Goal: Task Accomplishment & Management: Complete application form

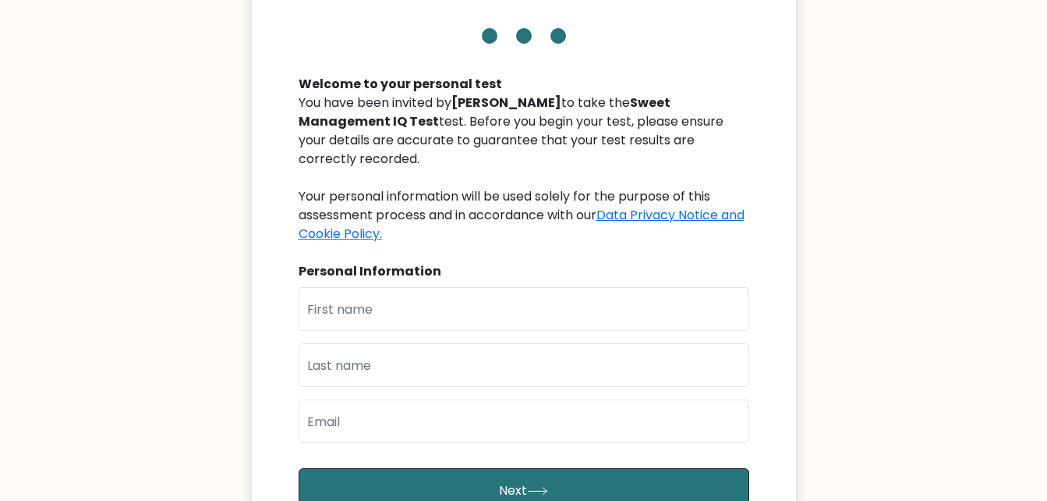
scroll to position [234, 0]
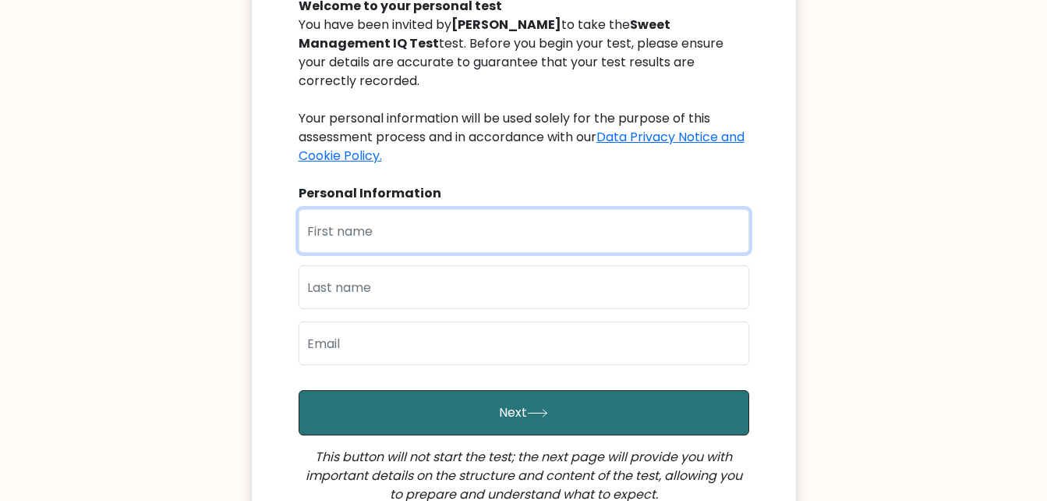
click at [405, 218] on input "text" at bounding box center [524, 231] width 451 height 44
type input "[PERSON_NAME]"
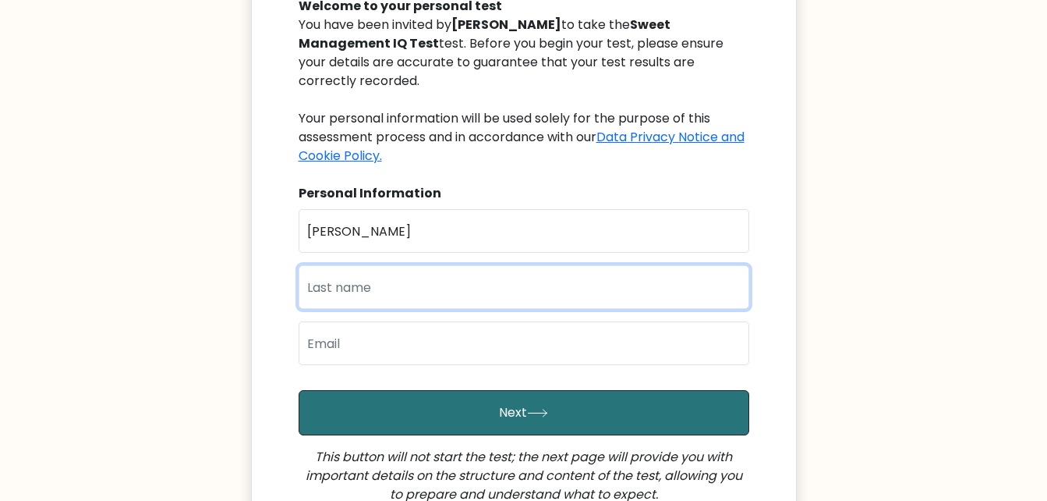
click at [406, 265] on input "text" at bounding box center [524, 287] width 451 height 44
type input "Ouano"
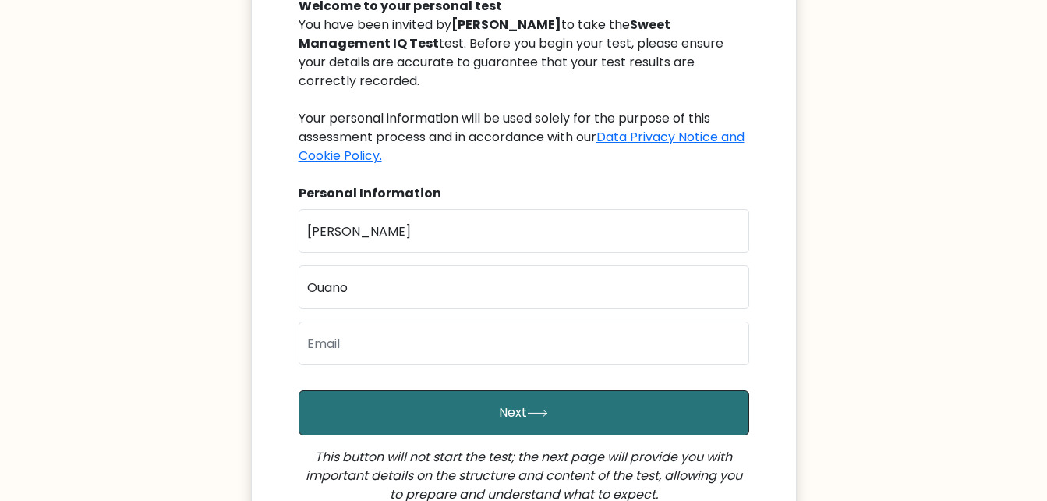
drag, startPoint x: 388, startPoint y: 347, endPoint x: 380, endPoint y: 345, distance: 8.9
click at [380, 345] on div "First Name John Rhey Last Name Ouano Email" at bounding box center [524, 293] width 451 height 168
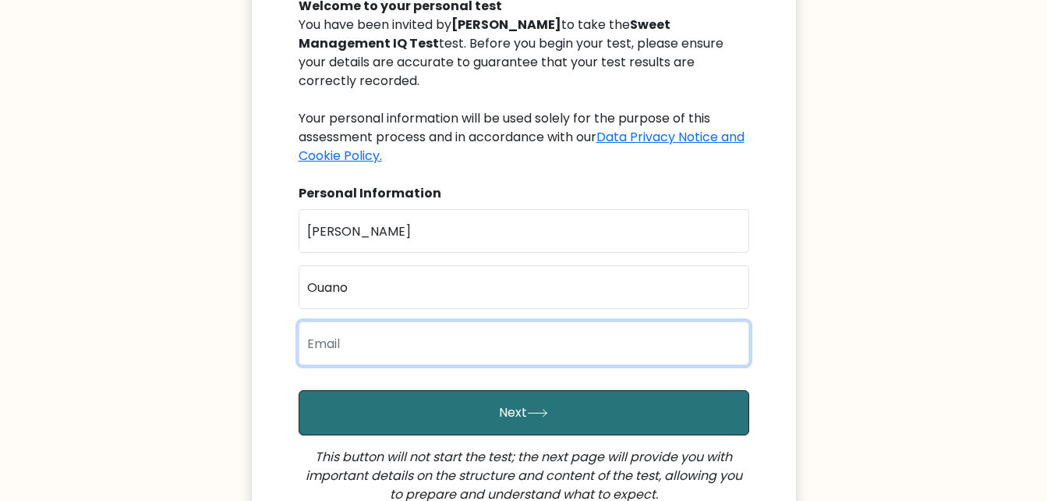
click at [380, 341] on input "email" at bounding box center [524, 343] width 451 height 44
type input "O"
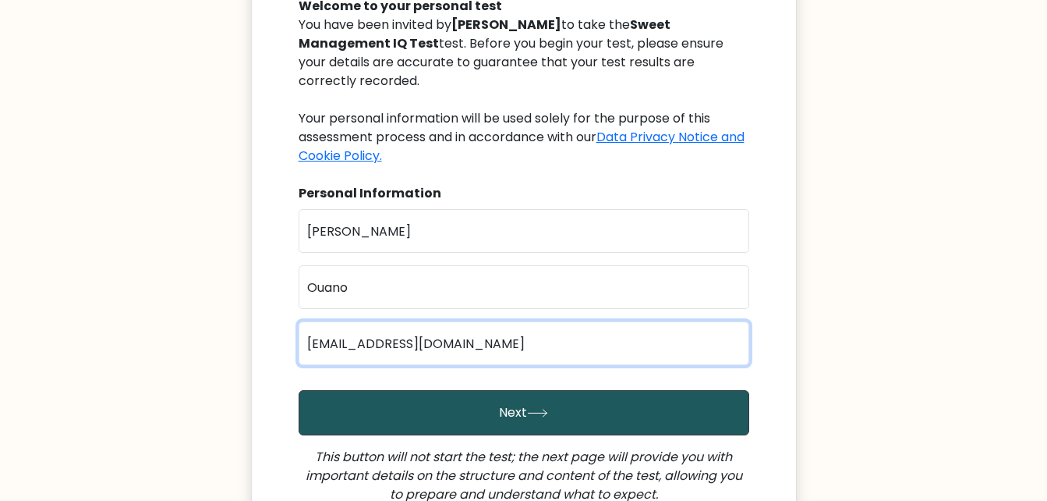
type input "johnrheyouano27@gmail.com"
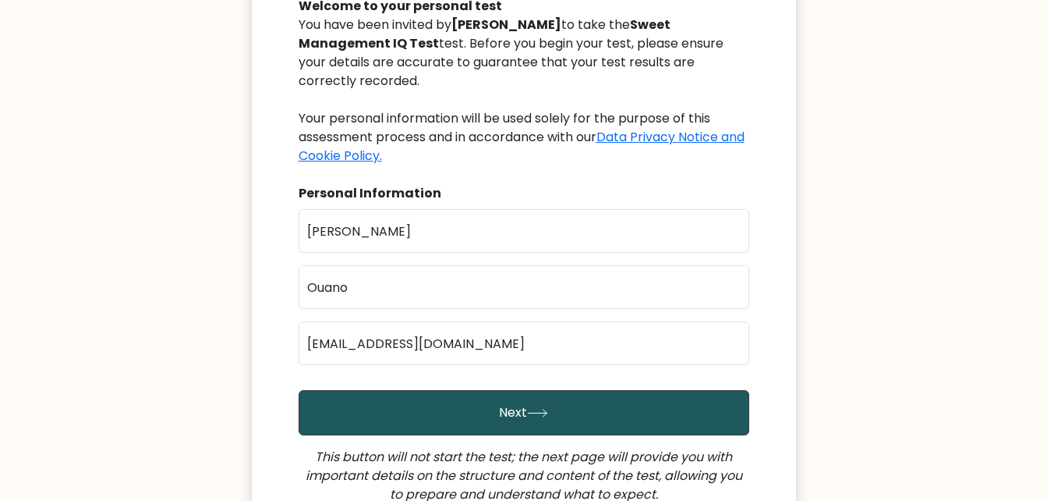
click at [418, 398] on button "Next" at bounding box center [524, 412] width 451 height 45
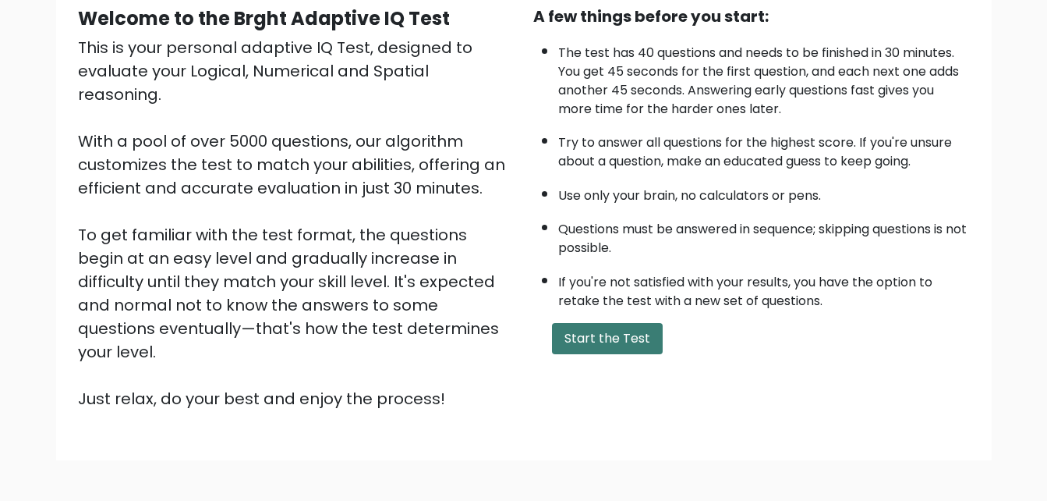
scroll to position [78, 0]
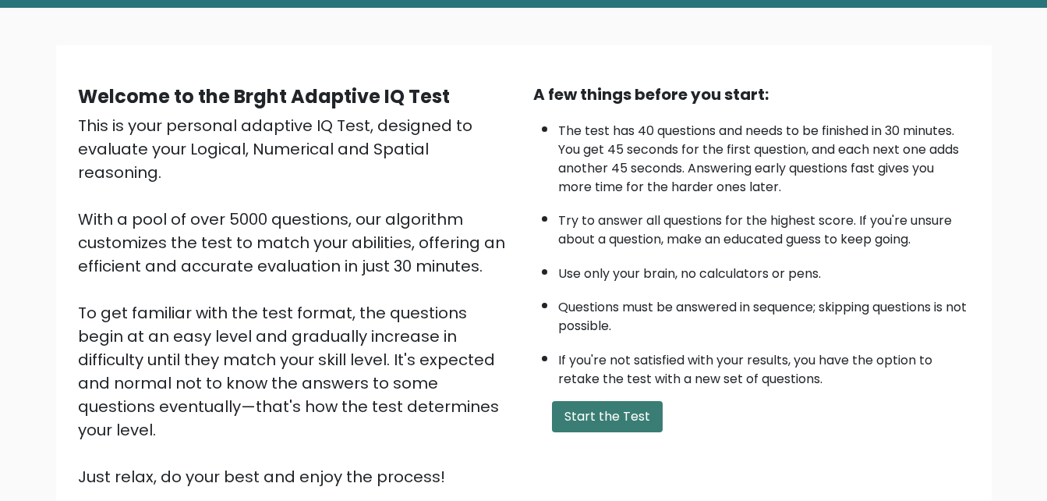
click at [596, 403] on button "Start the Test" at bounding box center [607, 416] width 111 height 31
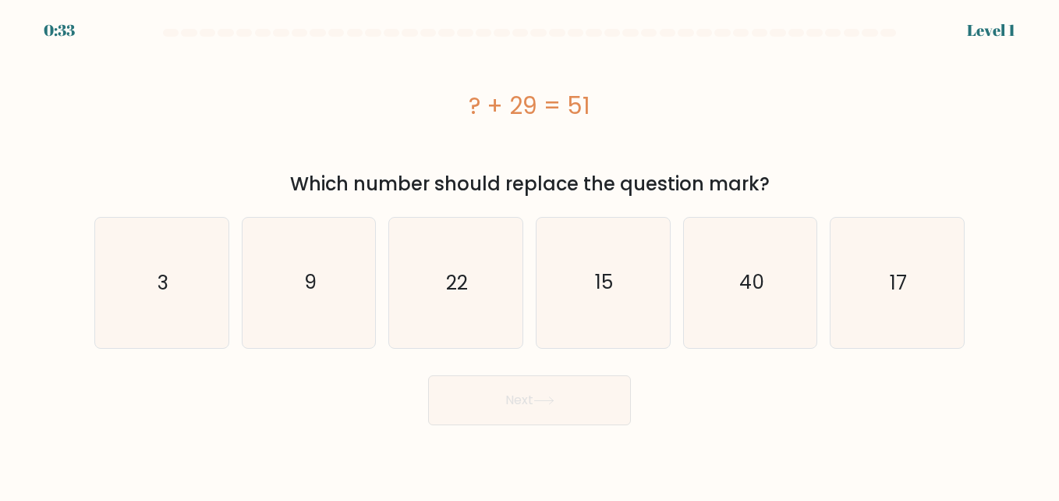
drag, startPoint x: 471, startPoint y: 100, endPoint x: 804, endPoint y: 192, distance: 345.4
click at [804, 192] on div "? + 29 = 51 Which number should replace the question mark?" at bounding box center [529, 120] width 889 height 155
copy div "? + 29 = 51 Which number should replace the question mark?"
click at [474, 300] on icon "22" at bounding box center [455, 282] width 129 height 129
click at [529, 254] on input "c. 22" at bounding box center [529, 252] width 1 height 4
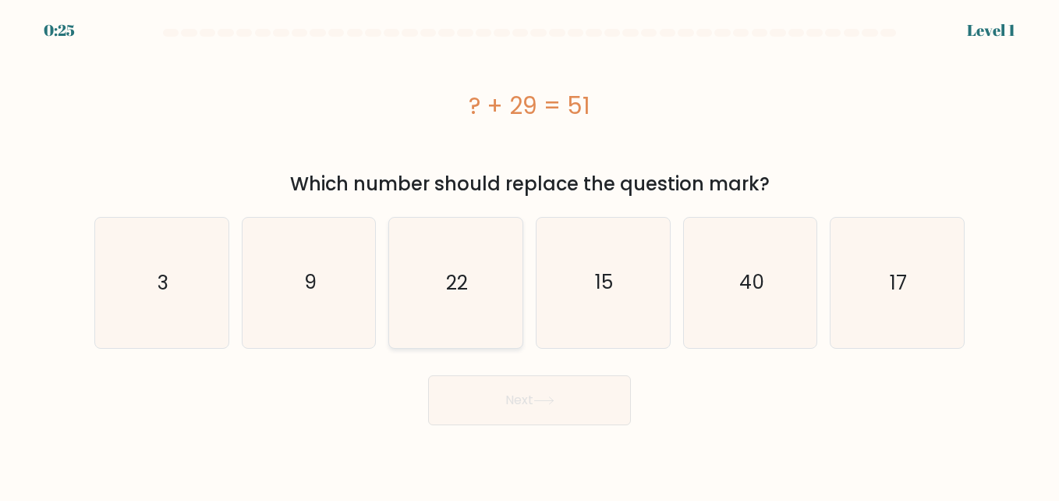
radio input "true"
click at [504, 393] on button "Next" at bounding box center [529, 400] width 203 height 50
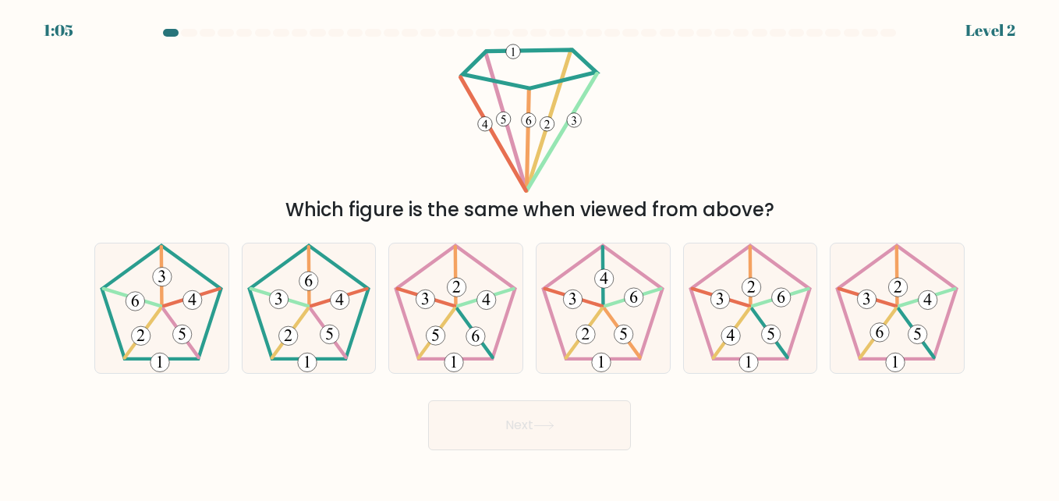
drag, startPoint x: 471, startPoint y: 41, endPoint x: 624, endPoint y: 136, distance: 180.0
click at [624, 136] on form at bounding box center [529, 239] width 1059 height 421
click at [203, 332] on icon at bounding box center [161, 307] width 129 height 129
click at [529, 254] on input "a." at bounding box center [529, 252] width 1 height 4
radio input "true"
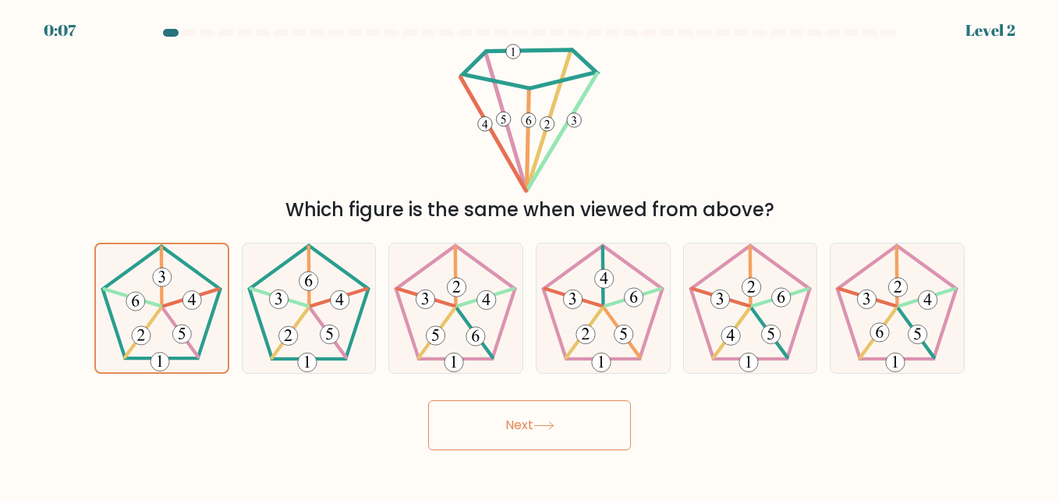
click at [497, 426] on button "Next" at bounding box center [529, 425] width 203 height 50
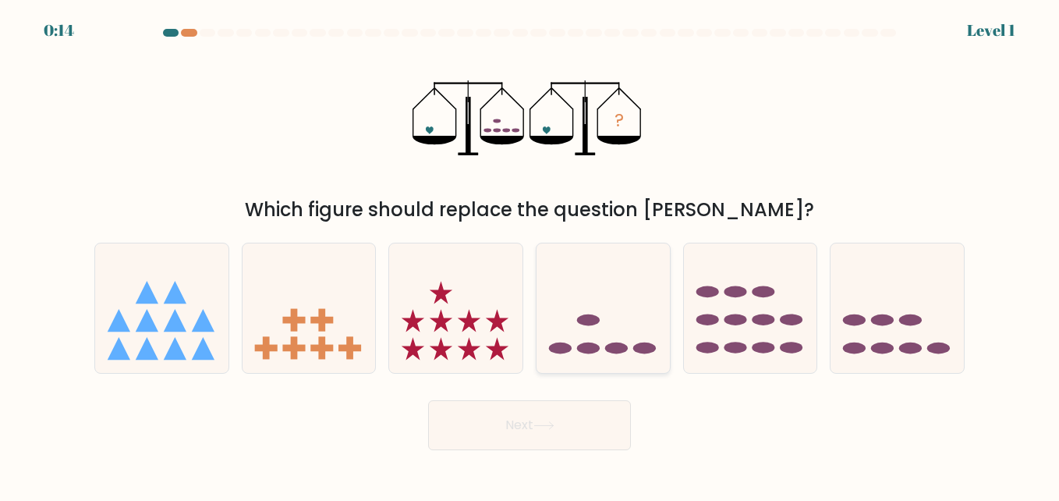
click at [592, 311] on icon at bounding box center [602, 308] width 133 height 110
click at [530, 254] on input "d." at bounding box center [529, 252] width 1 height 4
radio input "true"
click at [524, 444] on button "Next" at bounding box center [529, 425] width 203 height 50
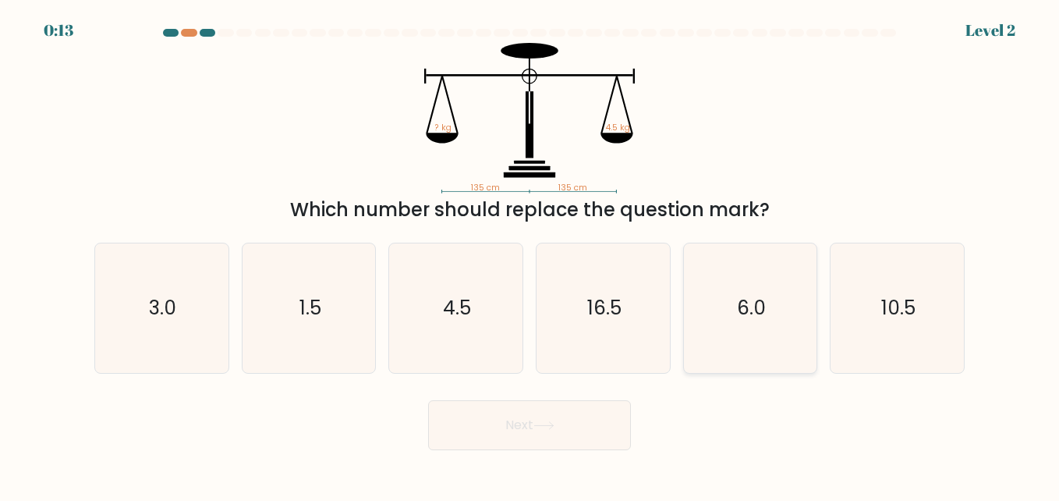
click at [695, 310] on icon "6.0" at bounding box center [749, 307] width 129 height 129
click at [530, 254] on input "e. 6.0" at bounding box center [529, 252] width 1 height 4
radio input "true"
click at [502, 426] on button "Next" at bounding box center [529, 425] width 203 height 50
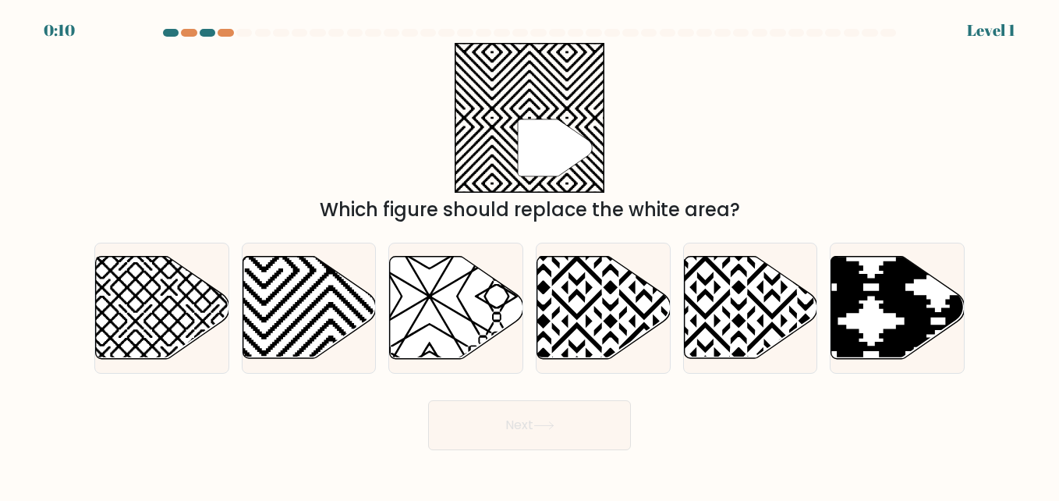
click at [503, 427] on button "Next" at bounding box center [529, 425] width 203 height 50
click at [874, 121] on div "" Which figure should replace the white area?" at bounding box center [529, 133] width 889 height 181
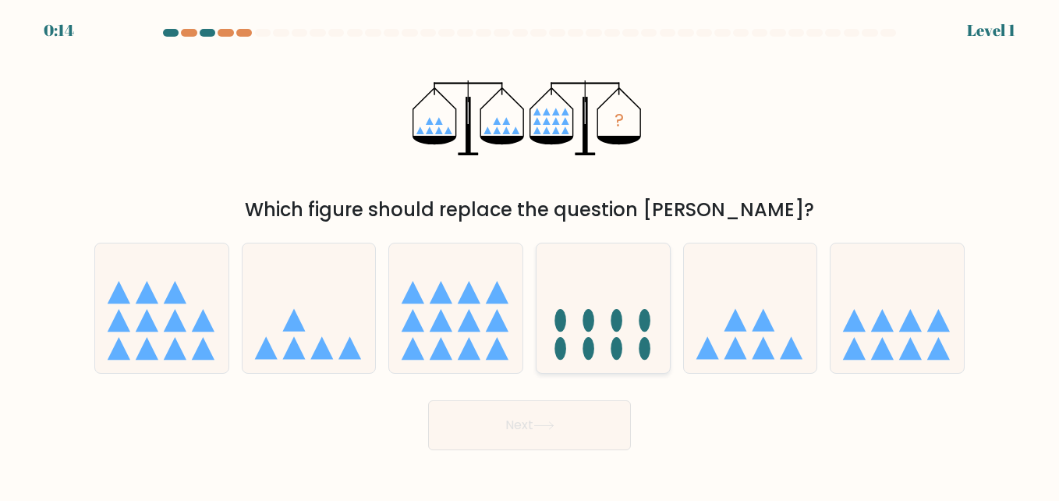
click at [578, 294] on icon at bounding box center [602, 308] width 133 height 110
click at [530, 254] on input "d." at bounding box center [529, 252] width 1 height 4
radio input "true"
click at [564, 422] on button "Next" at bounding box center [529, 425] width 203 height 50
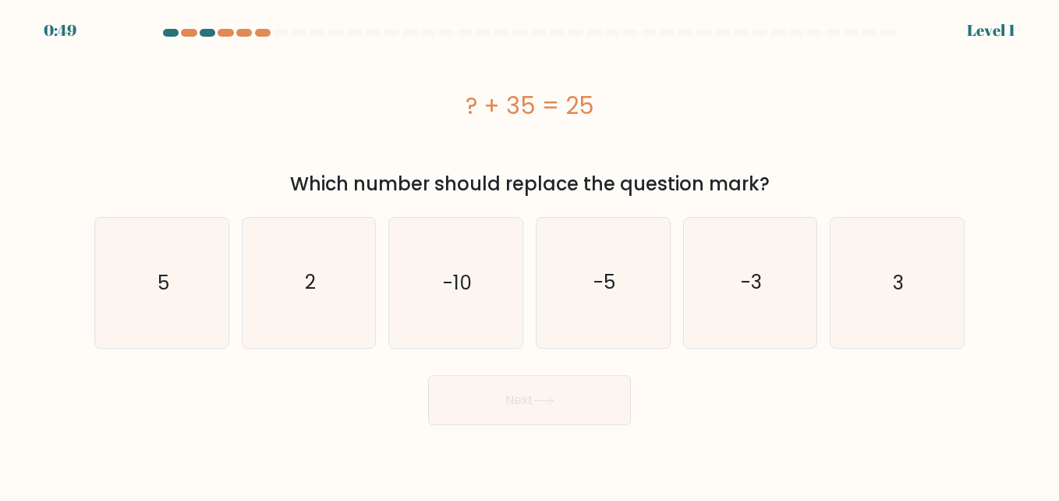
drag, startPoint x: 452, startPoint y: 102, endPoint x: 858, endPoint y: 188, distance: 415.2
click at [858, 188] on div "? + 35 = 25 Which number should replace the question mark?" at bounding box center [529, 120] width 889 height 155
copy div "? + 35 = 25 Which number should replace the question mark?"
click at [501, 320] on icon "-10" at bounding box center [455, 282] width 129 height 129
click at [529, 254] on input "c. -10" at bounding box center [529, 252] width 1 height 4
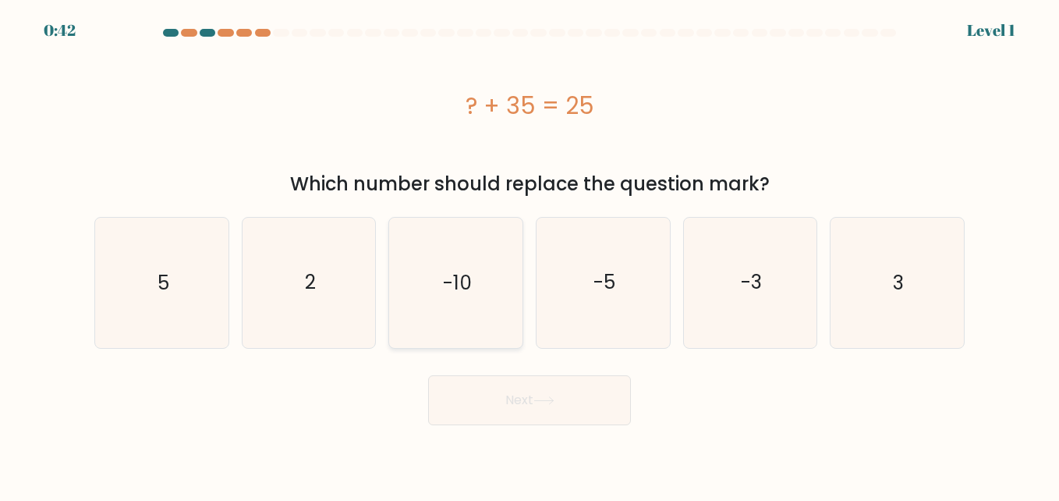
radio input "true"
click at [516, 377] on button "Next" at bounding box center [529, 400] width 203 height 50
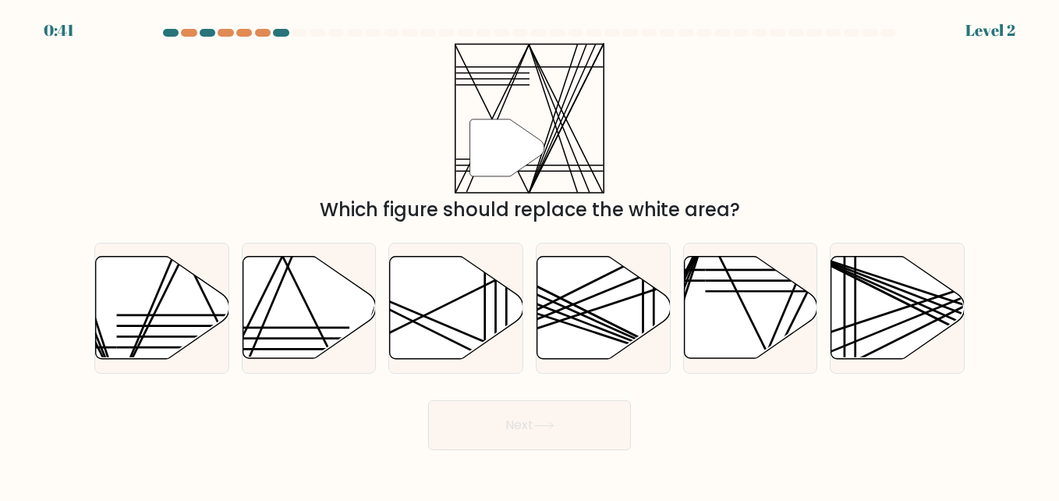
click at [520, 391] on form at bounding box center [529, 239] width 1059 height 421
click at [154, 335] on icon at bounding box center [162, 308] width 133 height 102
click at [529, 254] on input "a." at bounding box center [529, 252] width 1 height 4
radio input "true"
click at [448, 416] on button "Next" at bounding box center [529, 425] width 203 height 50
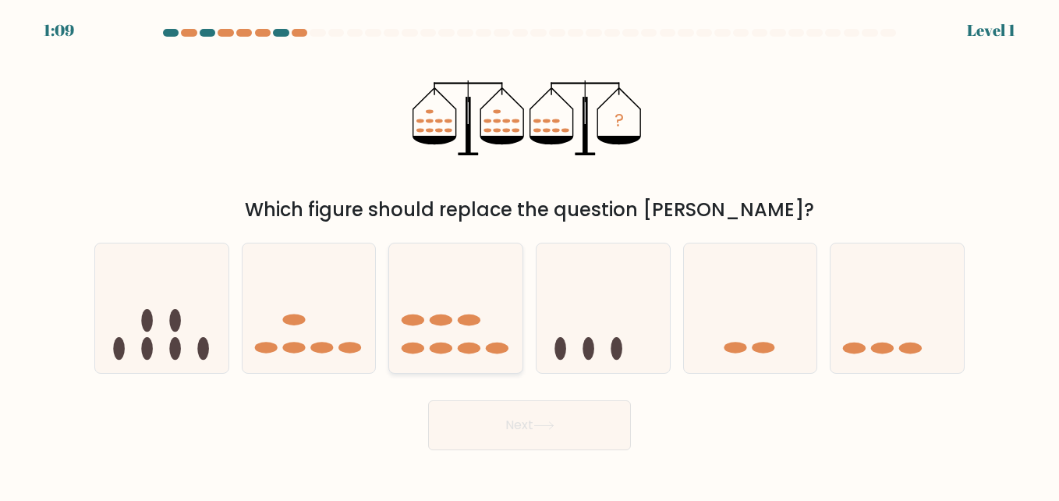
click at [448, 333] on icon at bounding box center [455, 308] width 133 height 110
click at [529, 254] on input "c." at bounding box center [529, 252] width 1 height 4
radio input "true"
click at [487, 416] on button "Next" at bounding box center [529, 425] width 203 height 50
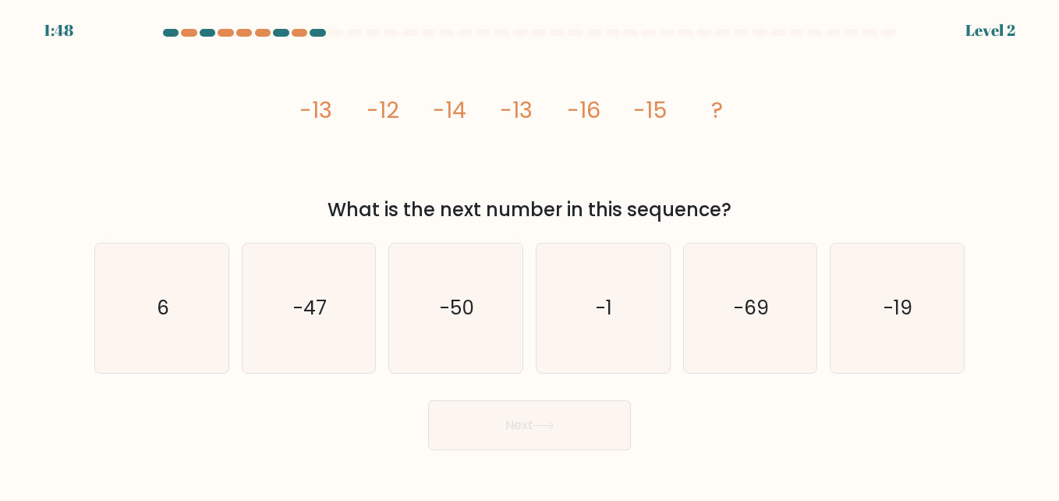
drag, startPoint x: 295, startPoint y: 101, endPoint x: 734, endPoint y: 207, distance: 451.6
click at [734, 207] on div "image/svg+xml -13 -12 -14 -13 -16 -15 ? What is the next number in this sequenc…" at bounding box center [529, 133] width 889 height 181
copy div "-13 -12 -14 -13 -16 -15 ? What is the next number in this sequence?"
click at [911, 311] on text "-19" at bounding box center [898, 307] width 29 height 27
click at [530, 254] on input "f. -19" at bounding box center [529, 252] width 1 height 4
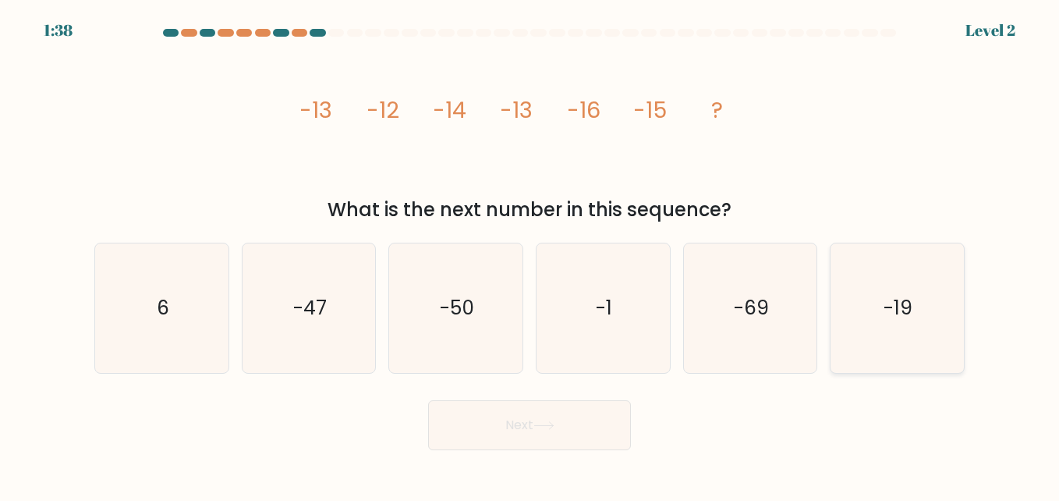
radio input "true"
click at [516, 430] on button "Next" at bounding box center [529, 425] width 203 height 50
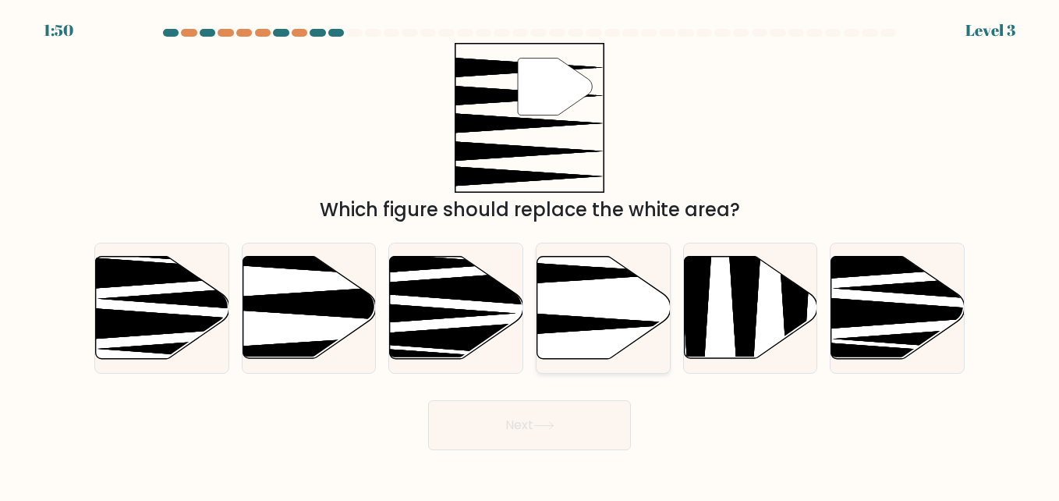
click at [572, 292] on icon at bounding box center [603, 308] width 133 height 102
click at [530, 254] on input "d." at bounding box center [529, 252] width 1 height 4
radio input "true"
click at [522, 433] on button "Next" at bounding box center [529, 425] width 203 height 50
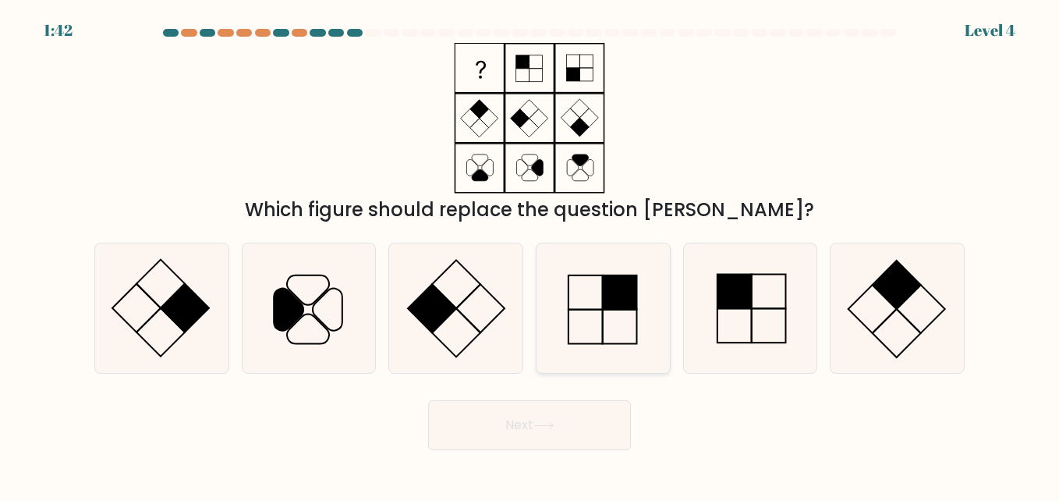
click at [618, 289] on rect at bounding box center [620, 292] width 34 height 34
click at [530, 254] on input "d." at bounding box center [529, 252] width 1 height 4
radio input "true"
click at [600, 419] on button "Next" at bounding box center [529, 425] width 203 height 50
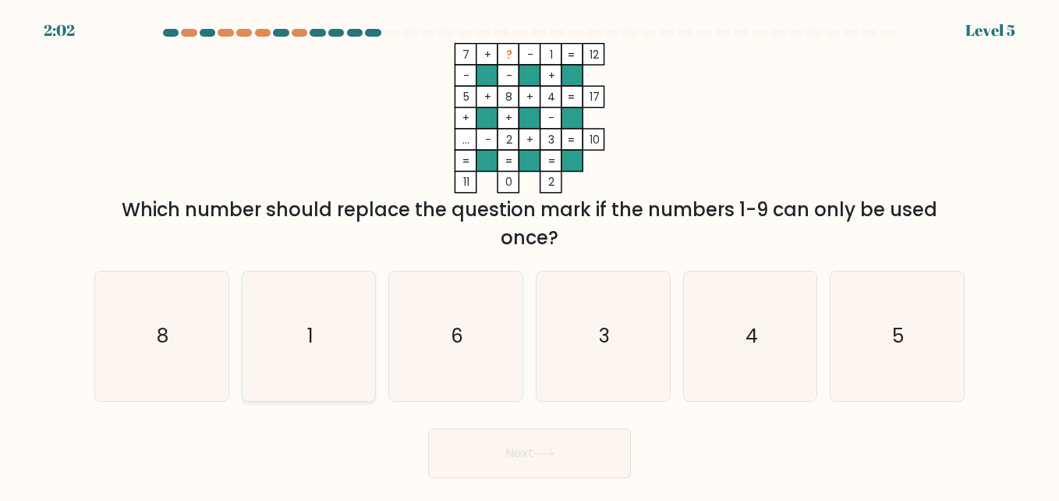
click at [336, 313] on icon "1" at bounding box center [308, 335] width 129 height 129
click at [529, 254] on input "b. 1" at bounding box center [529, 252] width 1 height 4
radio input "true"
click at [493, 449] on button "Next" at bounding box center [529, 453] width 203 height 50
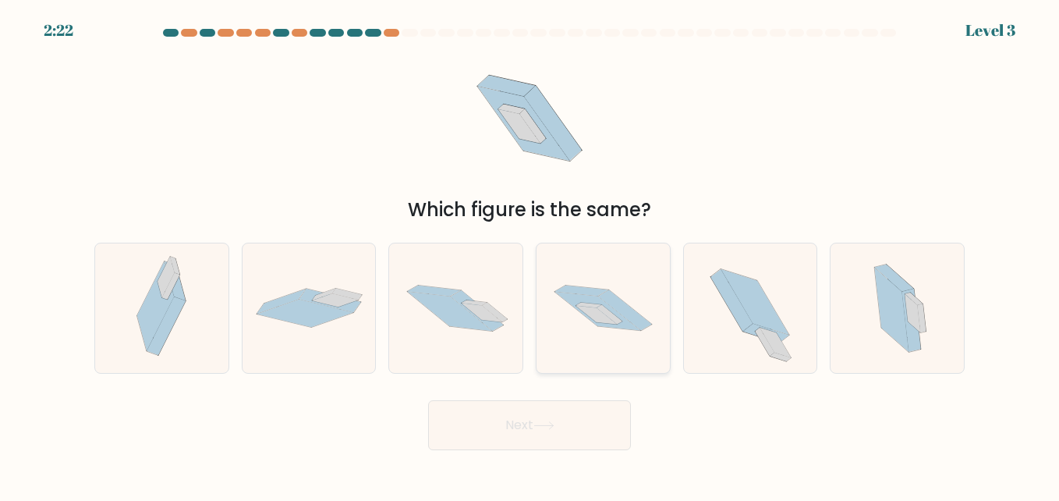
click at [613, 334] on icon at bounding box center [602, 308] width 133 height 88
click at [530, 254] on input "d." at bounding box center [529, 252] width 1 height 4
radio input "true"
click at [533, 430] on button "Next" at bounding box center [529, 425] width 203 height 50
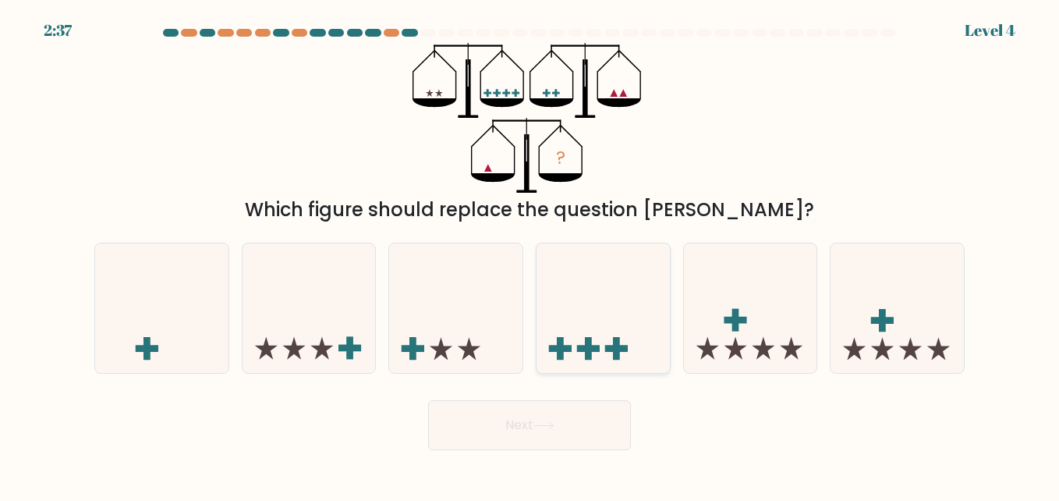
click at [579, 319] on icon at bounding box center [602, 308] width 133 height 110
click at [530, 254] on input "d." at bounding box center [529, 252] width 1 height 4
radio input "true"
drag, startPoint x: 613, startPoint y: 424, endPoint x: 582, endPoint y: 430, distance: 31.8
click at [582, 430] on button "Next" at bounding box center [529, 425] width 203 height 50
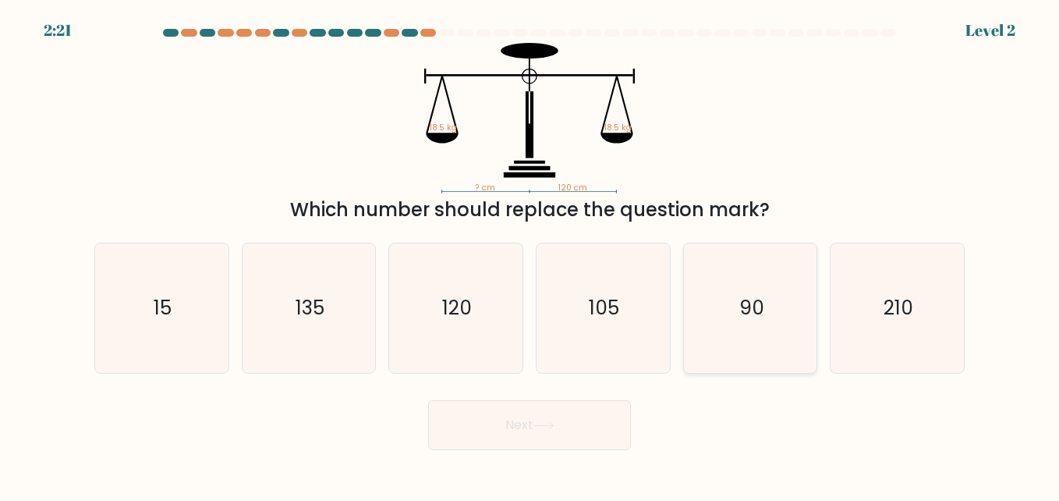
click at [759, 350] on icon "90" at bounding box center [749, 307] width 129 height 129
click at [530, 254] on input "e. 90" at bounding box center [529, 252] width 1 height 4
radio input "true"
click at [584, 433] on button "Next" at bounding box center [529, 425] width 203 height 50
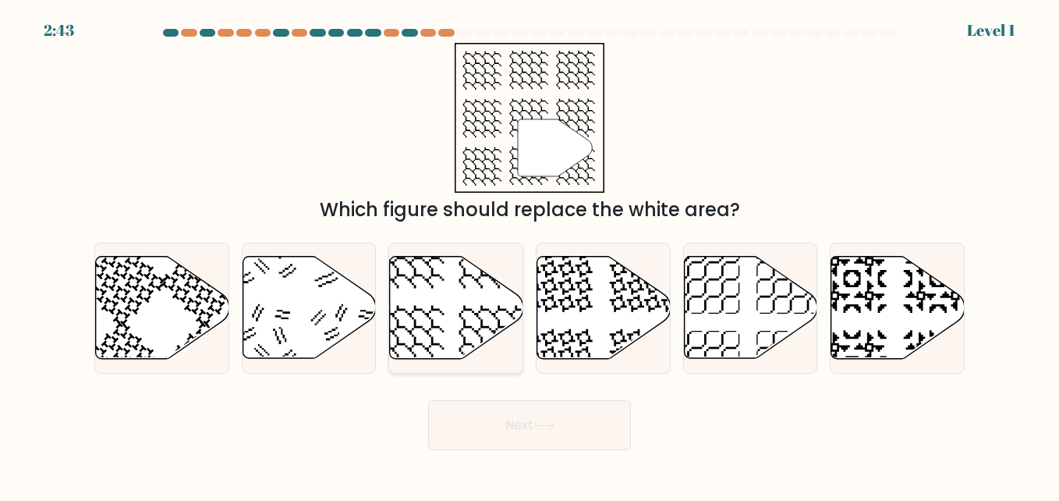
click at [482, 301] on icon at bounding box center [456, 308] width 133 height 102
click at [529, 254] on input "c." at bounding box center [529, 252] width 1 height 4
radio input "true"
click at [533, 425] on button "Next" at bounding box center [529, 425] width 203 height 50
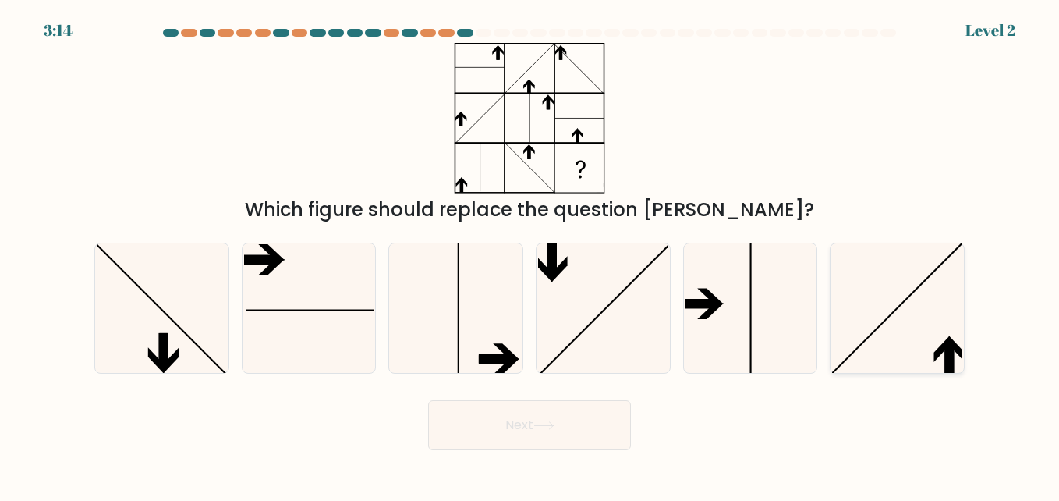
drag, startPoint x: 858, startPoint y: 335, endPoint x: 844, endPoint y: 339, distance: 15.3
click at [858, 335] on icon at bounding box center [896, 307] width 129 height 129
click at [530, 254] on input "f." at bounding box center [529, 252] width 1 height 4
radio input "true"
click at [551, 418] on button "Next" at bounding box center [529, 425] width 203 height 50
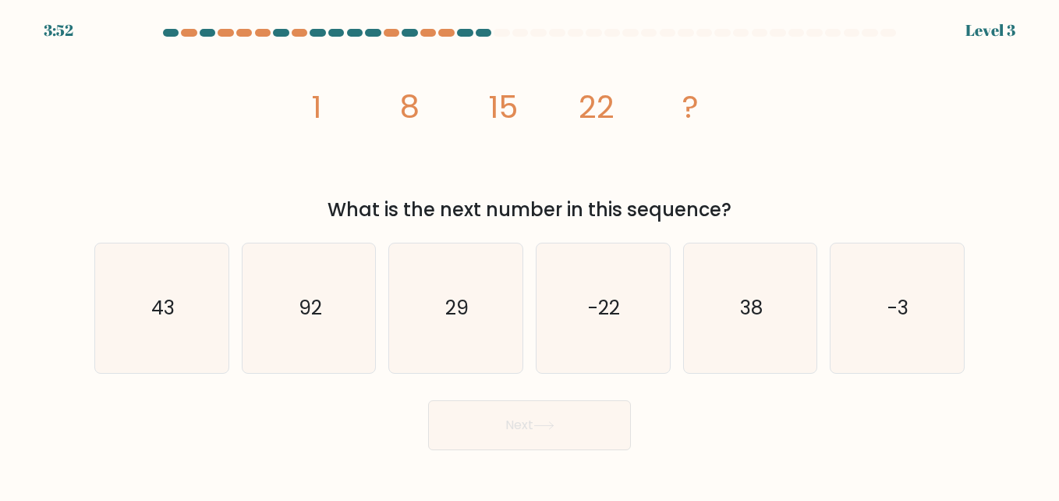
copy div "1 8 15 22 ? What is the next number in this sequence?"
drag, startPoint x: 311, startPoint y: 89, endPoint x: 758, endPoint y: 216, distance: 464.5
click at [758, 216] on div "image/svg+xml 1 8 15 22 ? What is the next number in this sequence?" at bounding box center [529, 133] width 889 height 181
click at [465, 313] on text "29" at bounding box center [456, 307] width 23 height 27
click at [529, 254] on input "c. 29" at bounding box center [529, 252] width 1 height 4
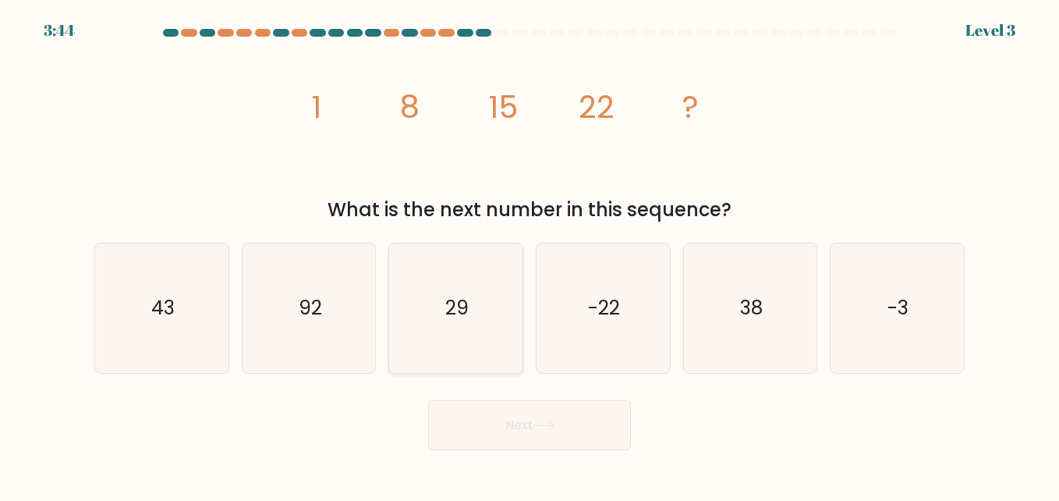
radio input "true"
click at [531, 414] on button "Next" at bounding box center [529, 425] width 203 height 50
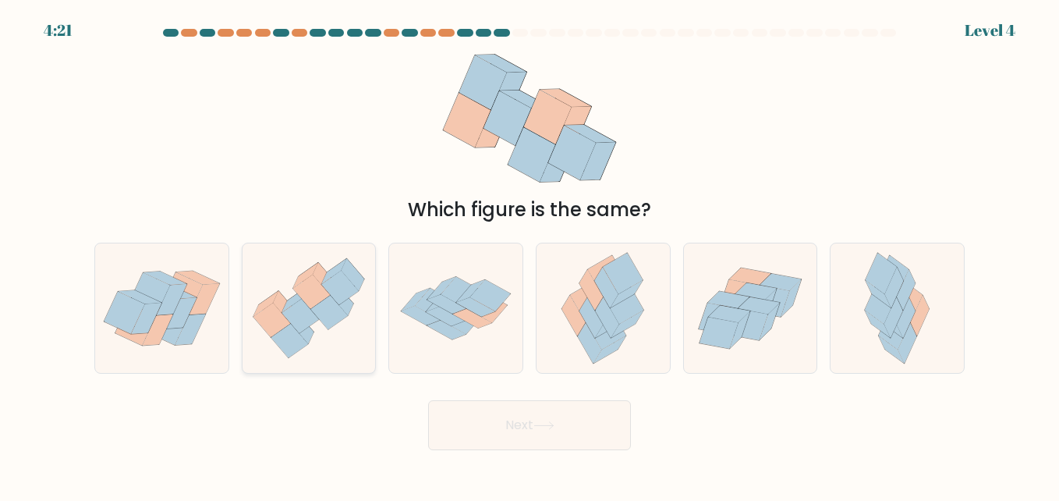
click at [350, 288] on icon at bounding box center [339, 288] width 37 height 34
click at [529, 254] on input "b." at bounding box center [529, 252] width 1 height 4
radio input "true"
click at [482, 420] on button "Next" at bounding box center [529, 425] width 203 height 50
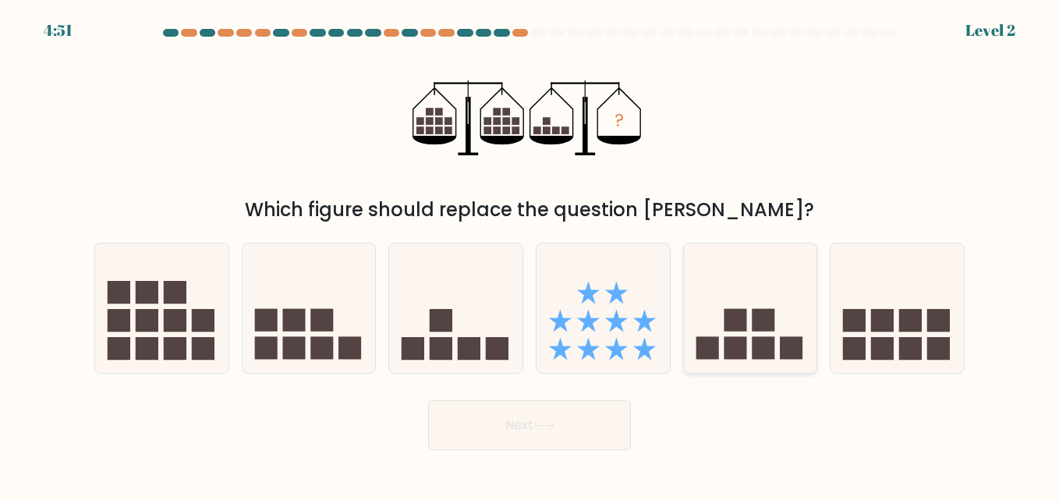
click at [712, 309] on icon at bounding box center [750, 308] width 133 height 110
click at [530, 254] on input "e." at bounding box center [529, 252] width 1 height 4
radio input "true"
click at [542, 428] on icon at bounding box center [543, 425] width 21 height 9
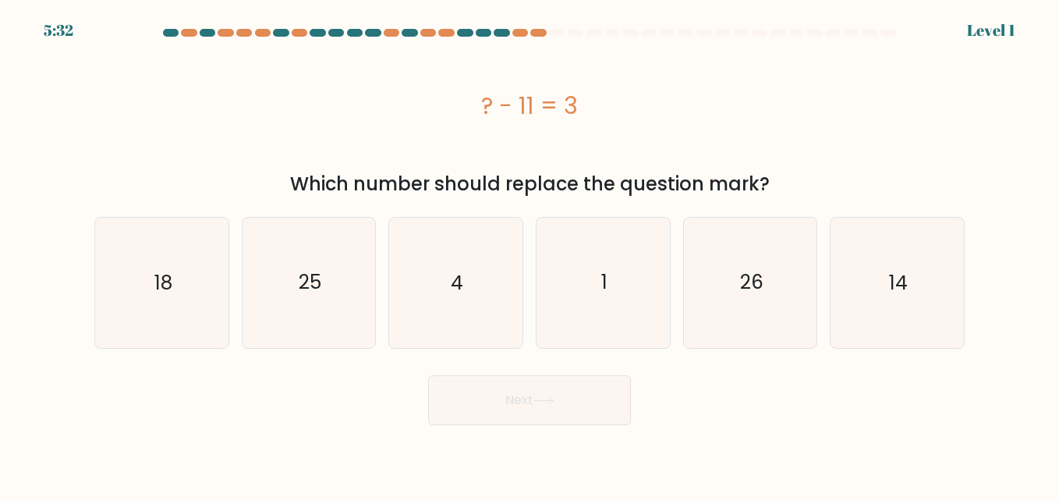
drag, startPoint x: 480, startPoint y: 108, endPoint x: 791, endPoint y: 182, distance: 319.2
click at [791, 182] on div "? - 11 = 3 Which number should replace the question mark?" at bounding box center [529, 120] width 889 height 155
copy div "? - 11 = 3 Which number should replace the question mark?"
click at [892, 304] on icon "14" at bounding box center [896, 282] width 129 height 129
click at [945, 253] on icon "14" at bounding box center [896, 282] width 129 height 129
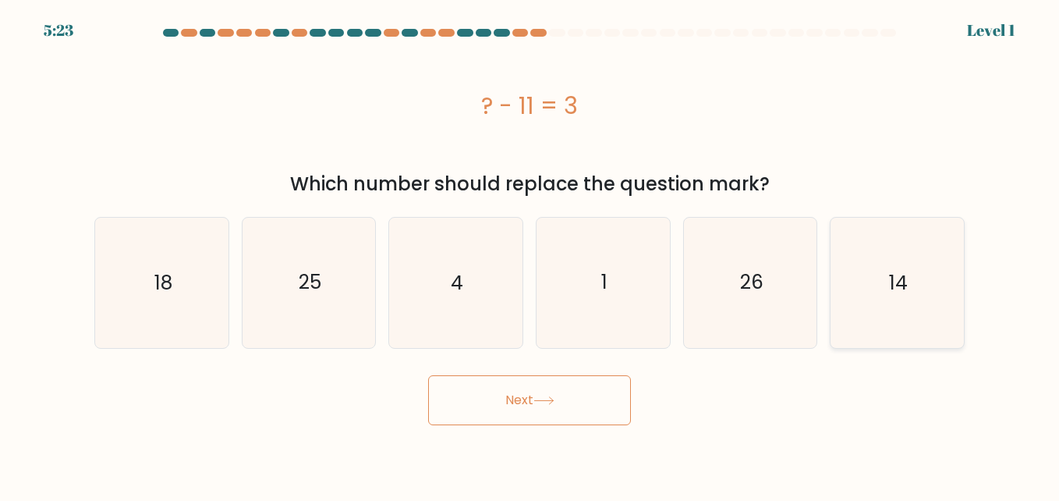
click at [530, 253] on input "f. 14" at bounding box center [529, 252] width 1 height 4
radio input "true"
click at [586, 409] on button "Next" at bounding box center [529, 400] width 203 height 50
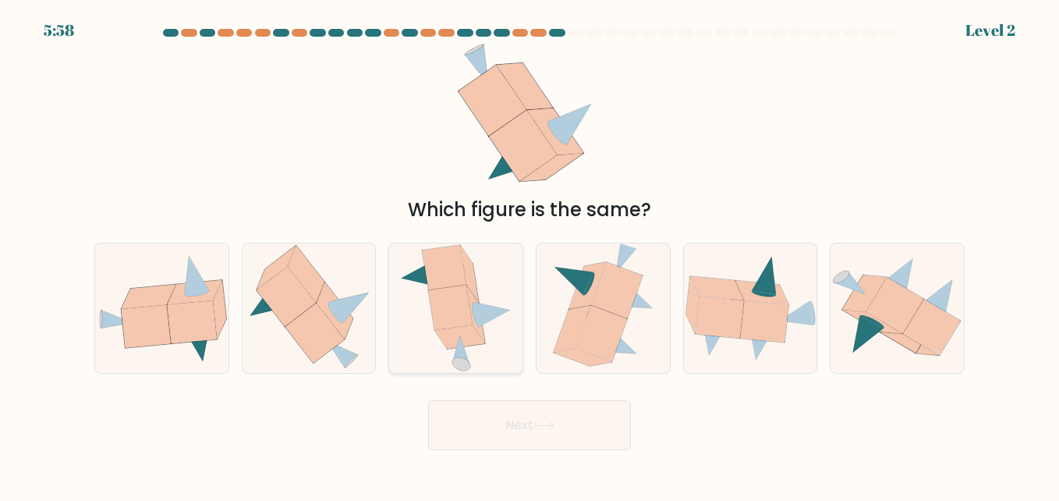
click at [455, 335] on icon at bounding box center [460, 336] width 50 height 23
click at [529, 254] on input "c." at bounding box center [529, 252] width 1 height 4
radio input "true"
click at [133, 320] on icon at bounding box center [146, 326] width 49 height 43
click at [529, 254] on input "a." at bounding box center [529, 252] width 1 height 4
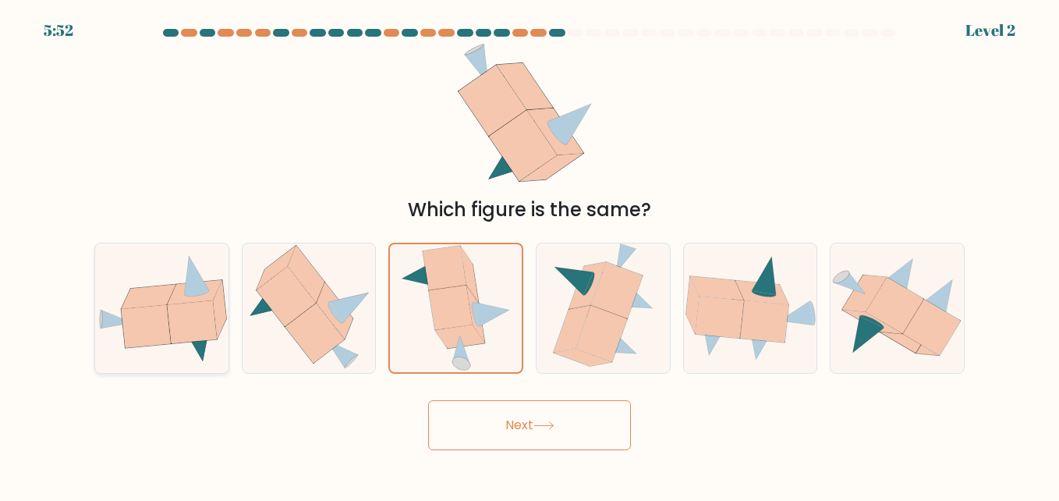
radio input "true"
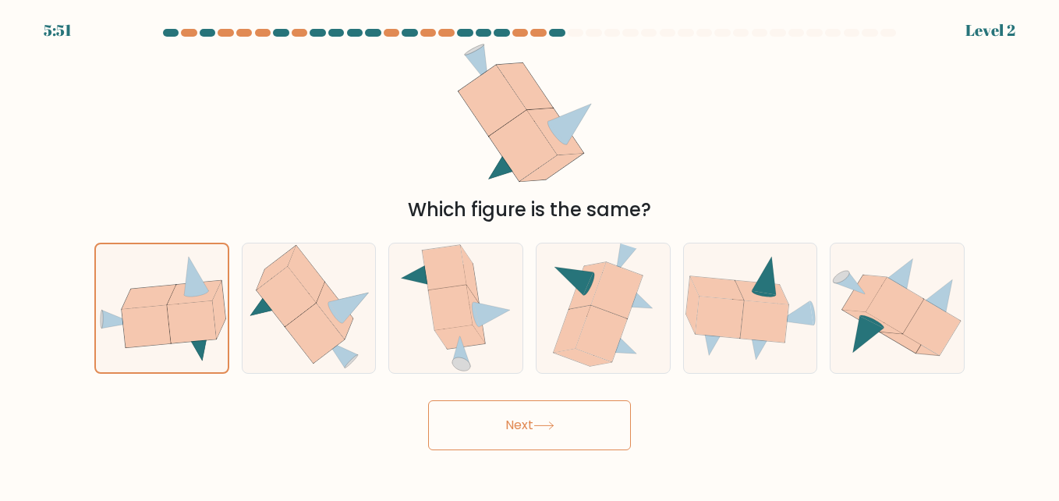
click at [477, 412] on button "Next" at bounding box center [529, 425] width 203 height 50
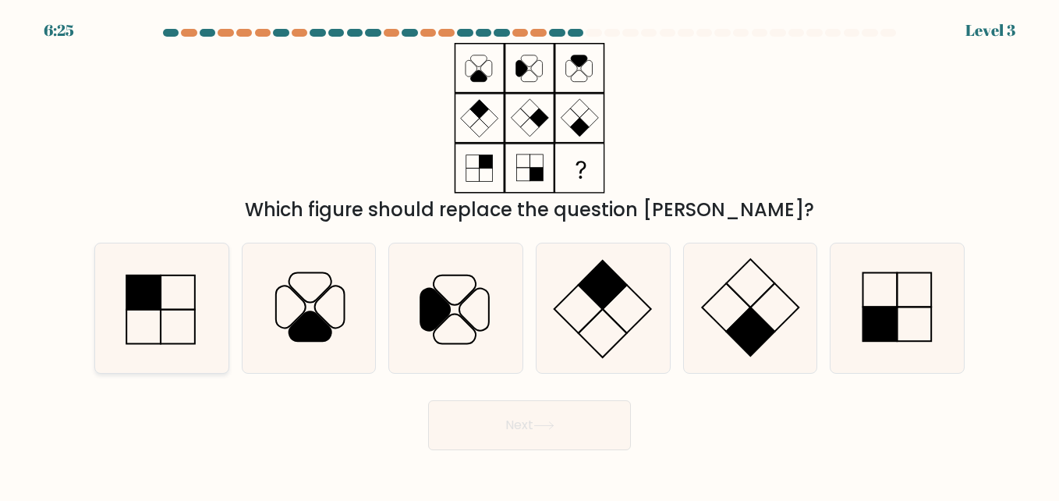
click at [202, 300] on icon at bounding box center [161, 307] width 129 height 129
click at [529, 254] on input "a." at bounding box center [529, 252] width 1 height 4
radio input "true"
click at [466, 416] on button "Next" at bounding box center [529, 425] width 203 height 50
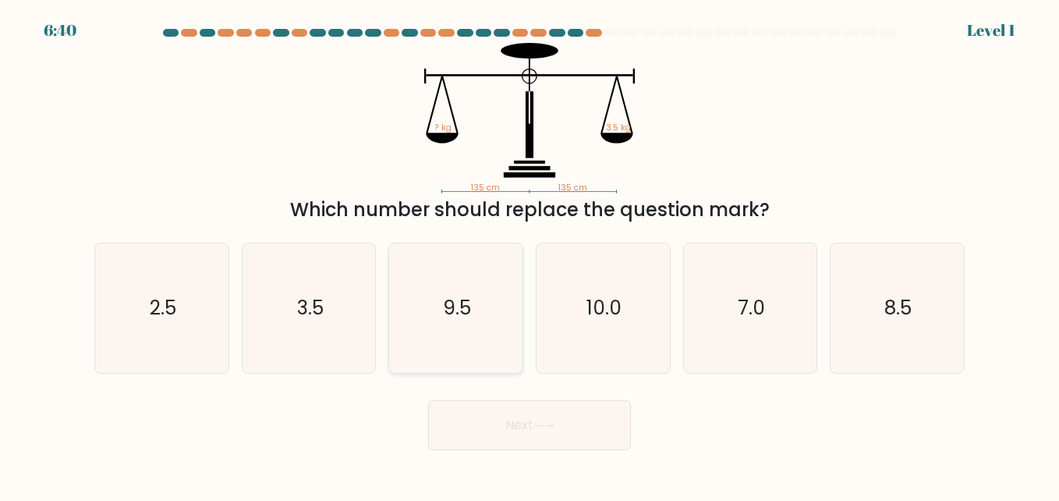
click at [425, 309] on icon "9.5" at bounding box center [455, 307] width 129 height 129
click at [529, 254] on input "c. 9.5" at bounding box center [529, 252] width 1 height 4
radio input "true"
click at [477, 412] on button "Next" at bounding box center [529, 425] width 203 height 50
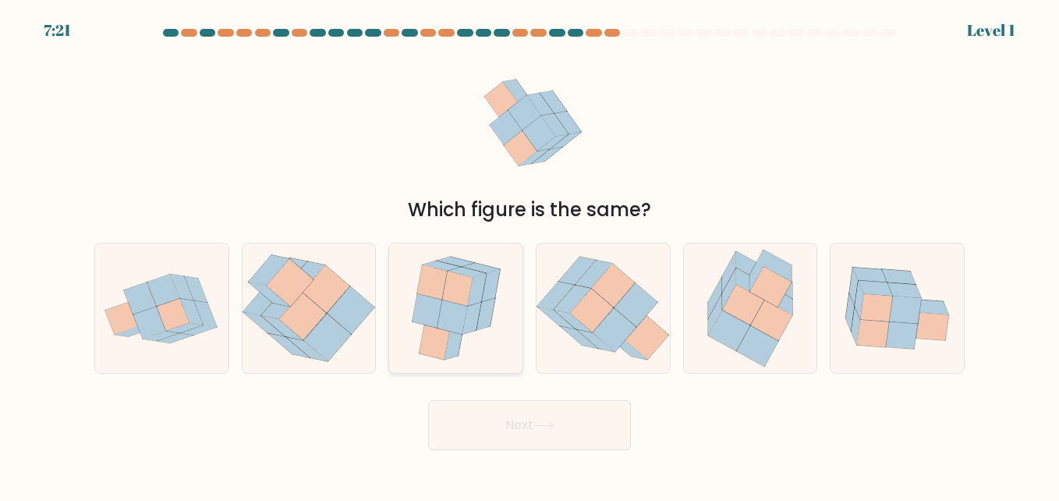
click at [468, 293] on icon at bounding box center [457, 288] width 30 height 34
click at [529, 254] on input "c." at bounding box center [529, 252] width 1 height 4
radio input "true"
click at [177, 315] on icon at bounding box center [173, 315] width 33 height 32
click at [529, 254] on input "a." at bounding box center [529, 252] width 1 height 4
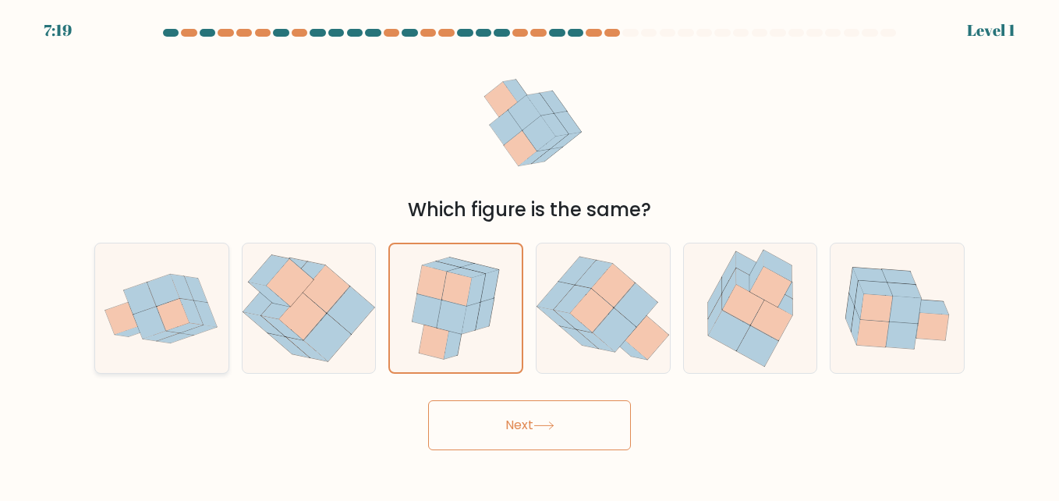
radio input "true"
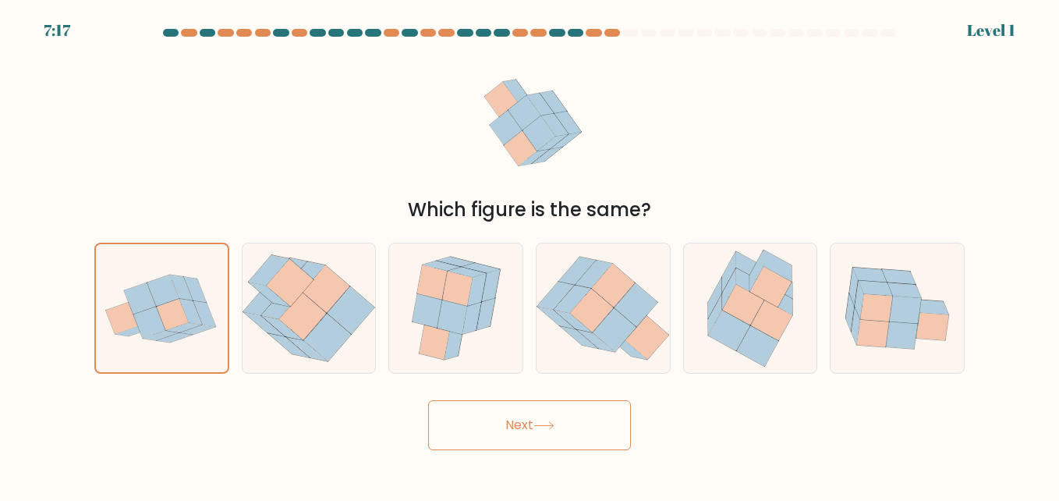
click at [458, 427] on button "Next" at bounding box center [529, 425] width 203 height 50
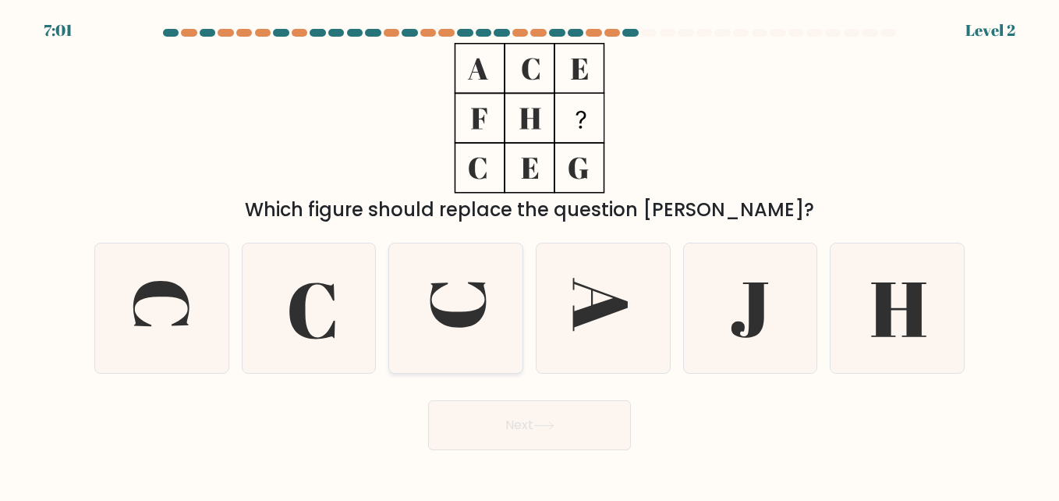
click at [441, 292] on icon at bounding box center [455, 307] width 129 height 129
click at [529, 254] on input "c." at bounding box center [529, 252] width 1 height 4
radio input "true"
click at [321, 313] on icon at bounding box center [308, 307] width 129 height 129
click at [529, 254] on input "b." at bounding box center [529, 252] width 1 height 4
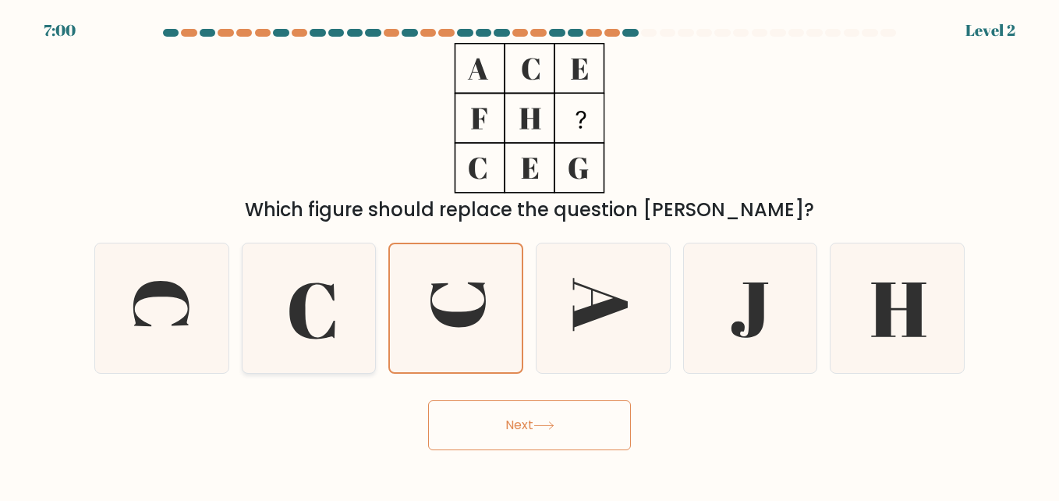
radio input "true"
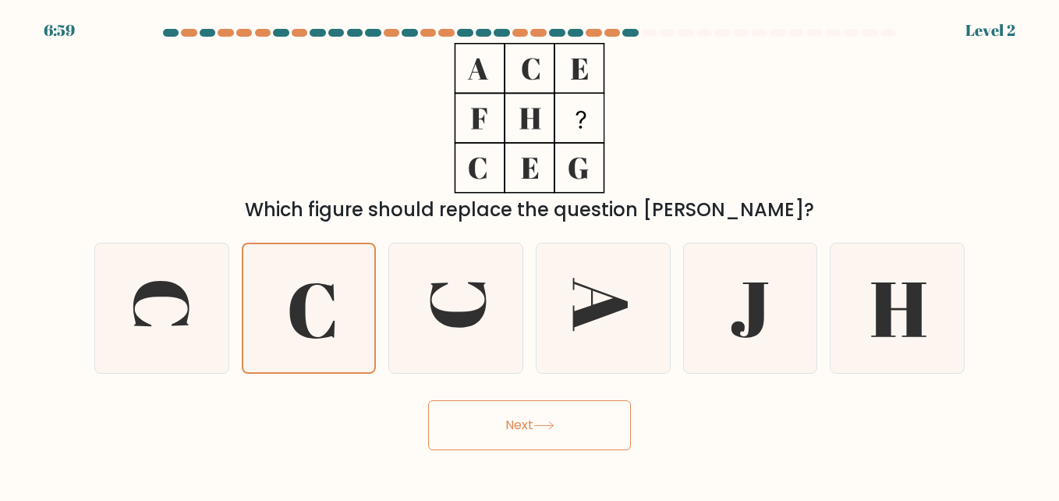
click at [491, 410] on button "Next" at bounding box center [529, 425] width 203 height 50
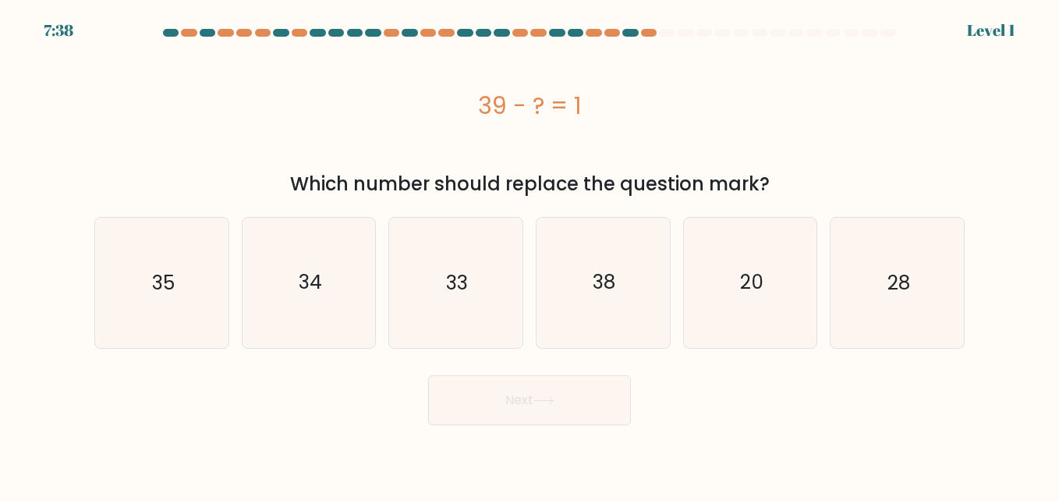
drag, startPoint x: 475, startPoint y: 94, endPoint x: 810, endPoint y: 189, distance: 348.3
click at [810, 189] on div "39 - ? = 1 Which number should replace the question mark?" at bounding box center [529, 120] width 889 height 155
copy div "39 - ? = 1 Which number should replace the question mark?"
click at [596, 313] on icon "38" at bounding box center [602, 282] width 129 height 129
click at [530, 254] on input "d. 38" at bounding box center [529, 252] width 1 height 4
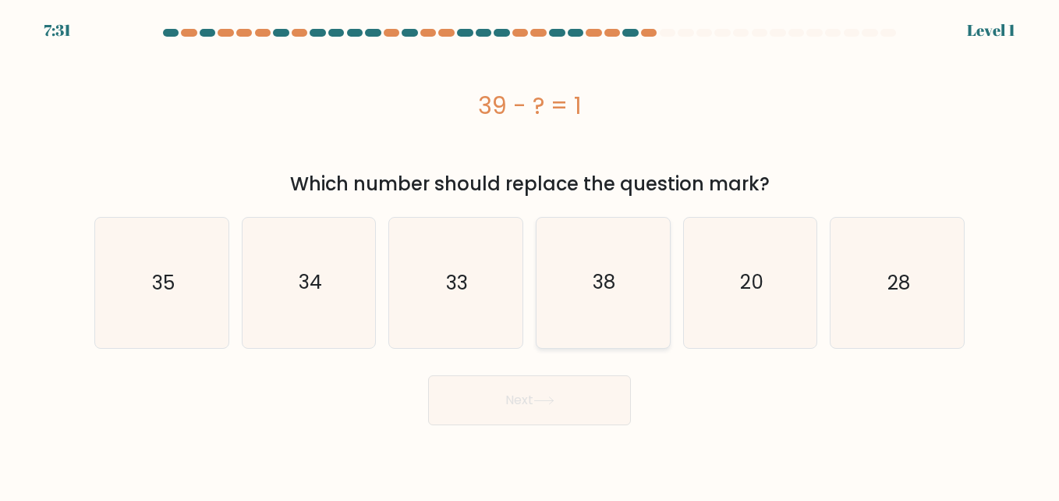
radio input "true"
drag, startPoint x: 587, startPoint y: 413, endPoint x: 579, endPoint y: 387, distance: 26.9
click at [579, 387] on button "Next" at bounding box center [529, 400] width 203 height 50
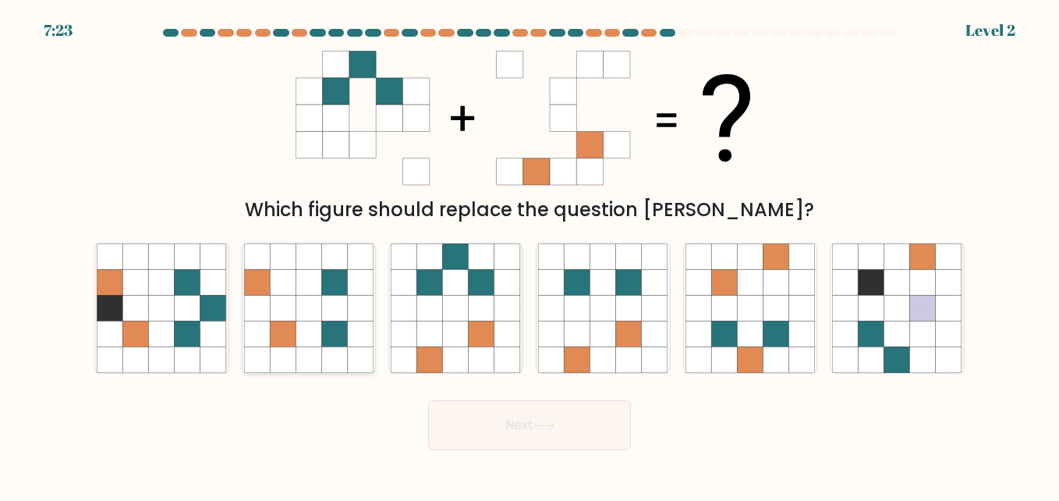
click at [353, 349] on icon at bounding box center [361, 360] width 26 height 26
click at [529, 254] on input "b." at bounding box center [529, 252] width 1 height 4
radio input "true"
click at [487, 431] on button "Next" at bounding box center [529, 425] width 203 height 50
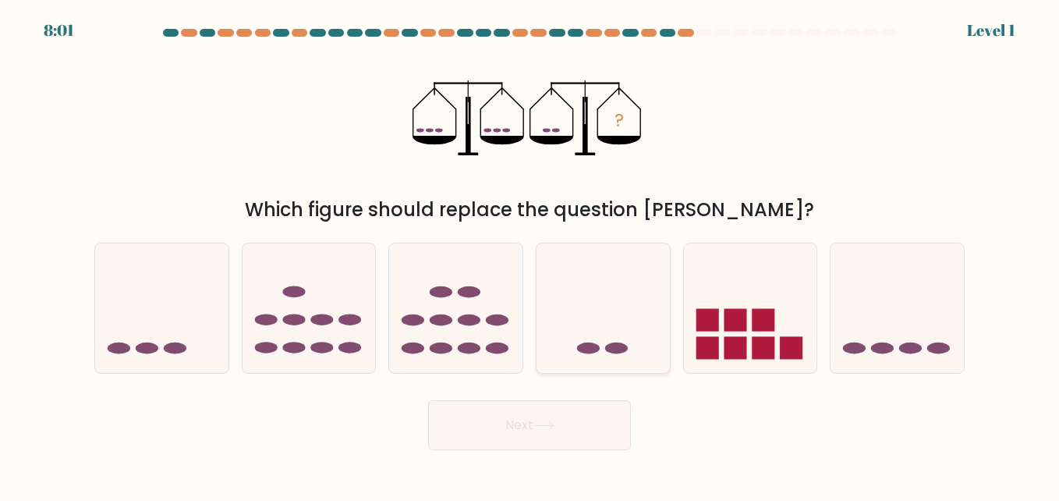
click at [603, 322] on icon at bounding box center [602, 308] width 133 height 110
click at [530, 254] on input "d." at bounding box center [529, 252] width 1 height 4
radio input "true"
click at [533, 427] on button "Next" at bounding box center [529, 425] width 203 height 50
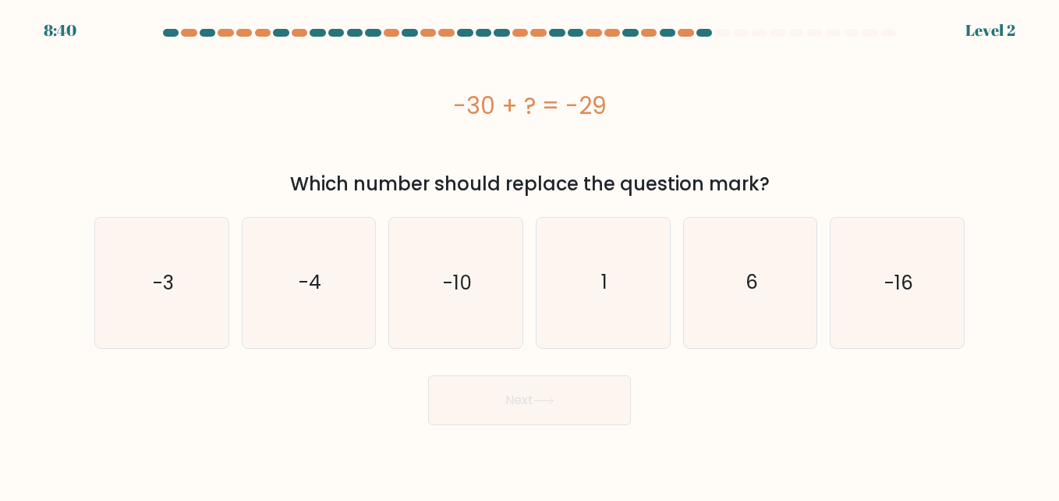
drag, startPoint x: 461, startPoint y: 104, endPoint x: 583, endPoint y: 97, distance: 122.6
click at [583, 97] on div "-30 + ? = -29" at bounding box center [529, 105] width 870 height 35
drag, startPoint x: 583, startPoint y: 97, endPoint x: 543, endPoint y: 132, distance: 53.1
click at [543, 132] on div "-30 + ? = -29" at bounding box center [529, 105] width 870 height 125
drag, startPoint x: 445, startPoint y: 98, endPoint x: 637, endPoint y: 115, distance: 192.6
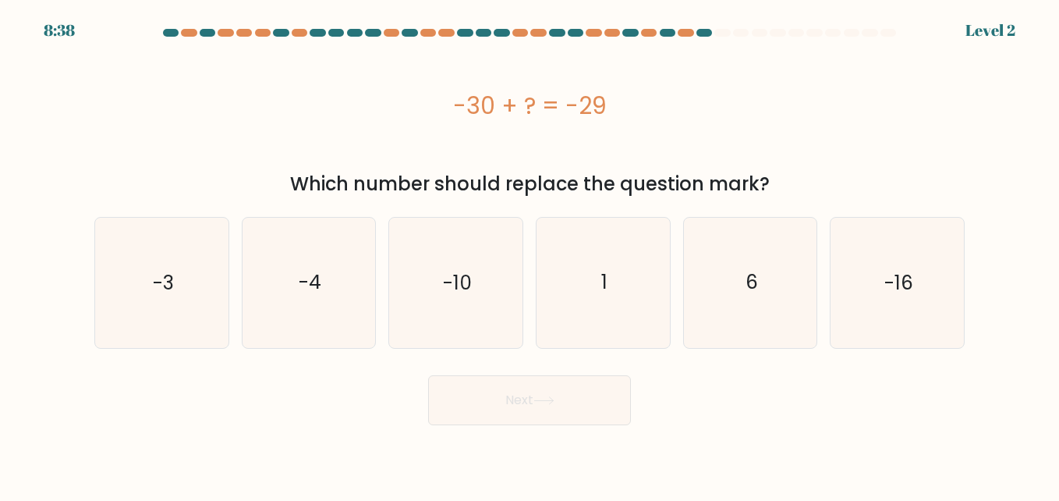
click at [637, 115] on div "-30 + ? = -29" at bounding box center [529, 105] width 870 height 35
copy div "-30 + ? = -29"
click at [585, 267] on icon "1" at bounding box center [602, 282] width 129 height 129
click at [530, 254] on input "d. 1" at bounding box center [529, 252] width 1 height 4
radio input "true"
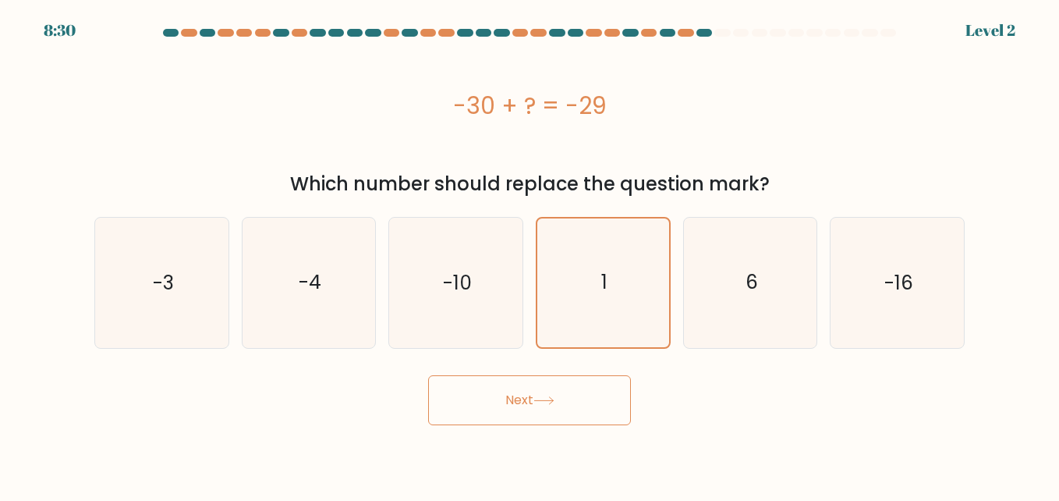
click at [566, 402] on button "Next" at bounding box center [529, 400] width 203 height 50
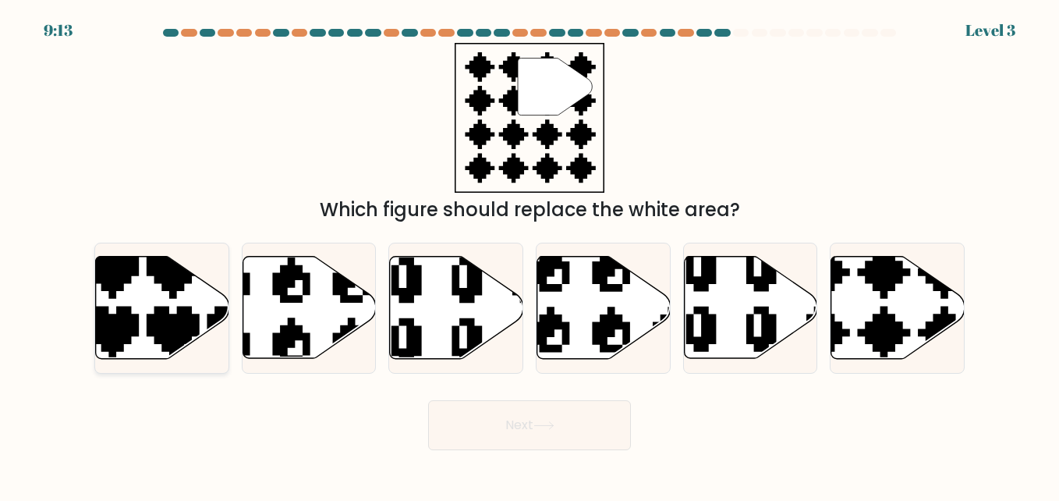
click at [154, 320] on icon at bounding box center [203, 363] width 234 height 234
click at [529, 254] on input "a." at bounding box center [529, 252] width 1 height 4
radio input "true"
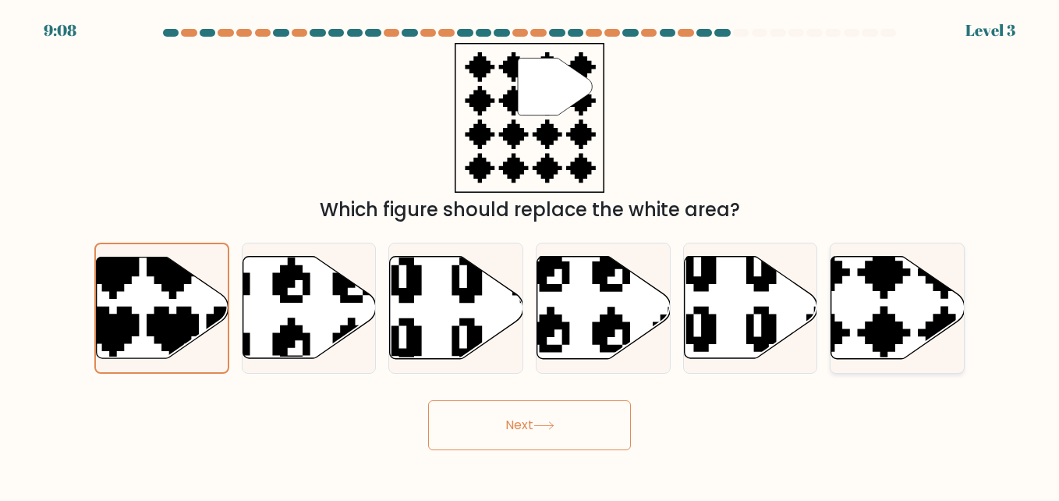
click at [865, 283] on icon at bounding box center [897, 308] width 133 height 102
click at [530, 254] on input "f." at bounding box center [529, 252] width 1 height 4
radio input "true"
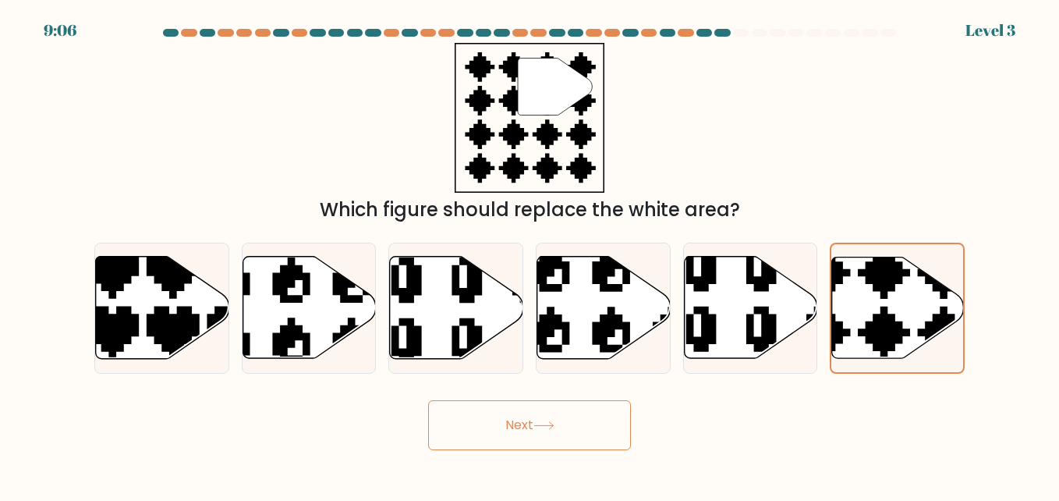
click at [511, 437] on button "Next" at bounding box center [529, 425] width 203 height 50
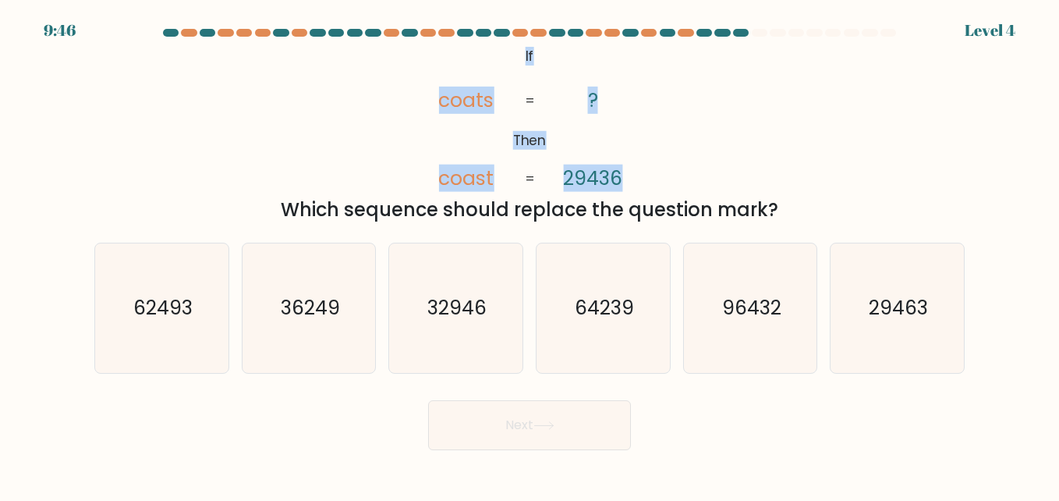
drag, startPoint x: 508, startPoint y: 53, endPoint x: 625, endPoint y: 154, distance: 154.8
click at [625, 154] on icon "@import url('https://fonts.googleapis.com/css?family=Abril+Fatface:400,100,100i…" at bounding box center [530, 118] width 244 height 150
copy icon "If Then coats coast ? 29436"
click at [683, 117] on div "@import url('https://fonts.googleapis.com/css?family=Abril+Fatface:400,100,100i…" at bounding box center [529, 133] width 889 height 181
drag, startPoint x: 514, startPoint y: 50, endPoint x: 645, endPoint y: 158, distance: 170.0
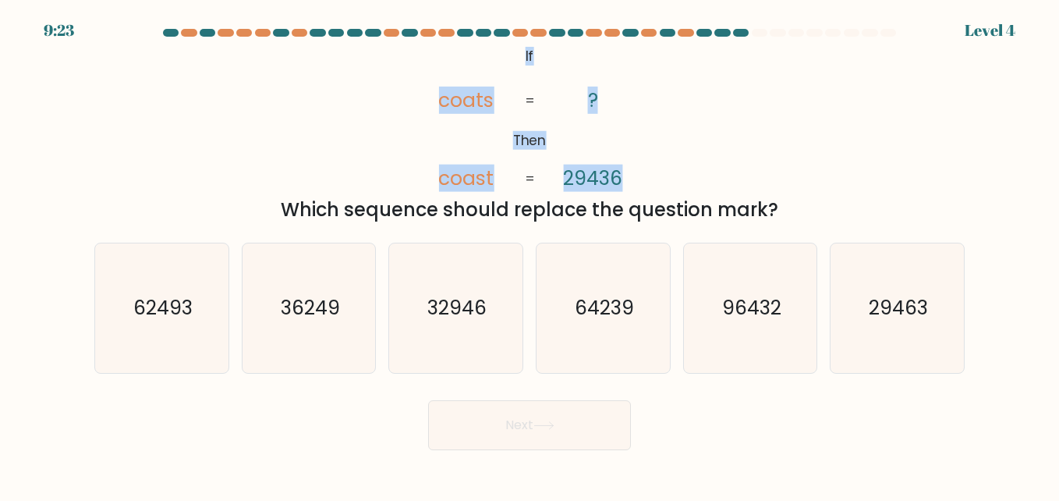
click at [645, 158] on icon "@import url('https://fonts.googleapis.com/css?family=Abril+Fatface:400,100,100i…" at bounding box center [530, 118] width 244 height 150
drag, startPoint x: 470, startPoint y: 115, endPoint x: 487, endPoint y: 54, distance: 63.9
click at [471, 115] on icon "@import url('https://fonts.googleapis.com/css?family=Abril+Fatface:400,100,100i…" at bounding box center [530, 118] width 244 height 150
click at [504, 58] on icon "@import url('https://fonts.googleapis.com/css?family=Abril+Fatface:400,100,100i…" at bounding box center [530, 118] width 244 height 150
drag, startPoint x: 518, startPoint y: 50, endPoint x: 649, endPoint y: 163, distance: 173.0
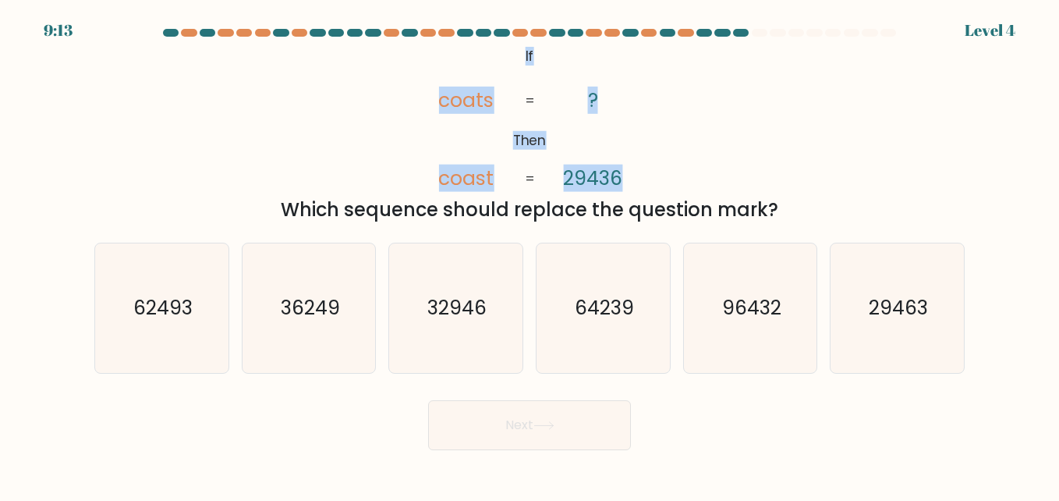
click at [649, 163] on icon "@import url('https://fonts.googleapis.com/css?family=Abril+Fatface:400,100,100i…" at bounding box center [530, 118] width 244 height 150
copy icon "If Then coats coast ? 29436"
click at [587, 176] on tspan "29436" at bounding box center [592, 178] width 59 height 27
drag, startPoint x: 620, startPoint y: 178, endPoint x: 636, endPoint y: 172, distance: 17.3
click at [621, 176] on tspan "29436" at bounding box center [592, 178] width 59 height 27
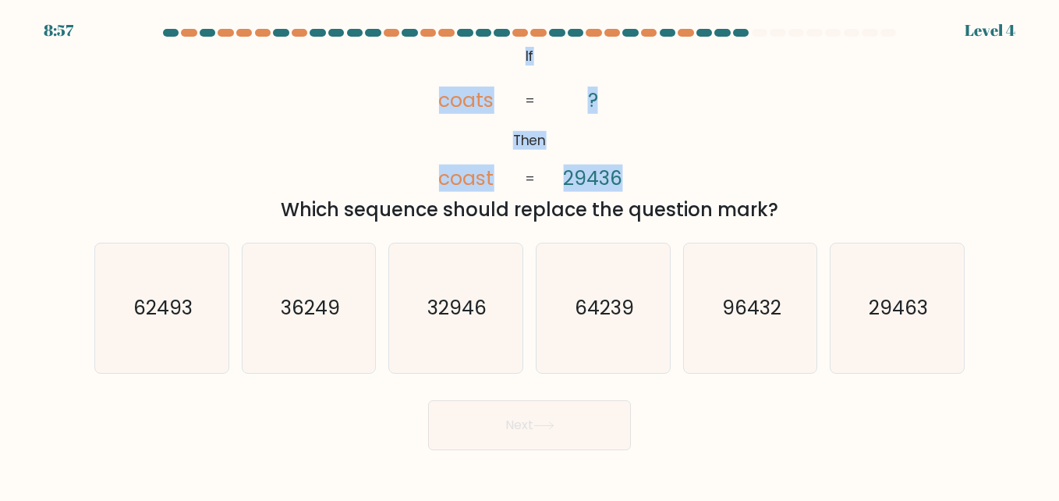
click at [666, 140] on div "@import url('https://fonts.googleapis.com/css?family=Abril+Fatface:400,100,100i…" at bounding box center [529, 133] width 889 height 181
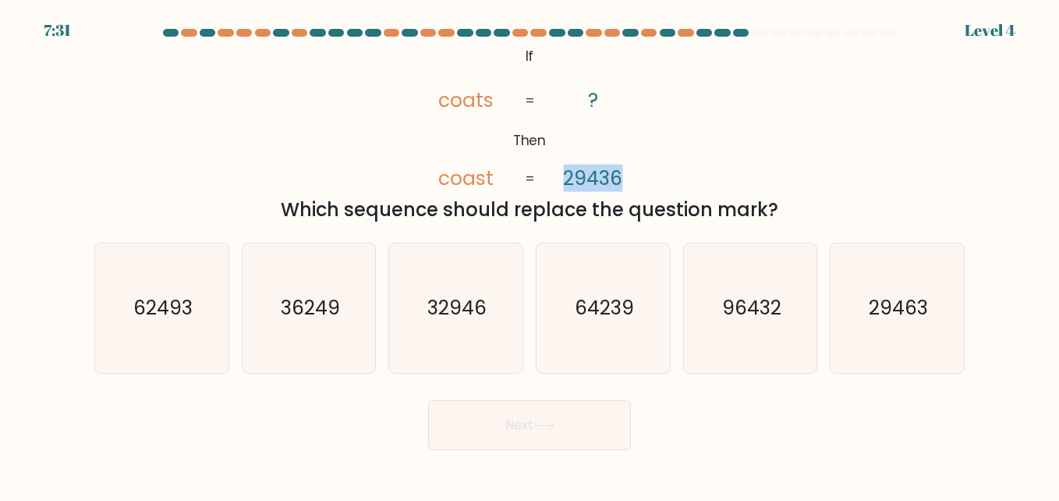
drag, startPoint x: 556, startPoint y: 177, endPoint x: 638, endPoint y: 183, distance: 82.1
click at [638, 183] on icon "@import url('https://fonts.googleapis.com/css?family=Abril+Fatface:400,100,100i…" at bounding box center [530, 118] width 244 height 150
copy tspan "29436"
drag, startPoint x: 275, startPoint y: 202, endPoint x: 790, endPoint y: 211, distance: 514.7
click at [790, 211] on div "Which sequence should replace the question mark?" at bounding box center [529, 210] width 851 height 28
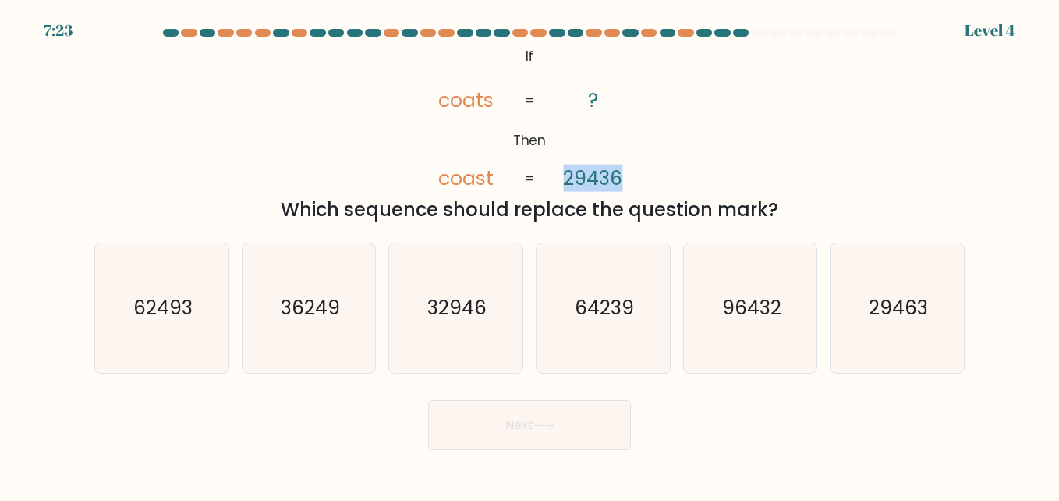
copy div "Which sequence should replace the question mark?"
click at [868, 315] on icon "29463" at bounding box center [896, 307] width 129 height 129
click at [530, 254] on input "f. 29463" at bounding box center [529, 252] width 1 height 4
radio input "true"
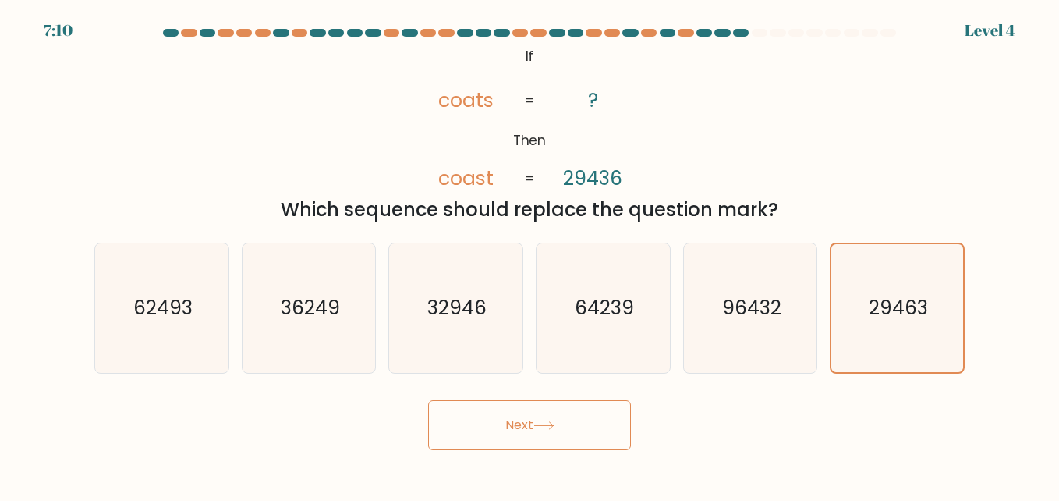
click at [497, 416] on button "Next" at bounding box center [529, 425] width 203 height 50
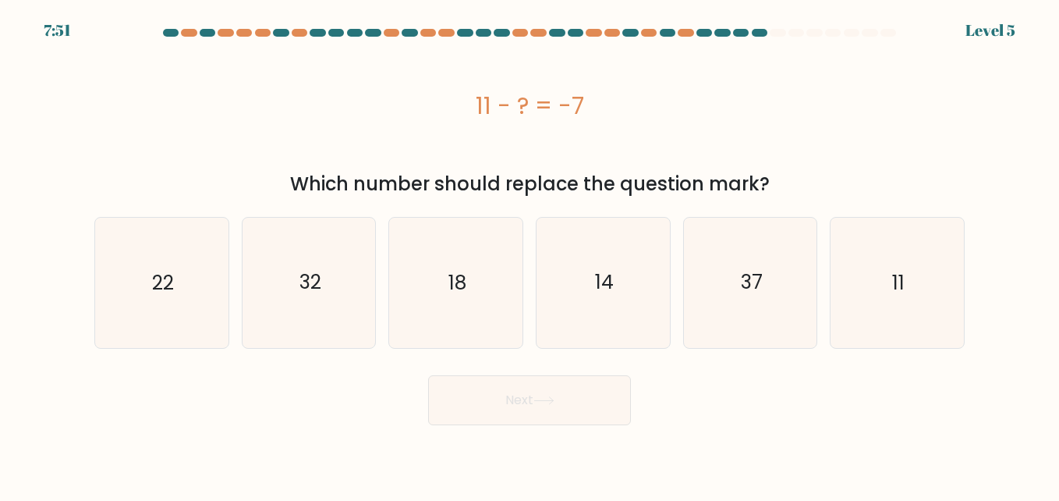
drag, startPoint x: 467, startPoint y: 87, endPoint x: 612, endPoint y: 127, distance: 150.6
click at [612, 127] on div "11 - ? = -7" at bounding box center [529, 105] width 870 height 125
click at [473, 285] on icon "18" at bounding box center [455, 282] width 129 height 129
click at [529, 254] on input "c. 18" at bounding box center [529, 252] width 1 height 4
radio input "true"
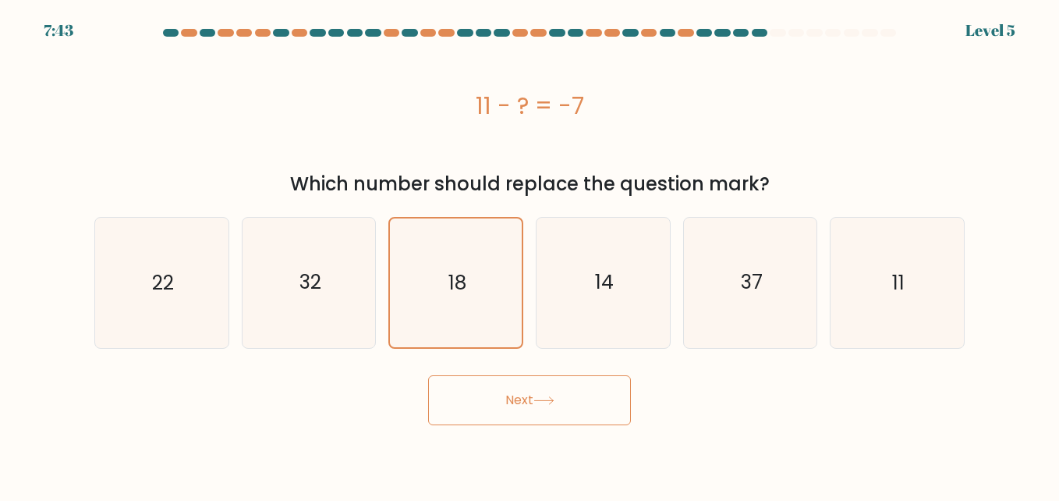
click at [480, 402] on button "Next" at bounding box center [529, 400] width 203 height 50
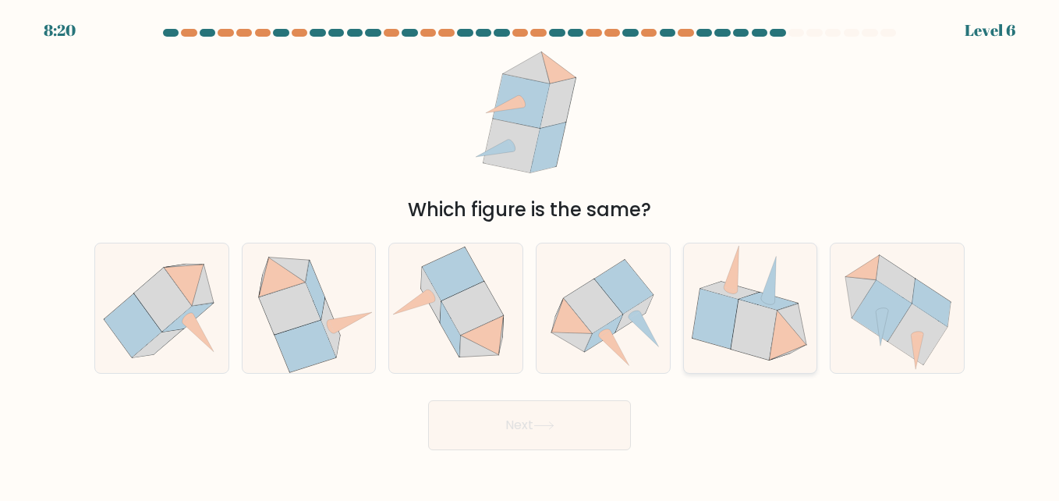
click at [708, 313] on icon at bounding box center [715, 318] width 46 height 60
click at [530, 254] on input "e." at bounding box center [529, 252] width 1 height 4
radio input "true"
drag, startPoint x: 635, startPoint y: 334, endPoint x: 557, endPoint y: 345, distance: 78.6
click at [557, 345] on icon at bounding box center [602, 307] width 133 height 121
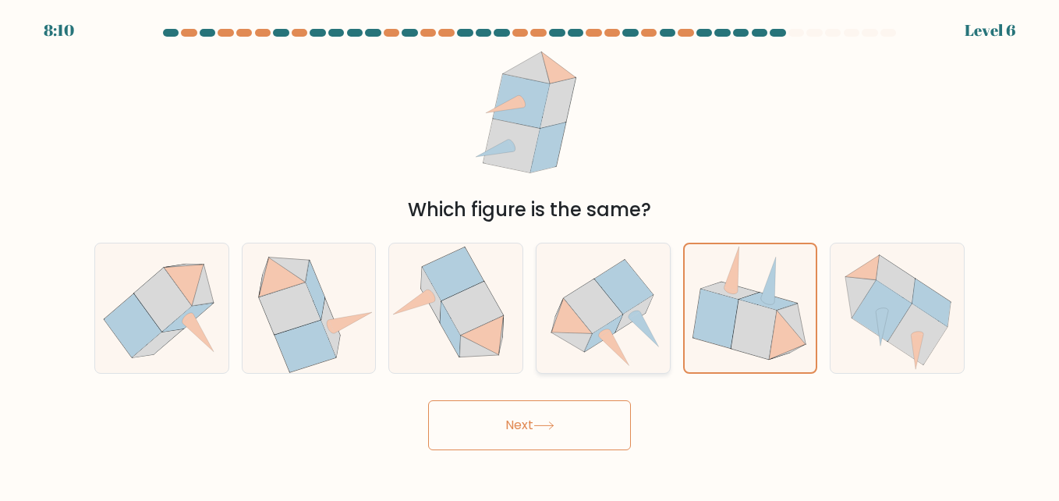
click at [530, 254] on input "d." at bounding box center [529, 252] width 1 height 4
radio input "true"
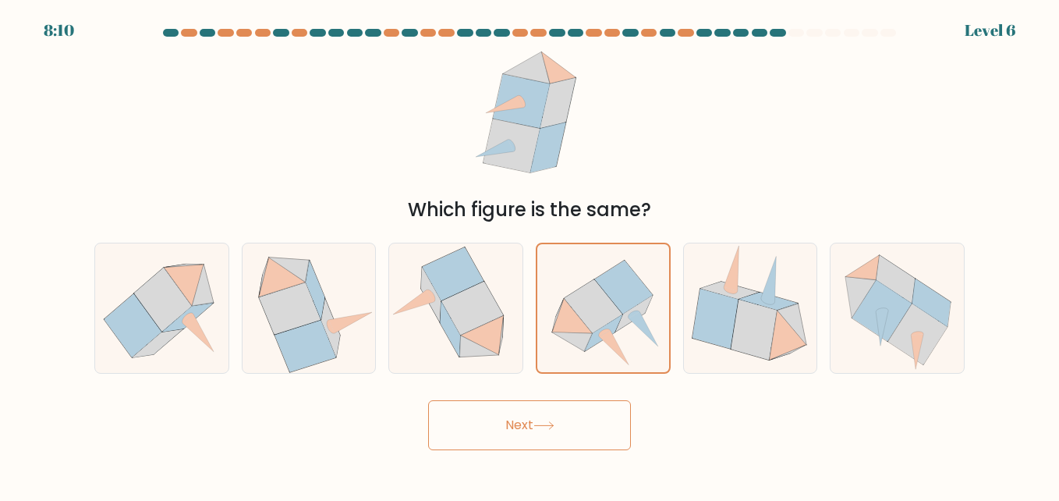
click at [531, 431] on button "Next" at bounding box center [529, 425] width 203 height 50
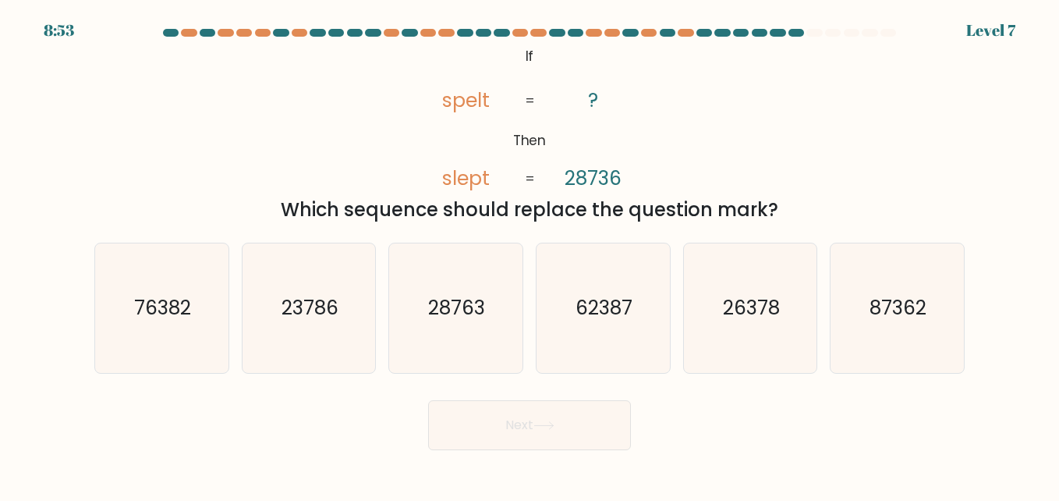
click at [930, 117] on div "@import url('https://fonts.googleapis.com/css?family=Abril+Fatface:400,100,100i…" at bounding box center [529, 133] width 889 height 181
drag, startPoint x: 930, startPoint y: 117, endPoint x: 717, endPoint y: 119, distance: 213.6
click at [717, 120] on div "@import url('https://fonts.googleapis.com/css?family=Abril+Fatface:400,100,100i…" at bounding box center [529, 133] width 889 height 181
drag, startPoint x: 557, startPoint y: 175, endPoint x: 794, endPoint y: 215, distance: 241.2
click at [794, 215] on div "@import url('https://fonts.googleapis.com/css?family=Abril+Fatface:400,100,100i…" at bounding box center [529, 133] width 889 height 181
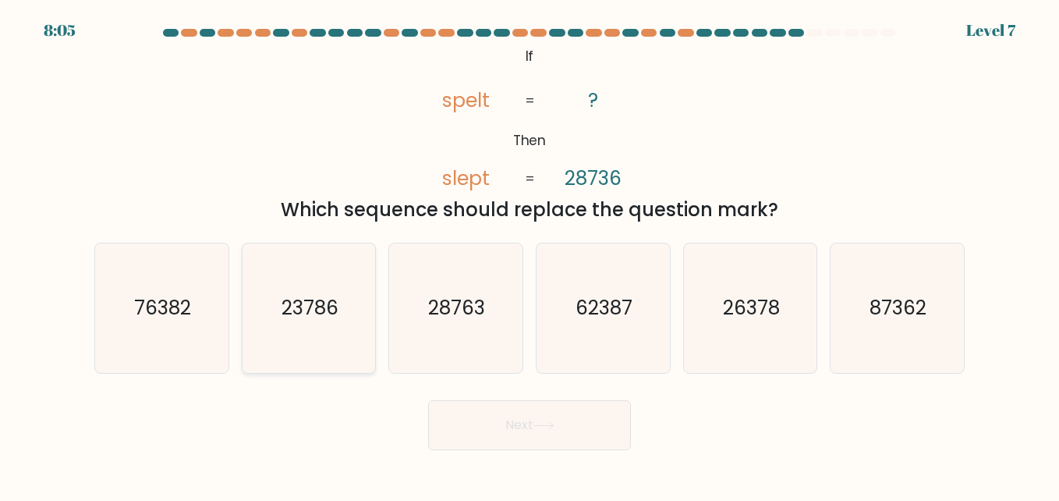
click at [288, 313] on text "23786" at bounding box center [309, 307] width 57 height 27
click at [529, 254] on input "b. 23786" at bounding box center [529, 252] width 1 height 4
radio input "true"
click at [516, 432] on button "Next" at bounding box center [529, 425] width 203 height 50
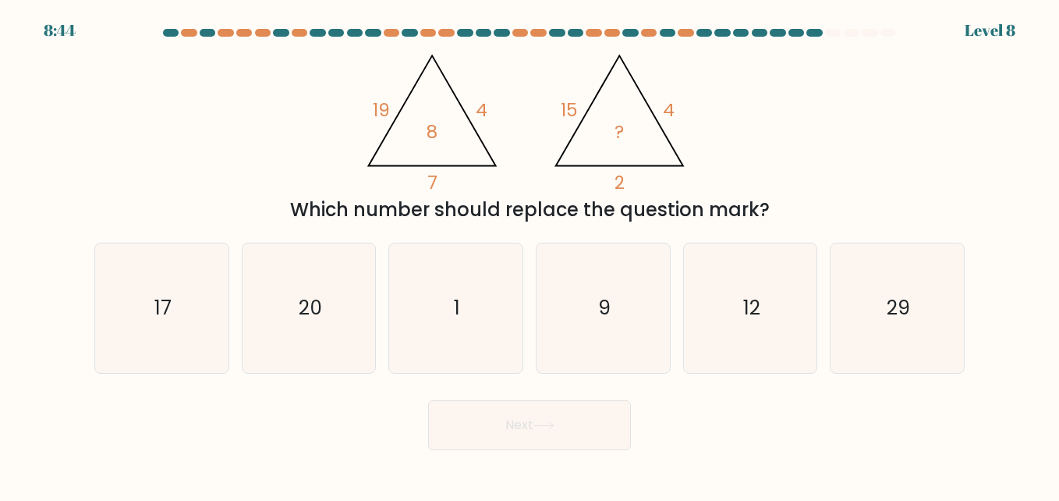
drag, startPoint x: 363, startPoint y: 102, endPoint x: 766, endPoint y: 211, distance: 418.4
click at [766, 211] on div "@import url('https://fonts.googleapis.com/css?family=Abril+Fatface:400,100,100i…" at bounding box center [529, 133] width 889 height 181
click at [845, 152] on div "@import url('https://fonts.googleapis.com/css?family=Abril+Fatface:400,100,100i…" at bounding box center [529, 133] width 889 height 181
click at [753, 142] on div "@import url('https://fonts.googleapis.com/css?family=Abril+Fatface:400,100,100i…" at bounding box center [529, 133] width 889 height 181
click at [745, 136] on div "@import url('https://fonts.googleapis.com/css?family=Abril+Fatface:400,100,100i…" at bounding box center [529, 133] width 889 height 181
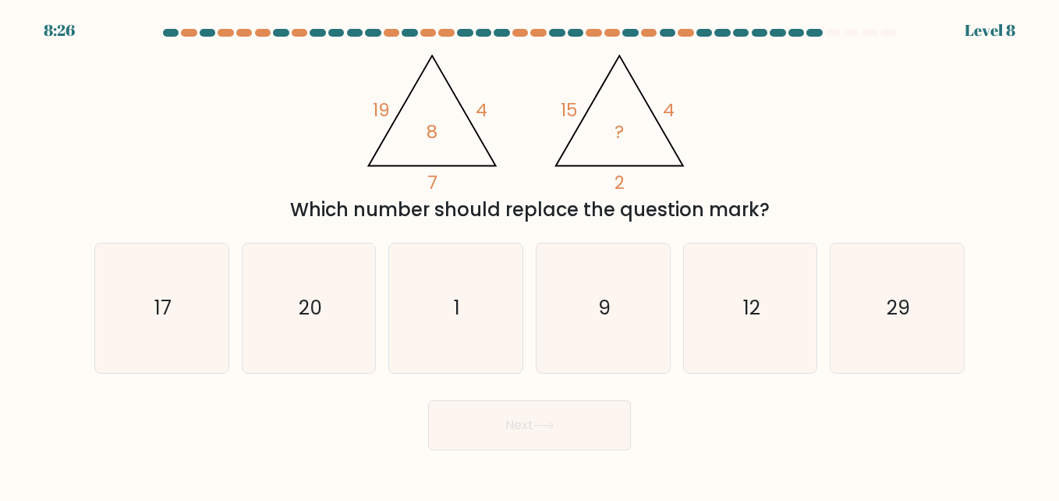
click at [780, 422] on div "Next" at bounding box center [529, 421] width 889 height 58
click at [485, 295] on icon "1" at bounding box center [455, 307] width 129 height 129
click at [529, 254] on input "c. 1" at bounding box center [529, 252] width 1 height 4
radio input "true"
click at [484, 434] on button "Next" at bounding box center [529, 425] width 203 height 50
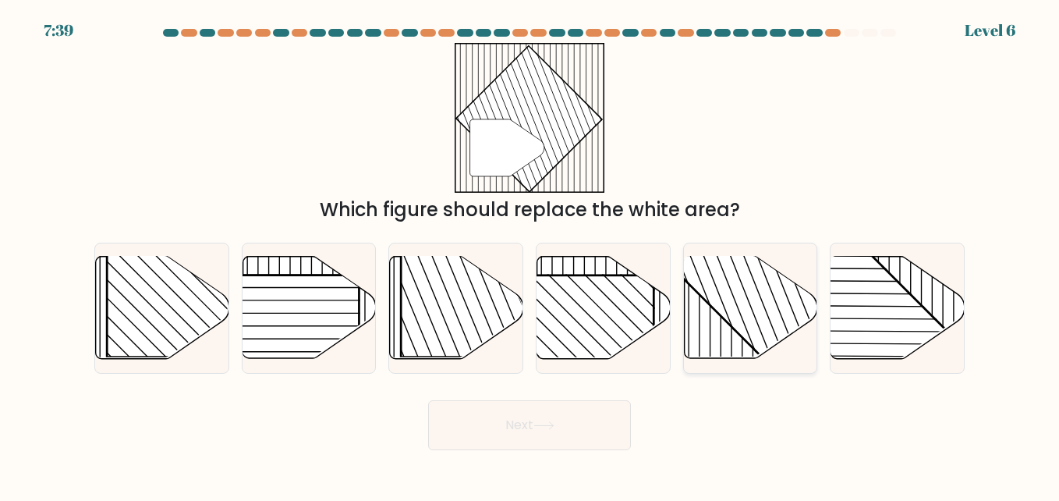
click at [719, 329] on line at bounding box center [705, 295] width 115 height 289
click at [530, 254] on input "e." at bounding box center [529, 252] width 1 height 4
radio input "true"
click at [469, 431] on button "Next" at bounding box center [529, 425] width 203 height 50
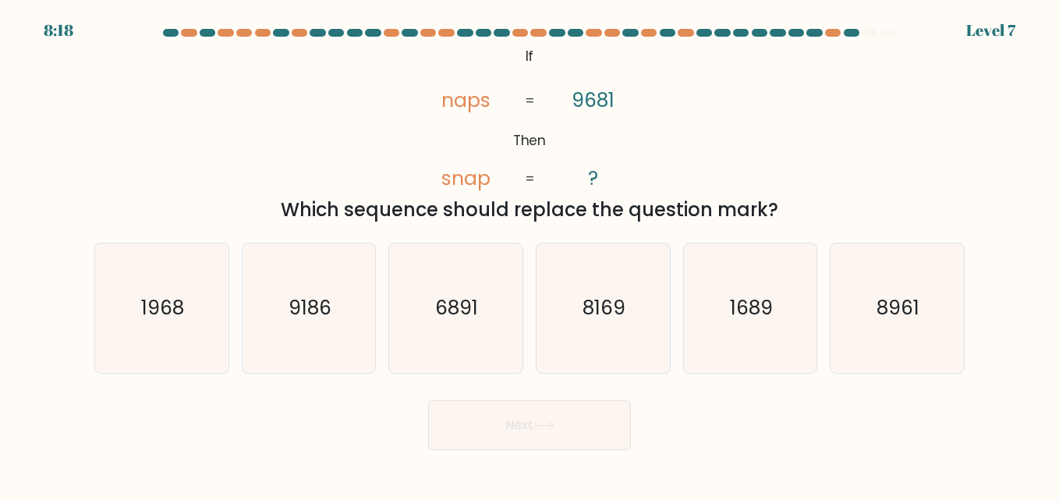
drag, startPoint x: 434, startPoint y: 97, endPoint x: 441, endPoint y: 93, distance: 8.7
click at [438, 96] on icon "@import url('https://fonts.googleapis.com/css?family=Abril+Fatface:400,100,100i…" at bounding box center [530, 118] width 244 height 150
drag, startPoint x: 434, startPoint y: 183, endPoint x: 708, endPoint y: 165, distance: 275.1
click at [708, 165] on div "@import url('https://fonts.googleapis.com/css?family=Abril+Fatface:400,100,100i…" at bounding box center [529, 133] width 889 height 181
drag, startPoint x: 708, startPoint y: 165, endPoint x: 523, endPoint y: 177, distance: 185.2
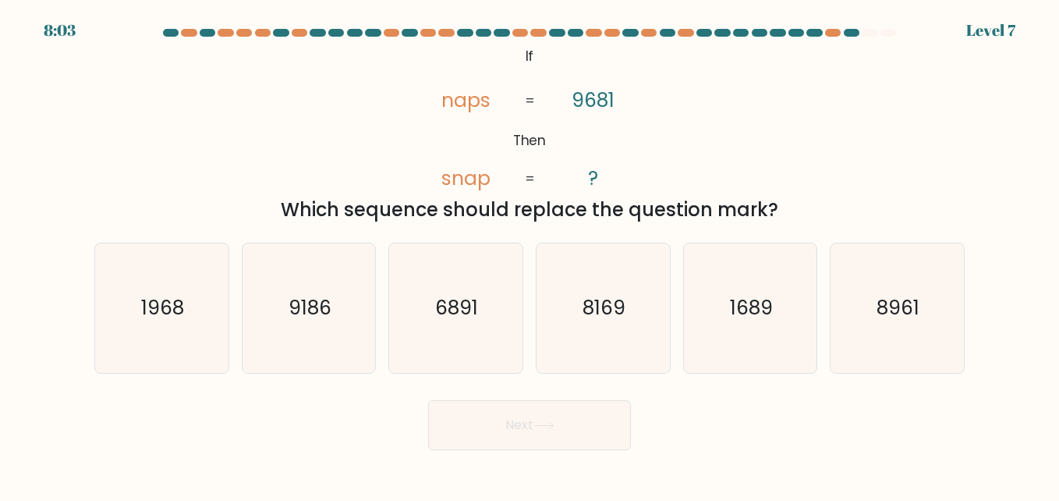
click at [681, 172] on div "@import url('https://fonts.googleapis.com/css?family=Abril+Fatface:400,100,100i…" at bounding box center [529, 133] width 889 height 181
drag, startPoint x: 438, startPoint y: 179, endPoint x: 802, endPoint y: 211, distance: 364.7
click at [802, 211] on div "@import url('https://fonts.googleapis.com/css?family=Abril+Fatface:400,100,100i…" at bounding box center [529, 133] width 889 height 181
click at [176, 325] on icon "1968" at bounding box center [161, 307] width 129 height 129
click at [529, 254] on input "a. 1968" at bounding box center [529, 252] width 1 height 4
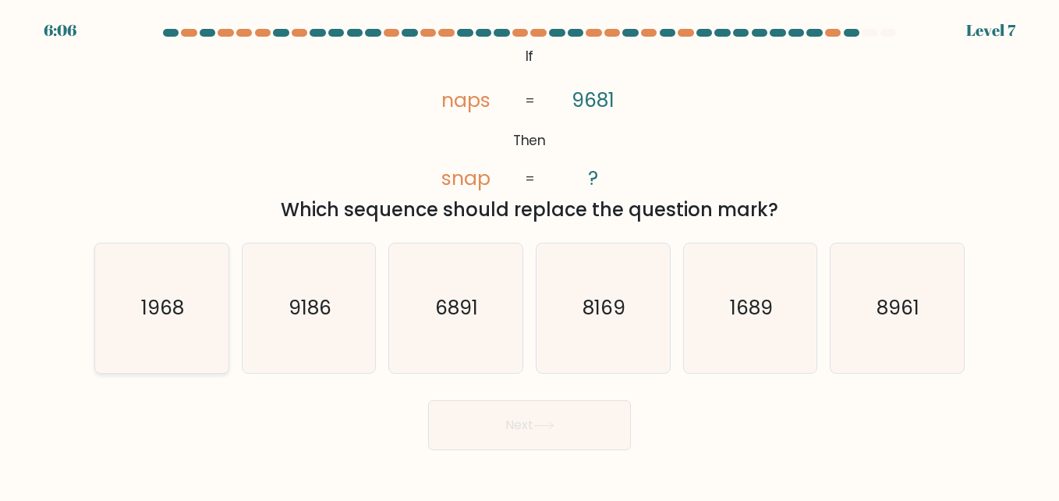
radio input "true"
click at [502, 428] on button "Next" at bounding box center [529, 425] width 203 height 50
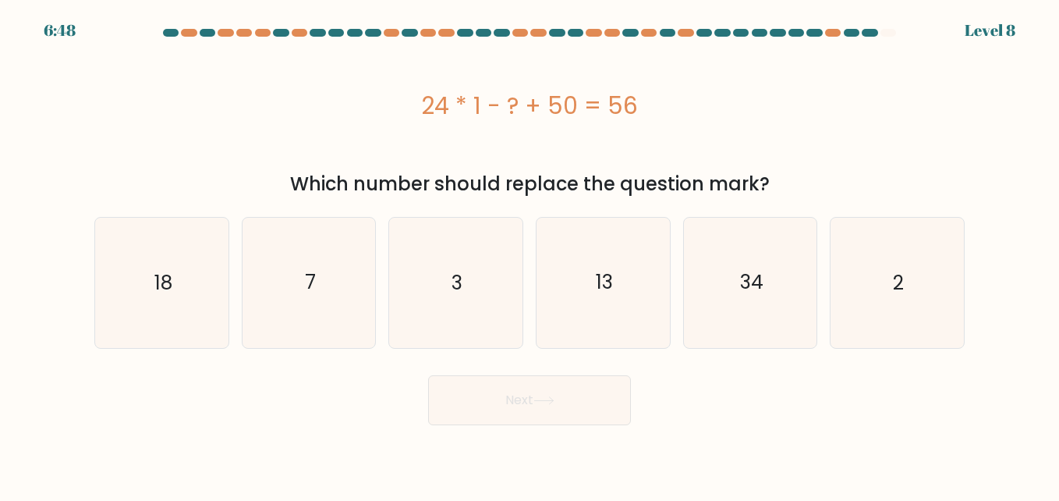
drag, startPoint x: 449, startPoint y: 98, endPoint x: 761, endPoint y: 174, distance: 320.9
click at [761, 174] on div "24 * 1 - ? + 50 = 56 Which number should replace the question mark?" at bounding box center [529, 120] width 889 height 155
click at [203, 292] on icon "18" at bounding box center [161, 282] width 129 height 129
click at [529, 254] on input "a. 18" at bounding box center [529, 252] width 1 height 4
radio input "true"
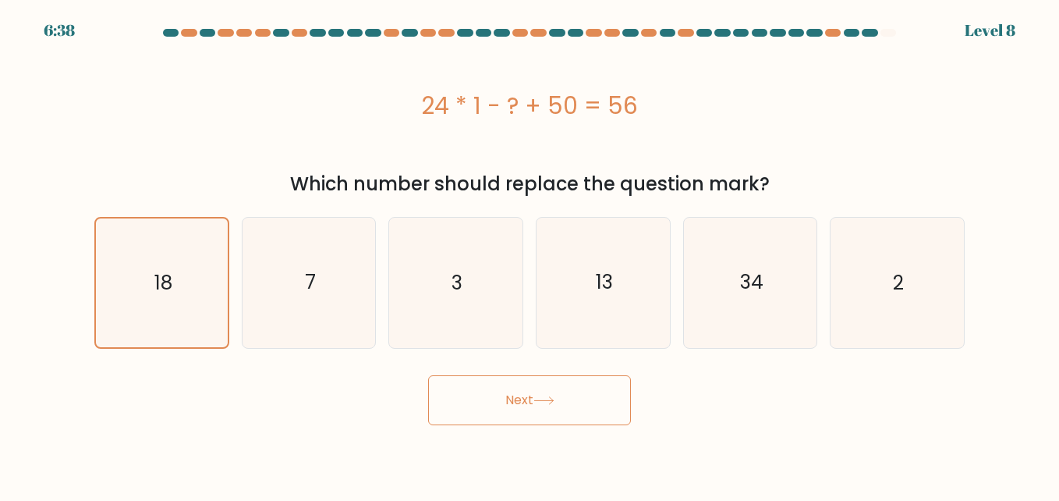
click at [557, 388] on button "Next" at bounding box center [529, 400] width 203 height 50
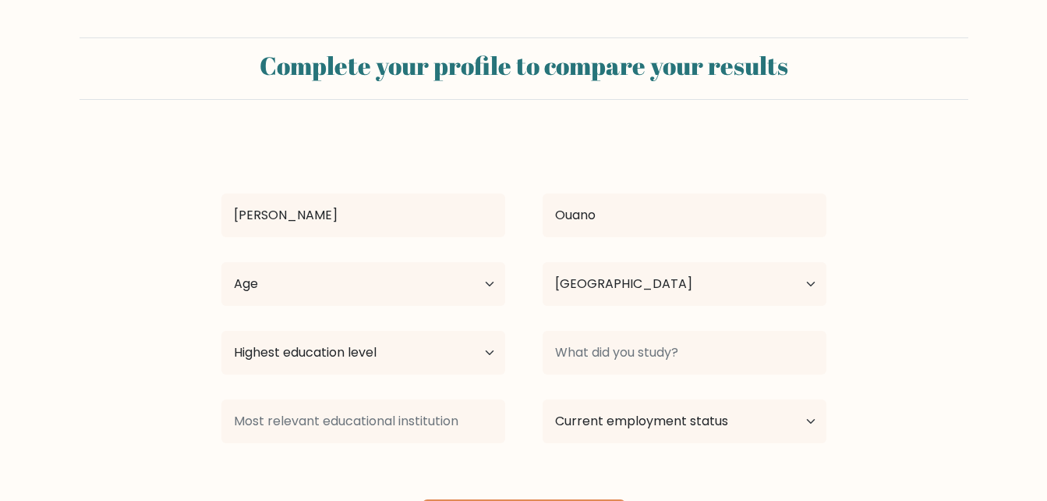
select select "PH"
click at [489, 351] on select "Highest education level No schooling Primary Lower Secondary Upper Secondary Oc…" at bounding box center [363, 353] width 284 height 44
select select "bachelors_degree"
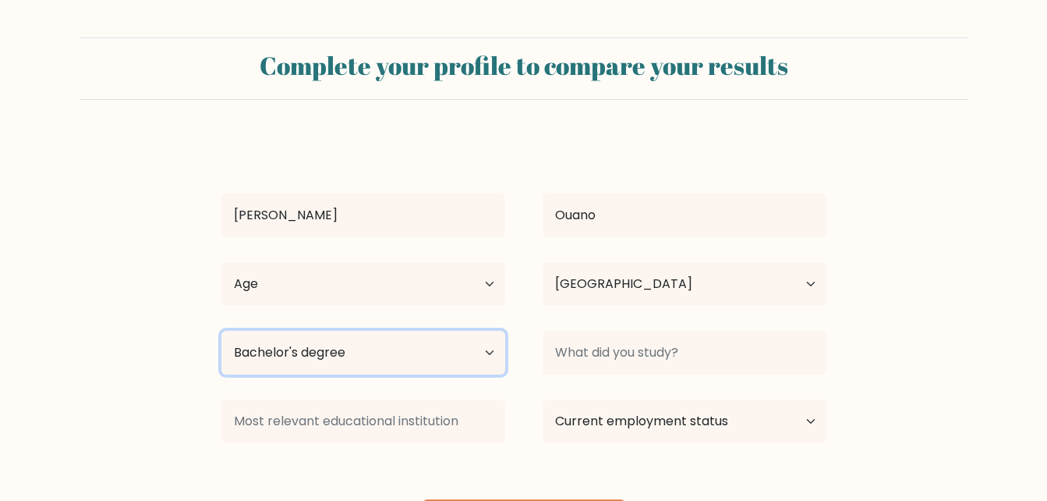
click at [221, 331] on select "Highest education level No schooling Primary Lower Secondary Upper Secondary Oc…" at bounding box center [363, 353] width 284 height 44
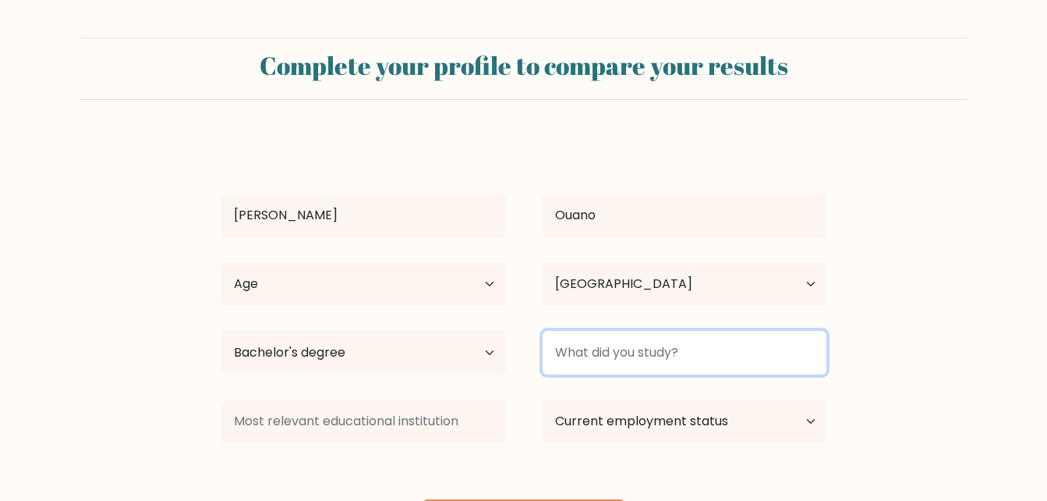
click at [604, 345] on input at bounding box center [685, 353] width 284 height 44
type input "b"
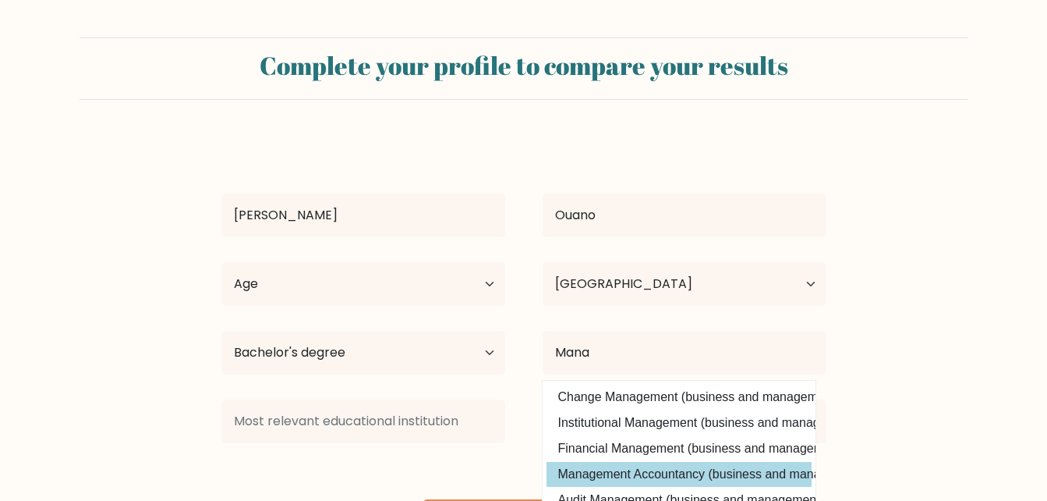
click at [625, 474] on option "Management Accountancy (business and management)" at bounding box center [679, 474] width 265 height 25
type input "Management Accountancy"
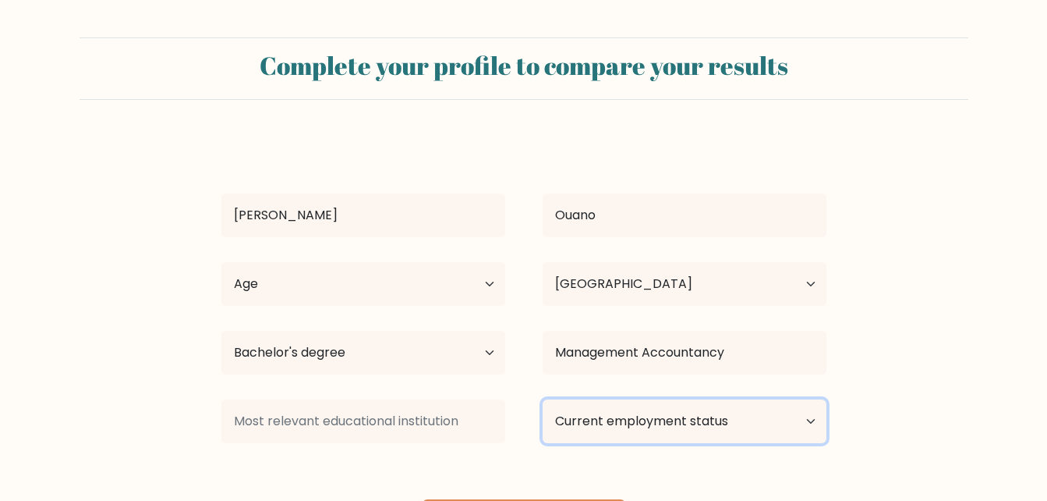
click at [733, 432] on select "Current employment status Employed Student Retired Other / prefer not to answer" at bounding box center [685, 421] width 284 height 44
select select "other"
click at [543, 399] on select "Current employment status Employed Student Retired Other / prefer not to answer" at bounding box center [685, 421] width 284 height 44
click at [596, 420] on select "Current employment status Employed Student Retired Other / prefer not to answer" at bounding box center [685, 421] width 284 height 44
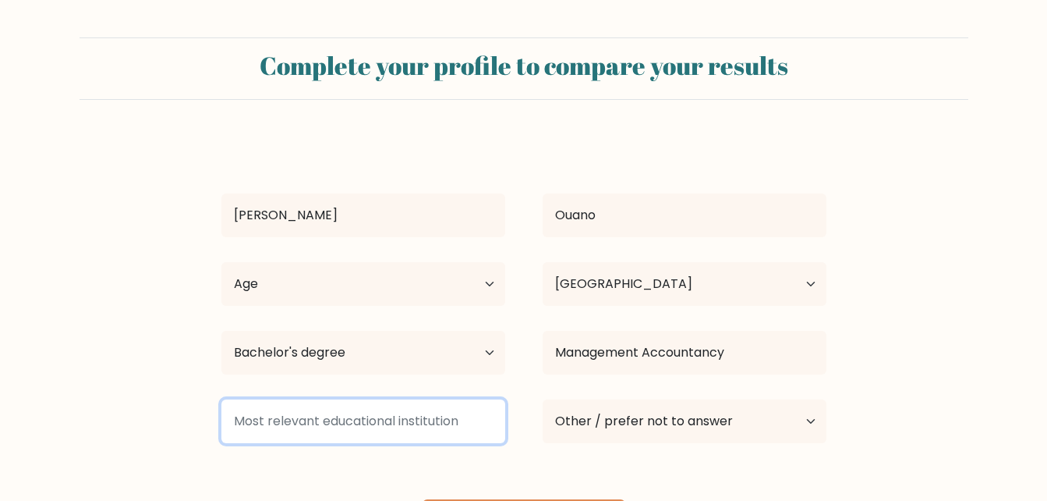
click at [387, 430] on input at bounding box center [363, 421] width 284 height 44
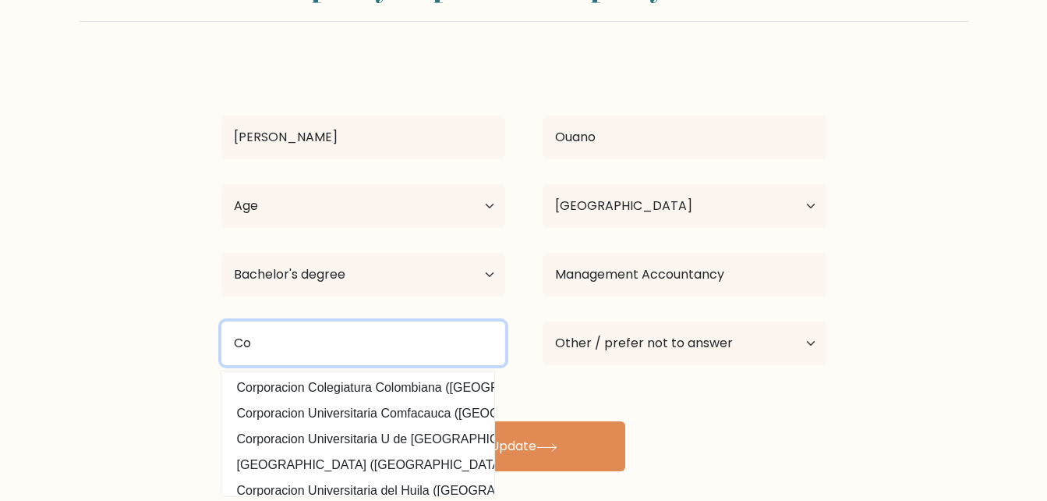
type input "C"
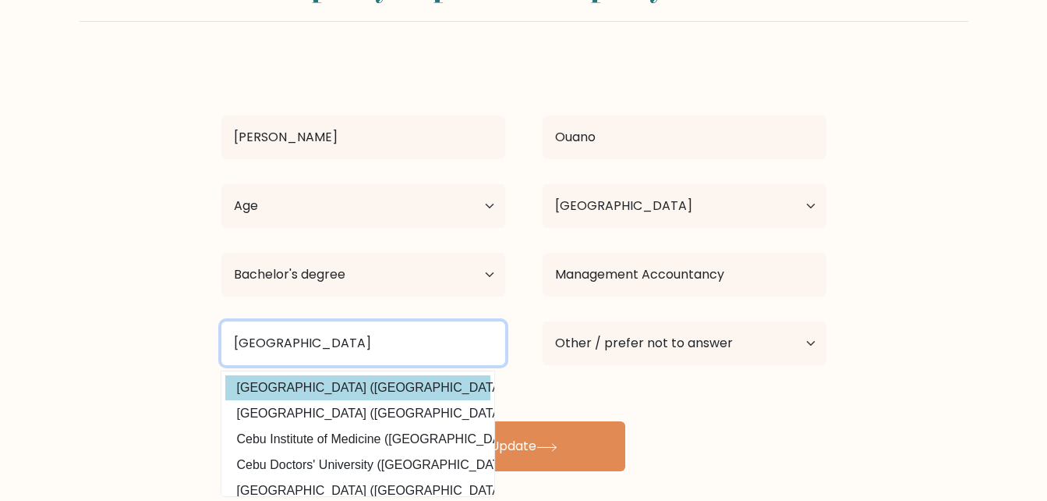
type input "[GEOGRAPHIC_DATA]"
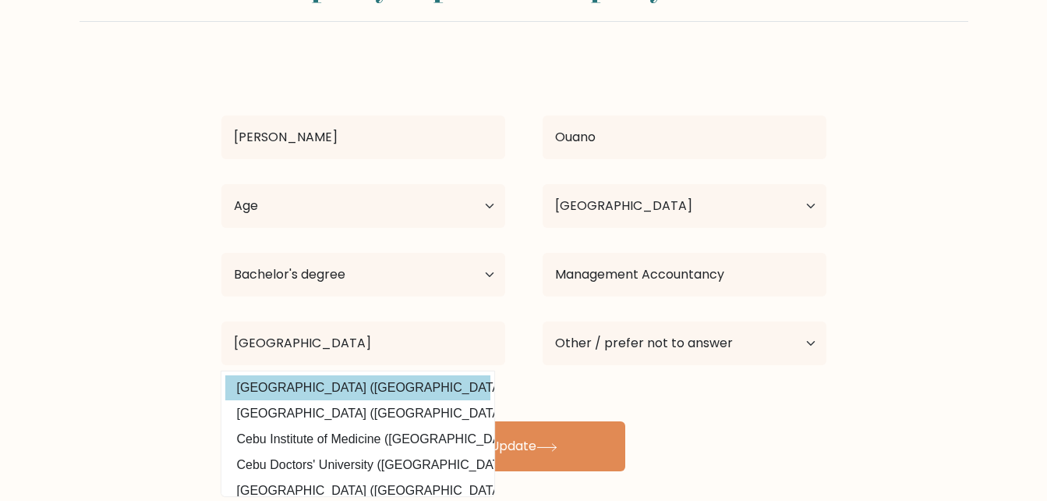
click at [396, 376] on option "University of Cebu (Philippines)" at bounding box center [357, 387] width 265 height 25
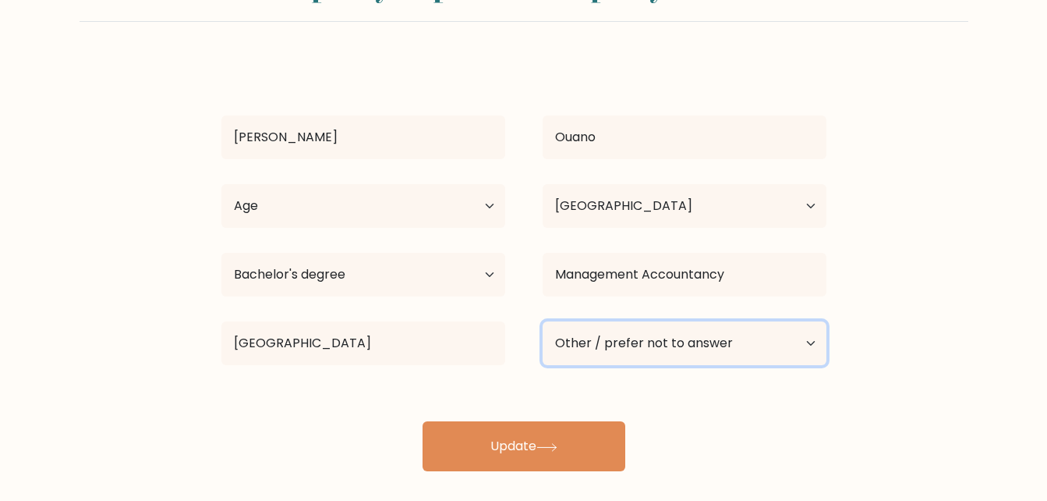
click at [660, 332] on select "Current employment status Employed Student Retired Other / prefer not to answer" at bounding box center [685, 343] width 284 height 44
click at [965, 416] on form "Complete your profile to compare your results John Rhey Ouano Age Under 18 year…" at bounding box center [523, 214] width 1047 height 511
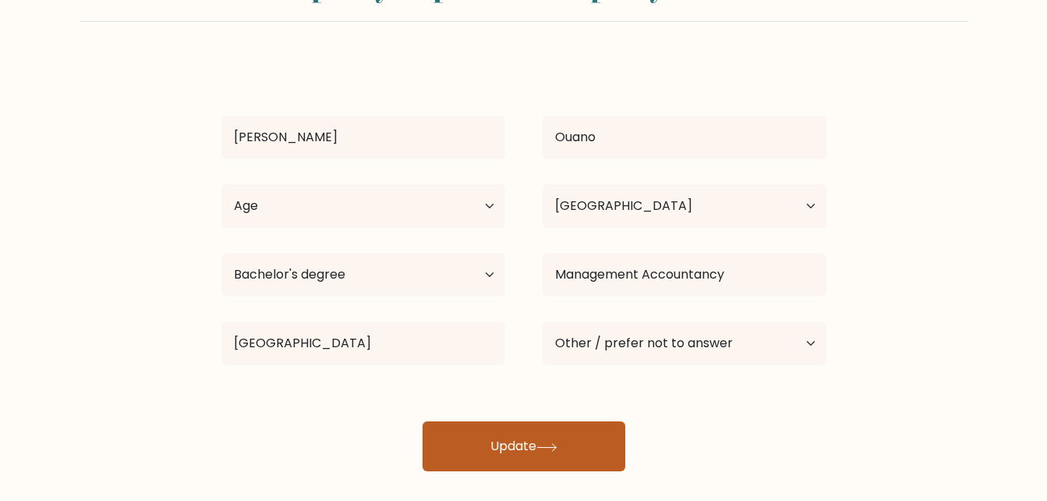
click at [581, 453] on button "Update" at bounding box center [524, 446] width 203 height 50
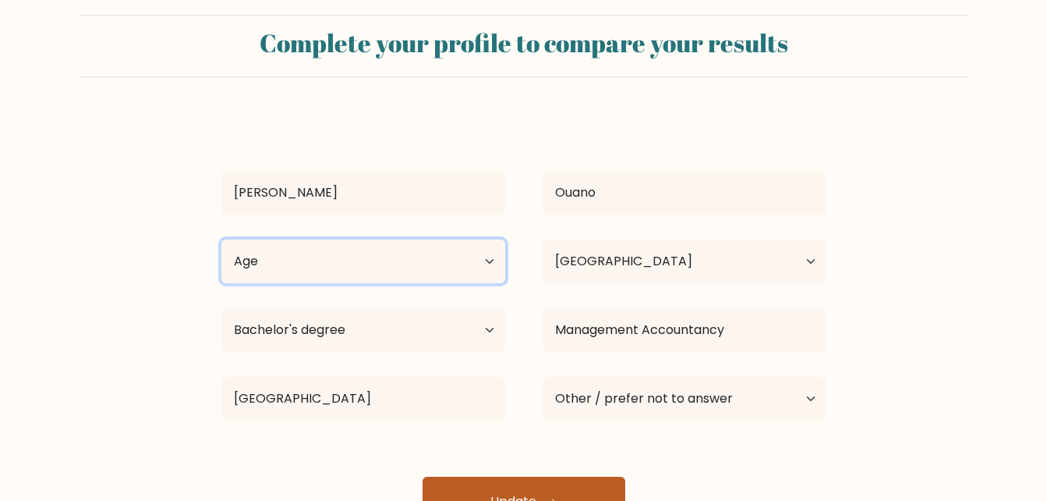
scroll to position [0, 0]
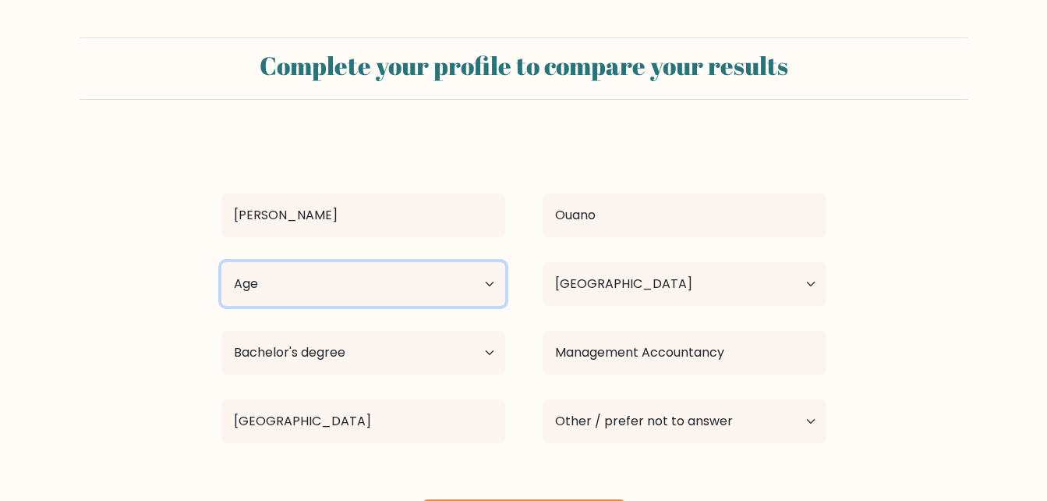
click at [337, 279] on select "Age Under 18 years old 18-24 years old 25-34 years old 35-44 years old 45-54 ye…" at bounding box center [363, 284] width 284 height 44
select select "25_34"
click at [221, 262] on select "Age Under 18 years old 18-24 years old 25-34 years old 35-44 years old 45-54 ye…" at bounding box center [363, 284] width 284 height 44
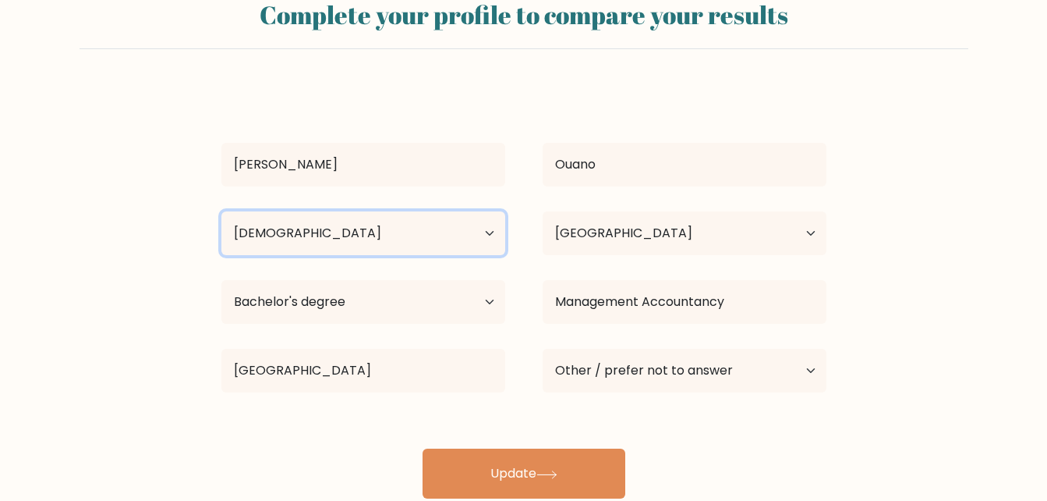
scroll to position [90, 0]
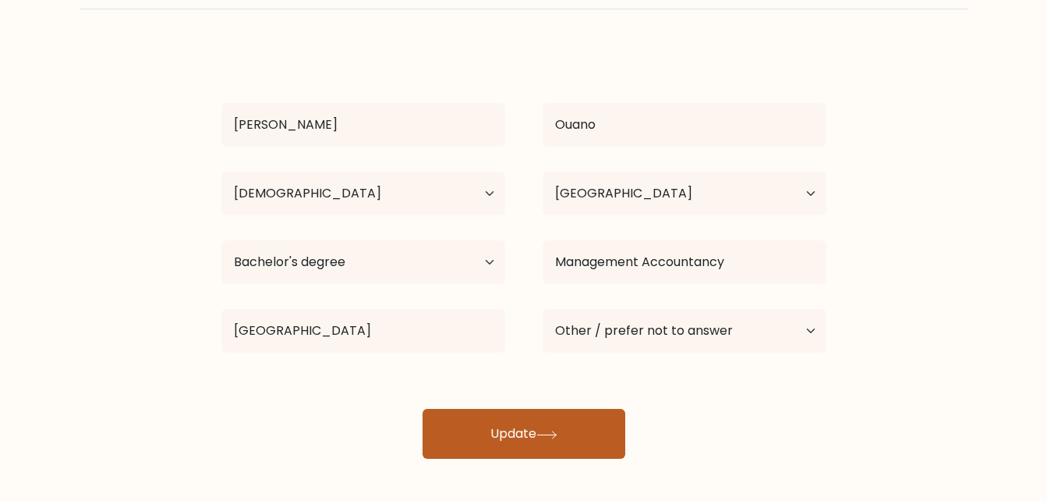
click at [497, 458] on button "Update" at bounding box center [524, 434] width 203 height 50
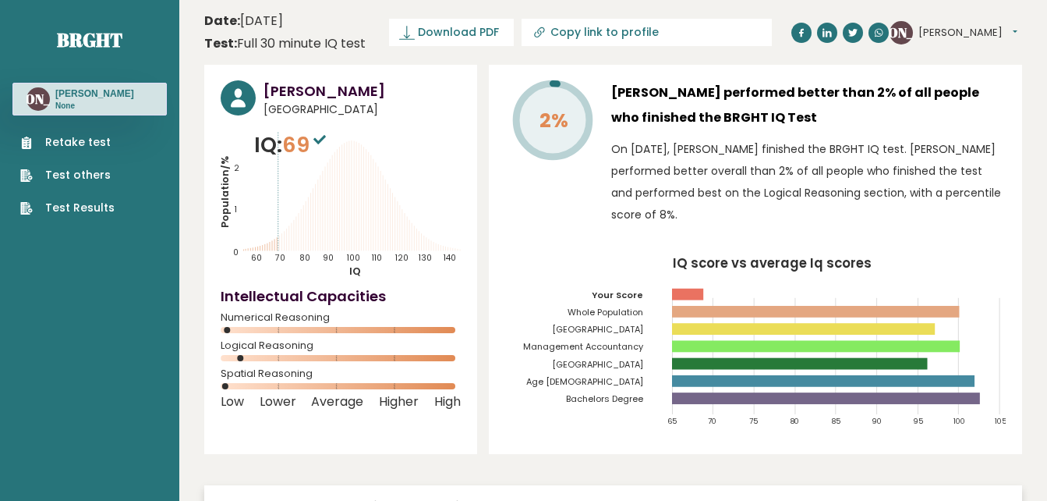
click at [85, 204] on link "Test Results" at bounding box center [67, 208] width 94 height 16
click at [83, 136] on link "Retake test" at bounding box center [67, 142] width 94 height 16
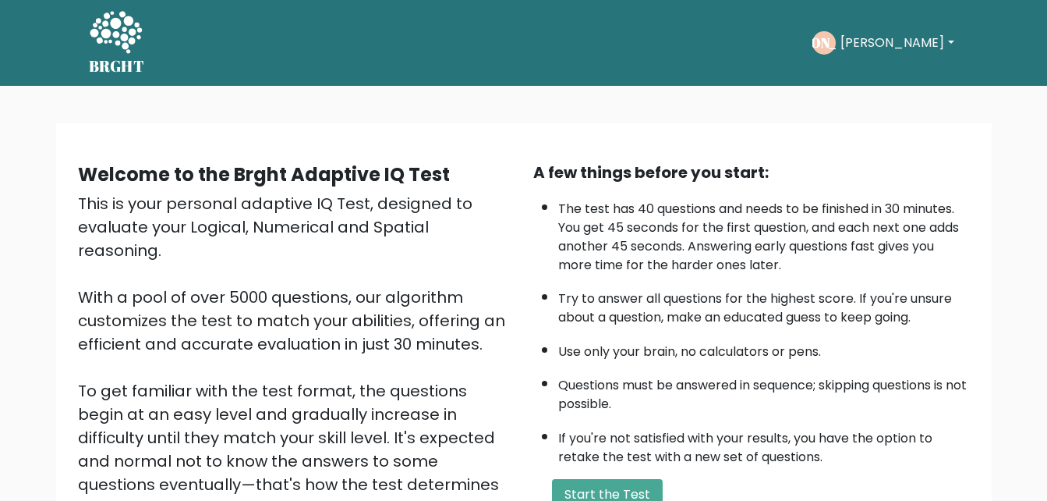
scroll to position [78, 0]
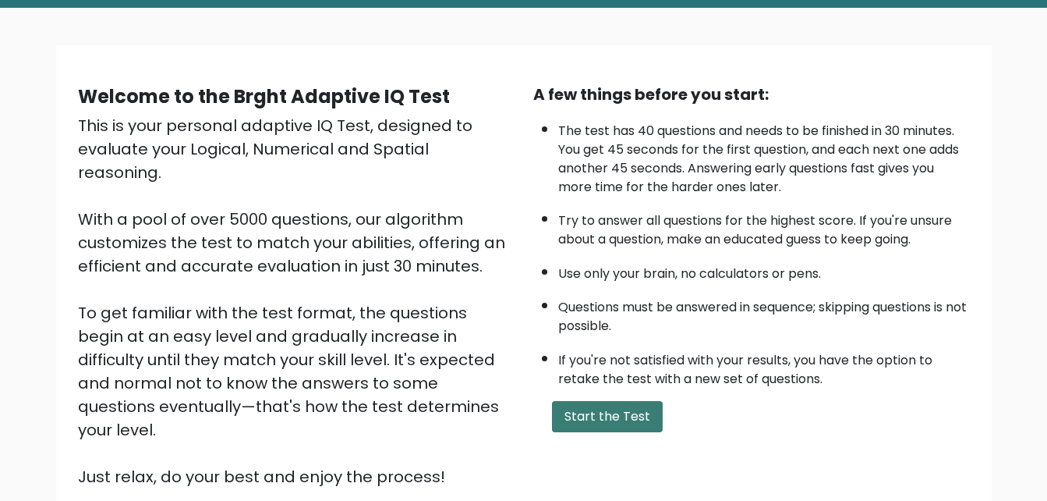
click at [606, 412] on button "Start the Test" at bounding box center [607, 416] width 111 height 31
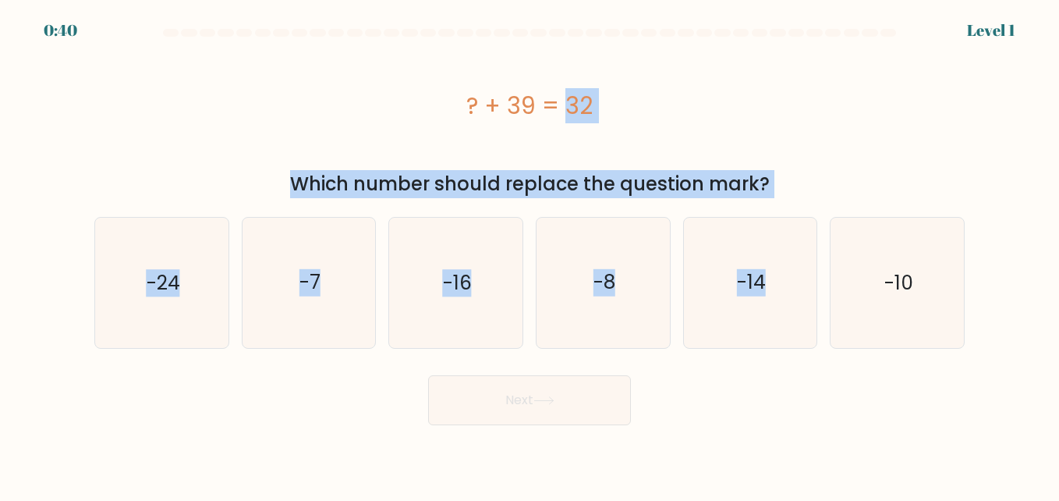
drag, startPoint x: 450, startPoint y: 94, endPoint x: 795, endPoint y: 199, distance: 360.9
click at [795, 199] on form "a." at bounding box center [529, 227] width 1059 height 396
drag, startPoint x: 795, startPoint y: 199, endPoint x: 727, endPoint y: 154, distance: 81.1
click at [727, 154] on div "? + 39 = 32" at bounding box center [529, 105] width 870 height 125
click at [533, 112] on div "? + 39 = 32" at bounding box center [529, 105] width 870 height 35
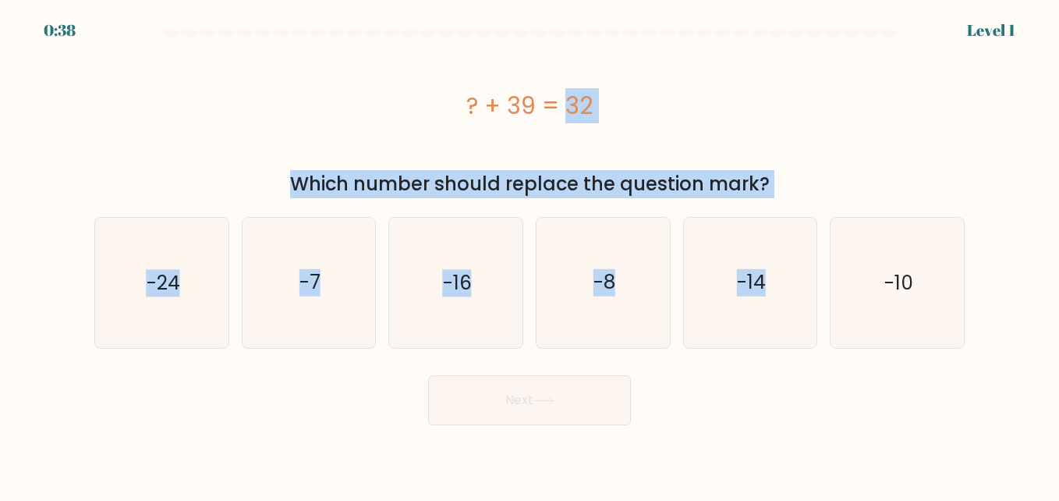
click at [473, 101] on div "? + 39 = 32" at bounding box center [529, 105] width 870 height 35
click at [459, 108] on div "? + 39 = 32" at bounding box center [529, 105] width 870 height 35
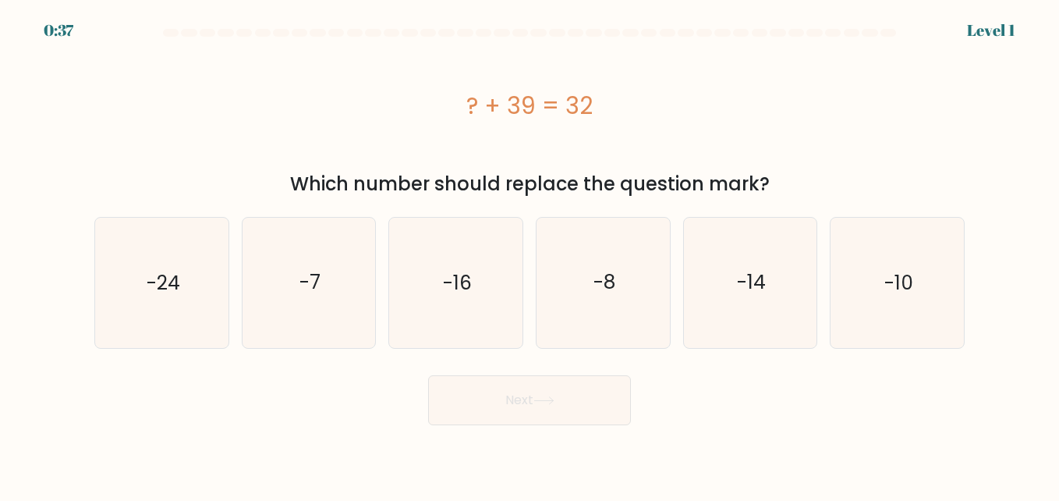
drag, startPoint x: 459, startPoint y: 108, endPoint x: 456, endPoint y: 95, distance: 12.9
click at [456, 95] on div "? + 39 = 32" at bounding box center [529, 105] width 870 height 35
click at [785, 193] on div "Which number should replace the question mark?" at bounding box center [529, 184] width 851 height 28
drag, startPoint x: 785, startPoint y: 193, endPoint x: 511, endPoint y: 76, distance: 298.3
click at [511, 76] on div "? + 39 = 32" at bounding box center [529, 105] width 870 height 125
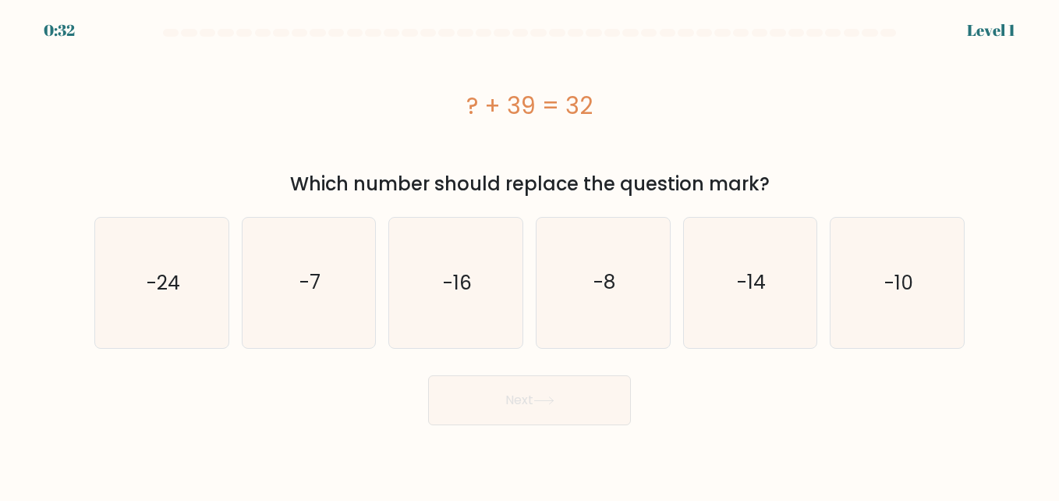
drag, startPoint x: 462, startPoint y: 95, endPoint x: 763, endPoint y: 181, distance: 312.2
click at [763, 181] on div "? + 39 = 32 Which number should replace the question mark?" at bounding box center [529, 120] width 889 height 155
copy div "? + 39 = 32 Which number should replace the question mark?"
click at [349, 285] on icon "-7" at bounding box center [308, 282] width 129 height 129
click at [529, 254] on input "b. -7" at bounding box center [529, 252] width 1 height 4
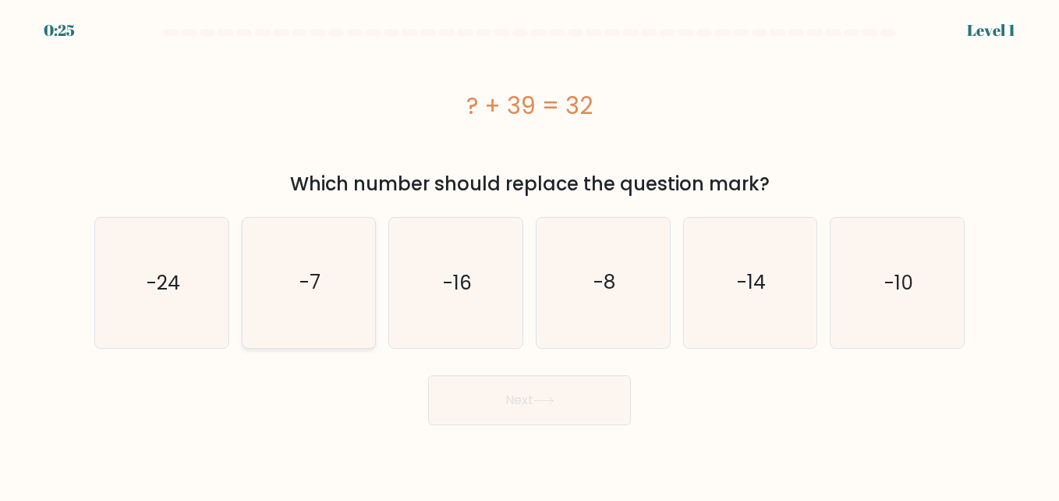
radio input "true"
click at [465, 405] on button "Next" at bounding box center [529, 400] width 203 height 50
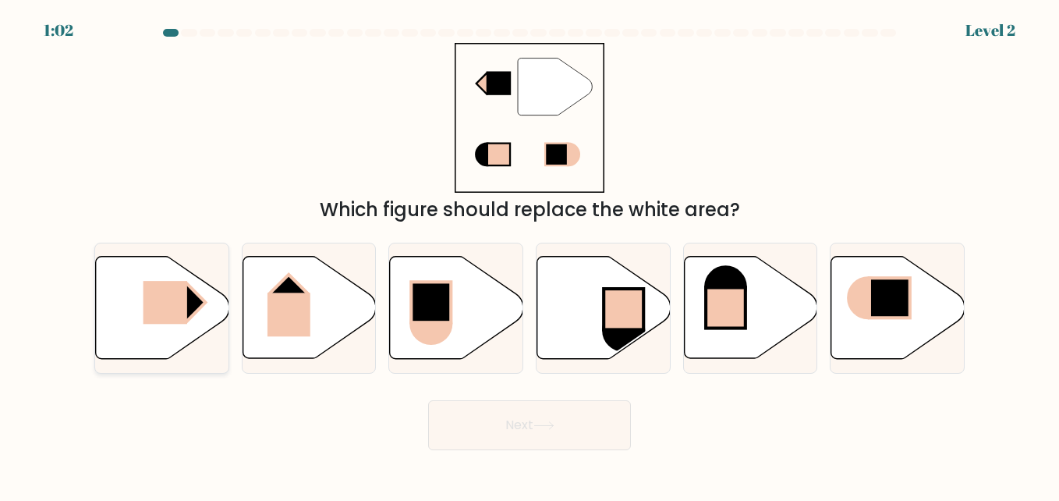
click at [205, 309] on icon at bounding box center [162, 308] width 133 height 102
click at [529, 254] on input "a." at bounding box center [529, 252] width 1 height 4
radio input "true"
click at [462, 429] on button "Next" at bounding box center [529, 425] width 203 height 50
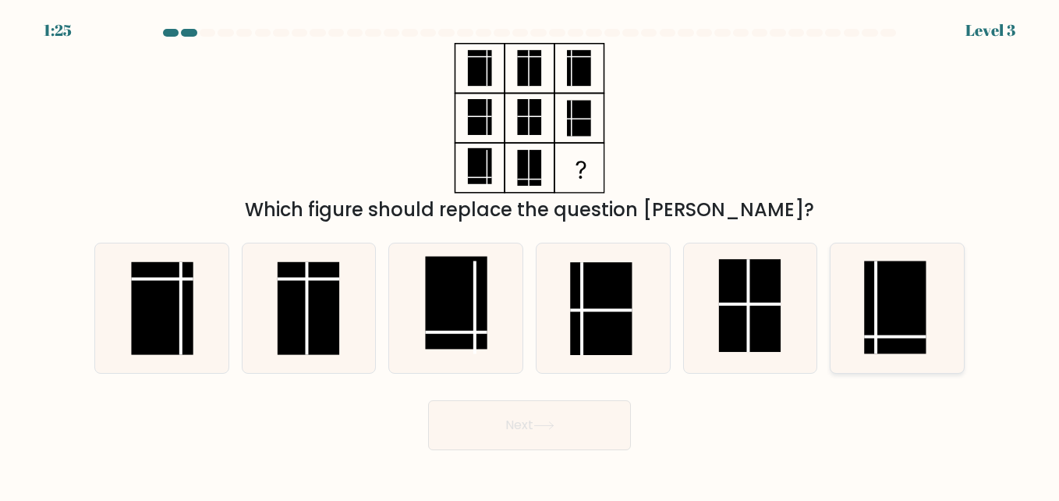
click at [913, 302] on rect at bounding box center [896, 306] width 62 height 93
click at [530, 254] on input "f." at bounding box center [529, 252] width 1 height 4
radio input "true"
click at [582, 437] on button "Next" at bounding box center [529, 425] width 203 height 50
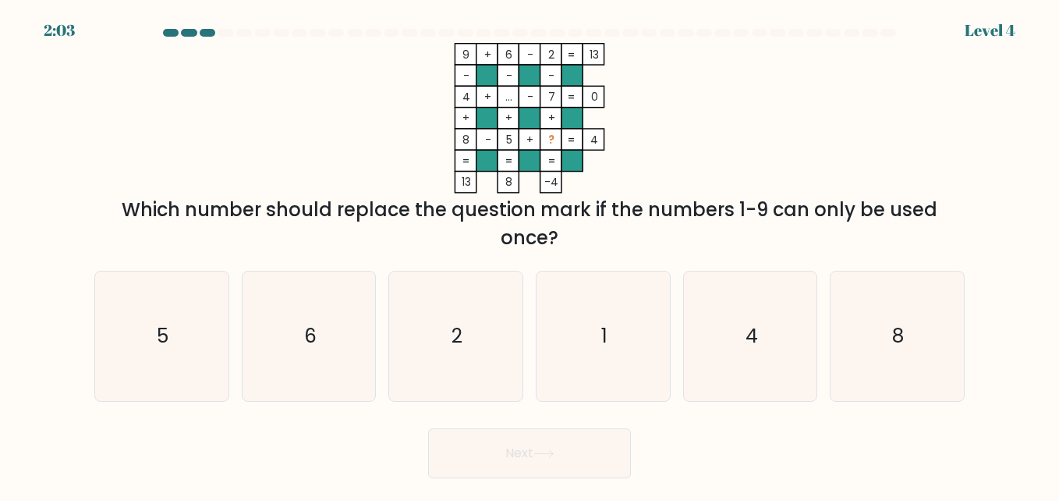
drag, startPoint x: 461, startPoint y: 135, endPoint x: 494, endPoint y: 146, distance: 34.5
click at [494, 146] on icon "9 + 6 - 2 13 - - - 4 + ... - 7 0 + + + 8 - 5 + ? = 4 = = = = 13 8 -4 =" at bounding box center [529, 118] width 468 height 150
click at [494, 146] on rect at bounding box center [486, 139] width 21 height 21
copy icon "8 - 5 + ? = 4"
drag, startPoint x: 464, startPoint y: 140, endPoint x: 595, endPoint y: 141, distance: 131.0
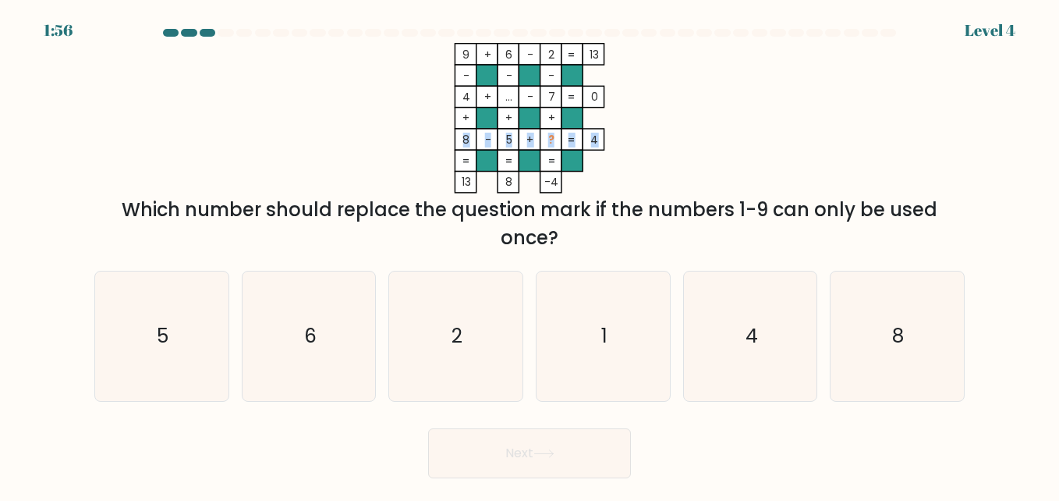
click at [595, 141] on icon "9 + 6 - 2 13 - - - 4 + ... - 7 0 + + + 8 - 5 + ? = 4 = = = = 13 8 -4 =" at bounding box center [529, 118] width 468 height 150
drag, startPoint x: 632, startPoint y: 380, endPoint x: 621, endPoint y: 389, distance: 14.5
click at [632, 379] on icon "1" at bounding box center [602, 335] width 129 height 129
click at [530, 254] on input "d. 1" at bounding box center [529, 252] width 1 height 4
radio input "true"
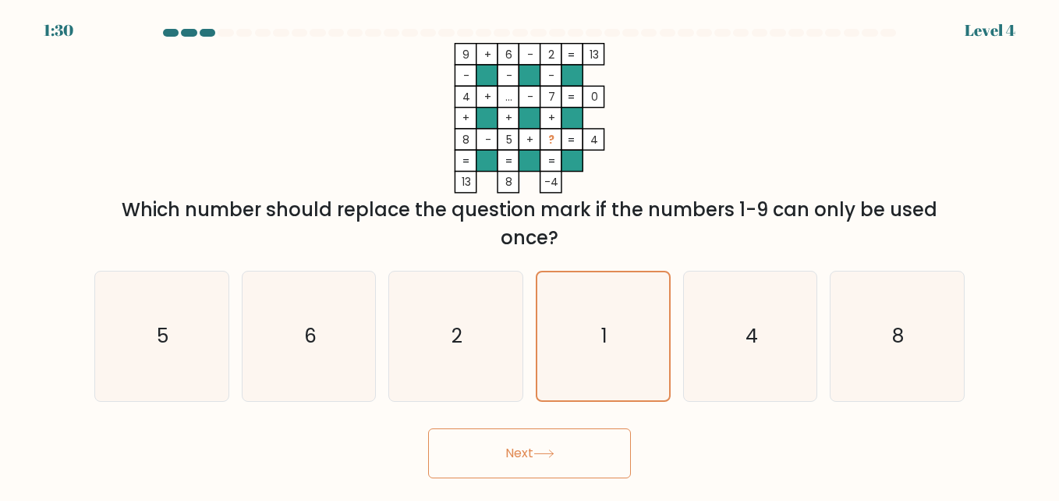
click at [561, 458] on button "Next" at bounding box center [529, 453] width 203 height 50
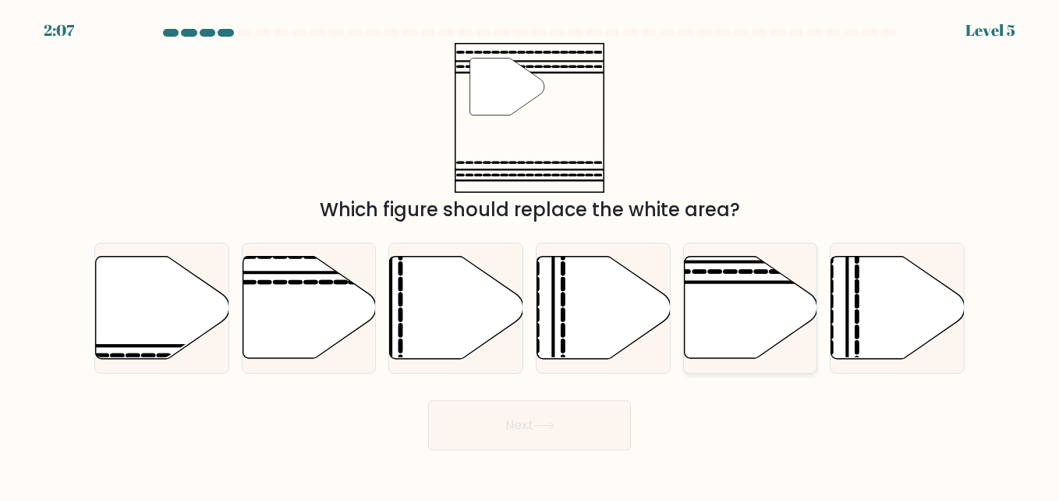
click at [761, 313] on icon at bounding box center [750, 308] width 133 height 102
click at [530, 254] on input "e." at bounding box center [529, 252] width 1 height 4
radio input "true"
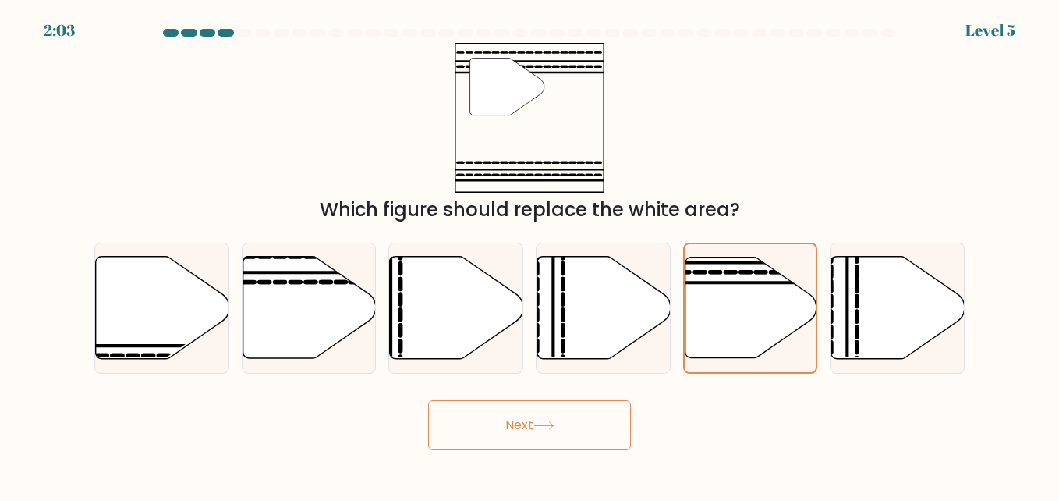
click at [568, 423] on button "Next" at bounding box center [529, 425] width 203 height 50
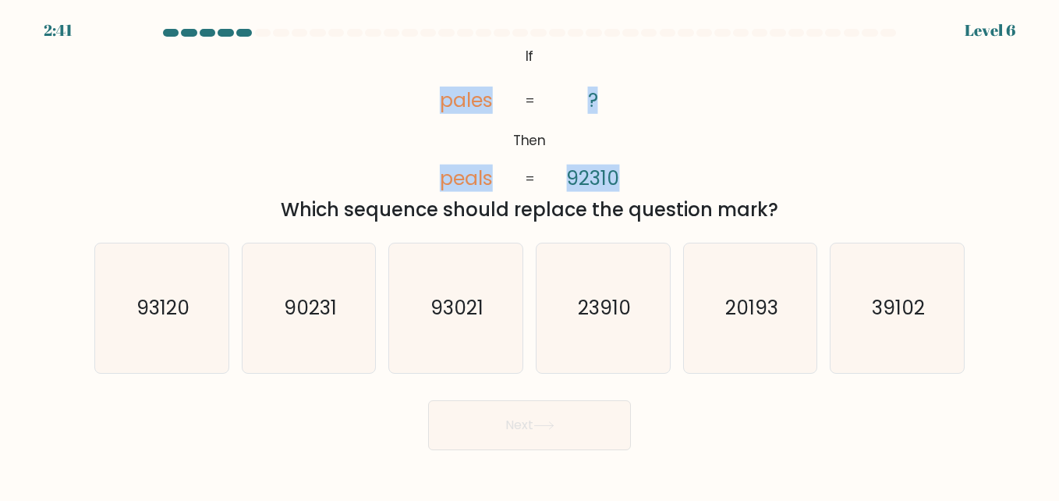
drag, startPoint x: 439, startPoint y: 98, endPoint x: 620, endPoint y: 161, distance: 191.6
click at [620, 161] on icon "@import url('https://fonts.googleapis.com/css?family=Abril+Fatface:400,100,100i…" at bounding box center [530, 118] width 244 height 150
copy icon "pales peals ? 92310"
click at [605, 183] on tspan "92310" at bounding box center [592, 178] width 53 height 27
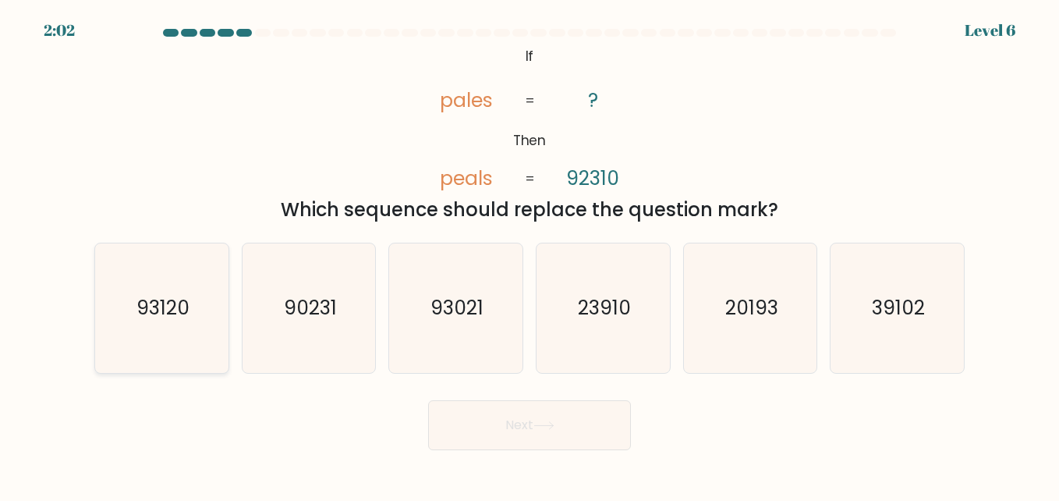
click at [211, 331] on icon "93120" at bounding box center [161, 307] width 129 height 129
click at [529, 254] on input "a. 93120" at bounding box center [529, 252] width 1 height 4
radio input "true"
click at [467, 427] on button "Next" at bounding box center [529, 425] width 203 height 50
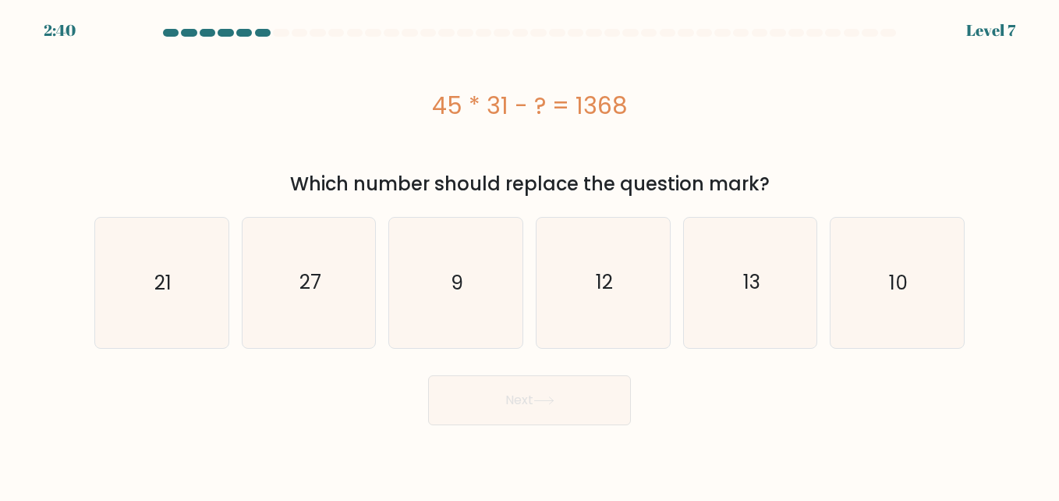
drag, startPoint x: 420, startPoint y: 97, endPoint x: 631, endPoint y: 97, distance: 210.5
click at [631, 97] on div "45 * 31 - ? = 1368" at bounding box center [529, 105] width 870 height 35
copy div "45 * 31 - ? = 1368"
click at [320, 278] on text "27" at bounding box center [310, 282] width 22 height 27
click at [529, 254] on input "b. 27" at bounding box center [529, 252] width 1 height 4
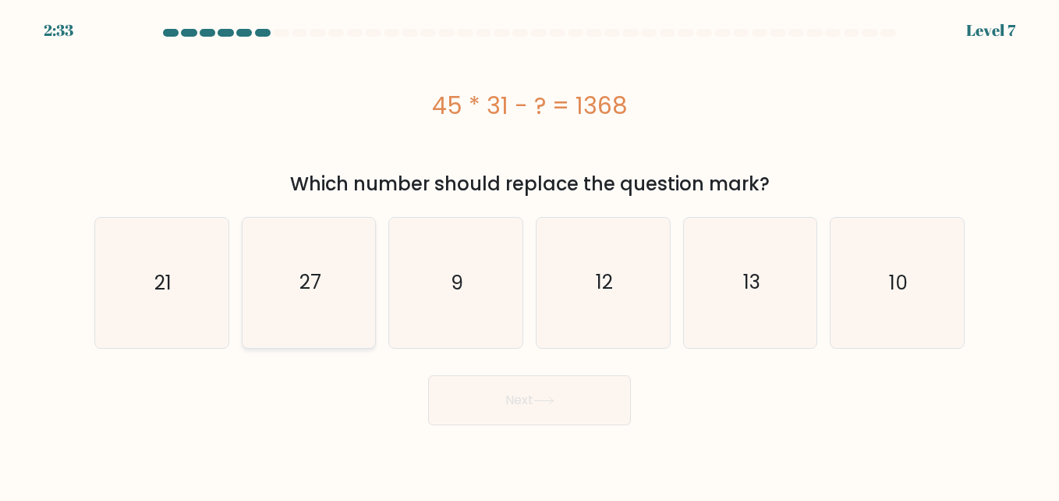
radio input "true"
click at [485, 406] on button "Next" at bounding box center [529, 400] width 203 height 50
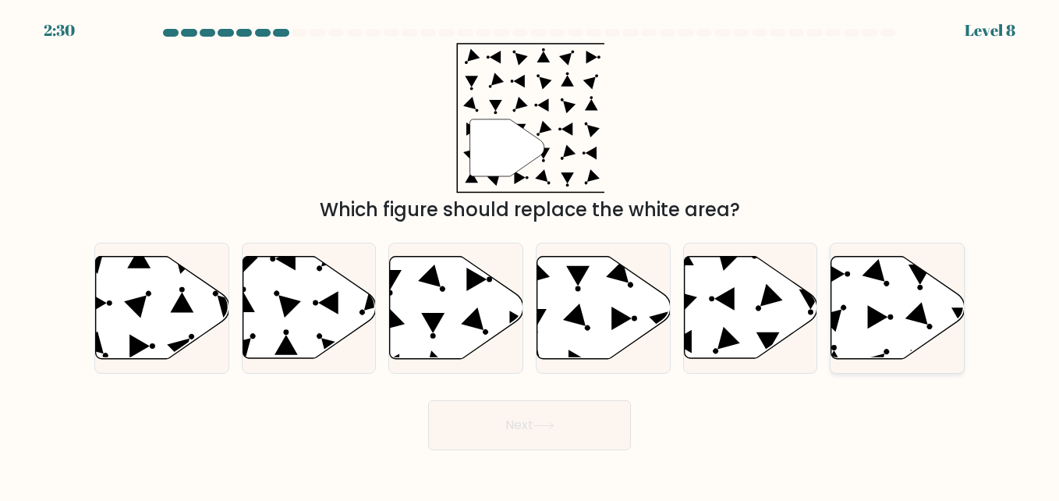
click at [881, 310] on icon at bounding box center [897, 308] width 133 height 102
click at [530, 254] on input "f." at bounding box center [529, 252] width 1 height 4
radio input "true"
click at [521, 428] on button "Next" at bounding box center [529, 425] width 203 height 50
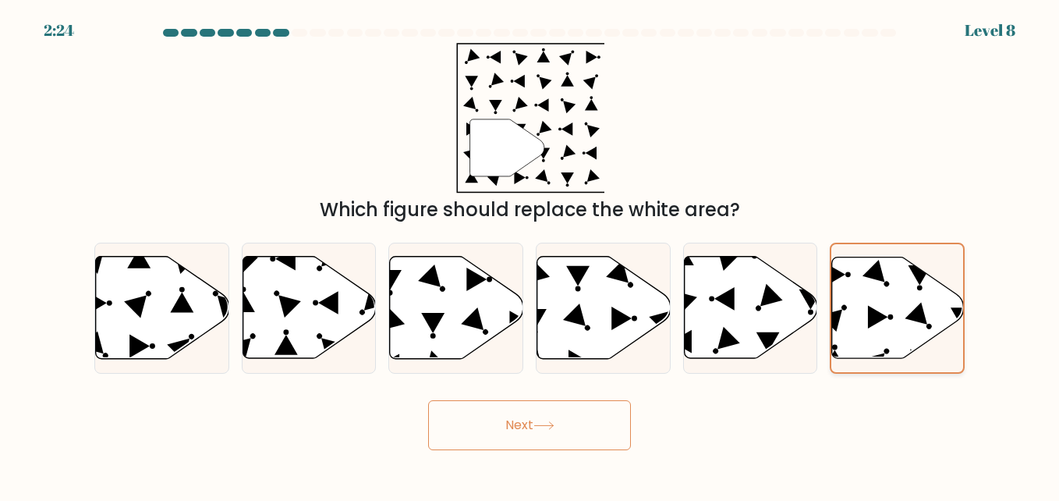
click at [868, 320] on icon at bounding box center [898, 307] width 132 height 101
click at [530, 254] on input "f." at bounding box center [529, 252] width 1 height 4
click at [554, 417] on button "Next" at bounding box center [529, 425] width 203 height 50
click at [751, 303] on icon at bounding box center [750, 308] width 133 height 102
click at [530, 254] on input "e." at bounding box center [529, 252] width 1 height 4
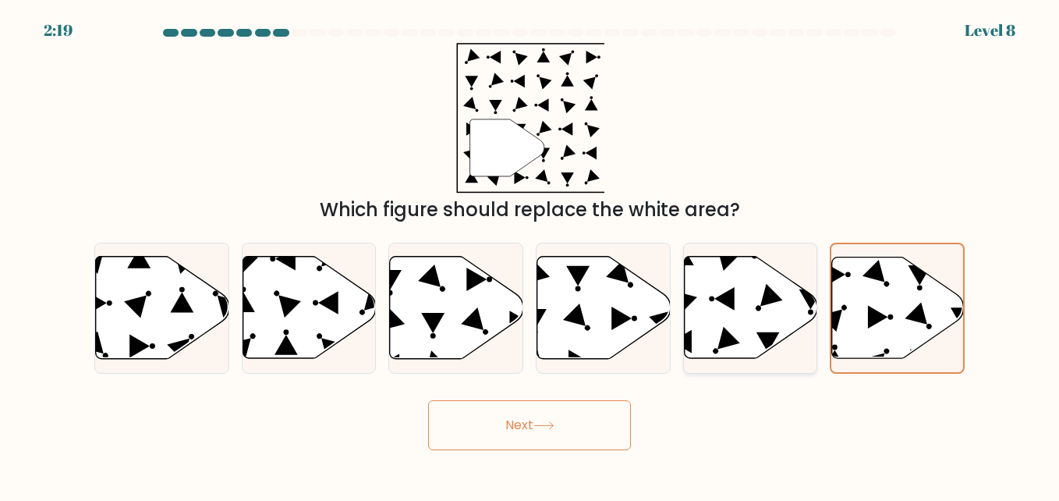
radio input "true"
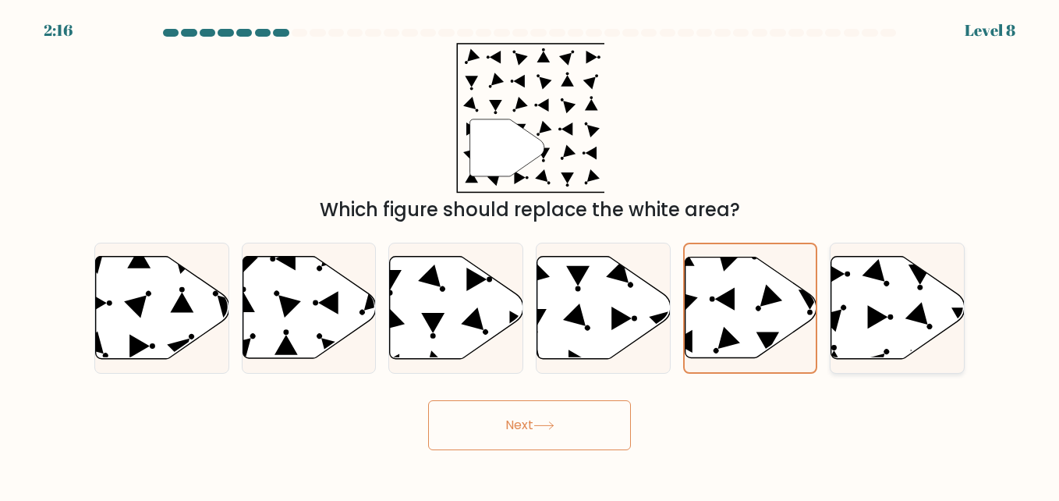
click at [886, 307] on icon at bounding box center [897, 308] width 133 height 102
click at [530, 254] on input "f." at bounding box center [529, 252] width 1 height 4
radio input "true"
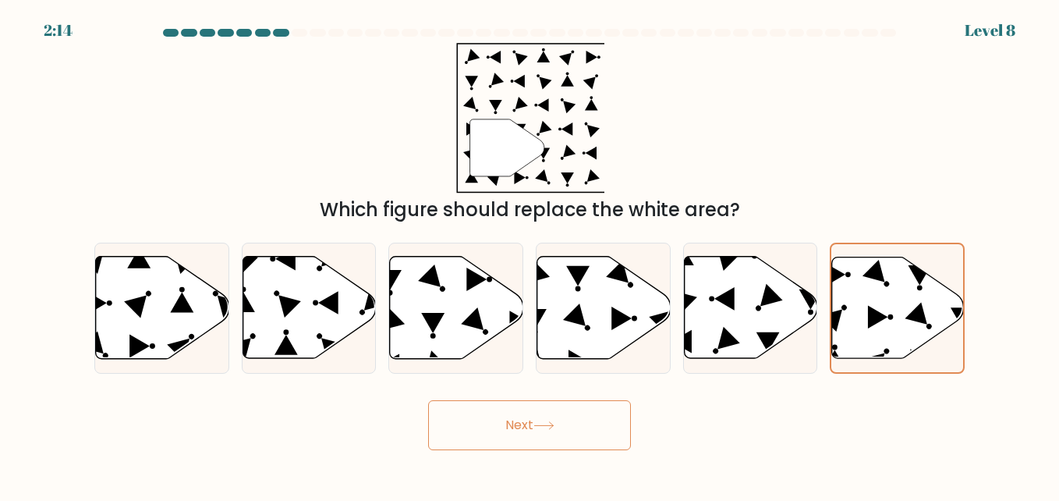
click at [561, 433] on button "Next" at bounding box center [529, 425] width 203 height 50
click at [533, 424] on button "Next" at bounding box center [529, 425] width 203 height 50
click at [900, 275] on icon at bounding box center [898, 307] width 132 height 101
click at [530, 254] on input "f." at bounding box center [529, 252] width 1 height 4
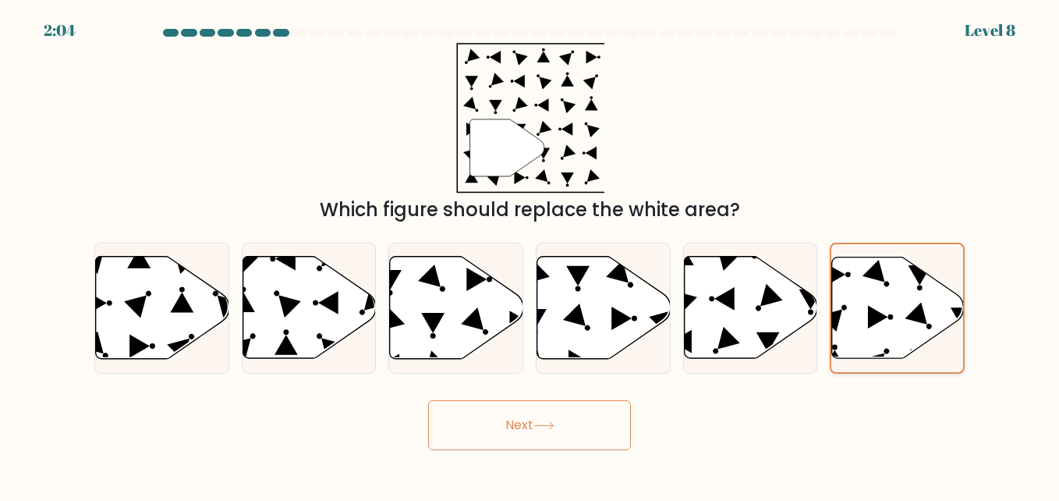
click at [900, 274] on icon at bounding box center [898, 307] width 132 height 101
click at [530, 254] on input "f." at bounding box center [529, 252] width 1 height 4
drag, startPoint x: 900, startPoint y: 274, endPoint x: 710, endPoint y: 441, distance: 253.0
click at [776, 414] on div "Next" at bounding box center [529, 421] width 889 height 58
click at [559, 427] on button "Next" at bounding box center [529, 425] width 203 height 50
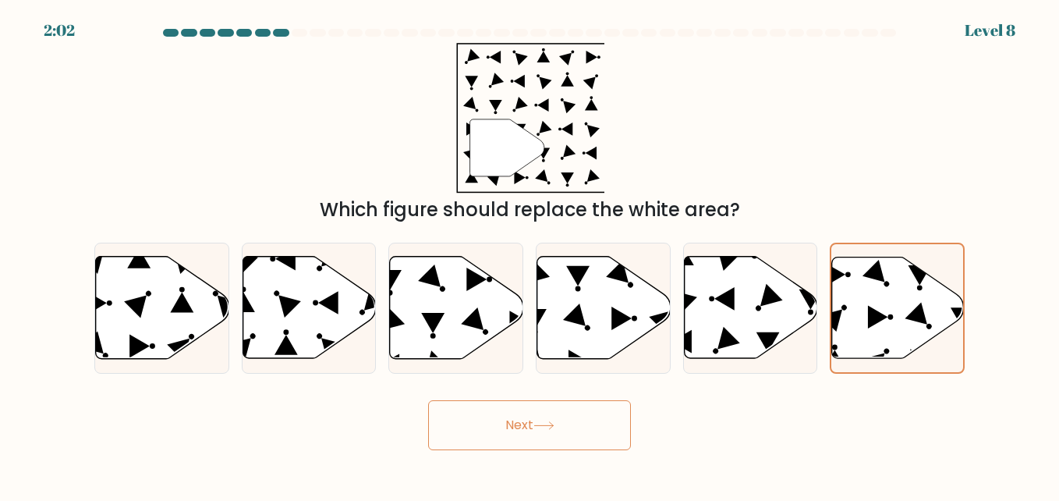
click at [487, 426] on button "Next" at bounding box center [529, 425] width 203 height 50
click at [529, 426] on button "Next" at bounding box center [529, 425] width 203 height 50
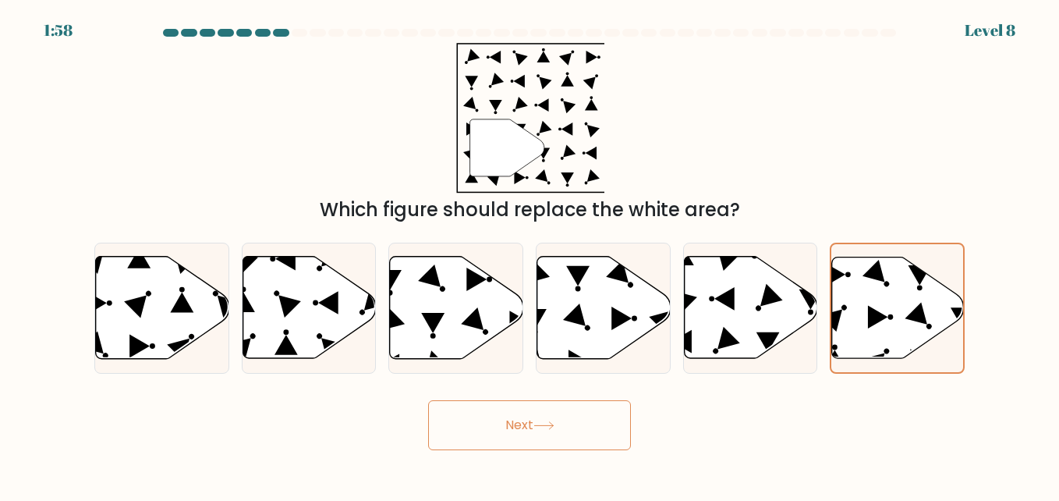
click at [529, 426] on button "Next" at bounding box center [529, 425] width 203 height 50
drag, startPoint x: 529, startPoint y: 426, endPoint x: 777, endPoint y: 319, distance: 270.7
click at [777, 319] on form at bounding box center [529, 239] width 1059 height 421
click at [777, 319] on icon at bounding box center [750, 308] width 133 height 102
click at [530, 254] on input "e." at bounding box center [529, 252] width 1 height 4
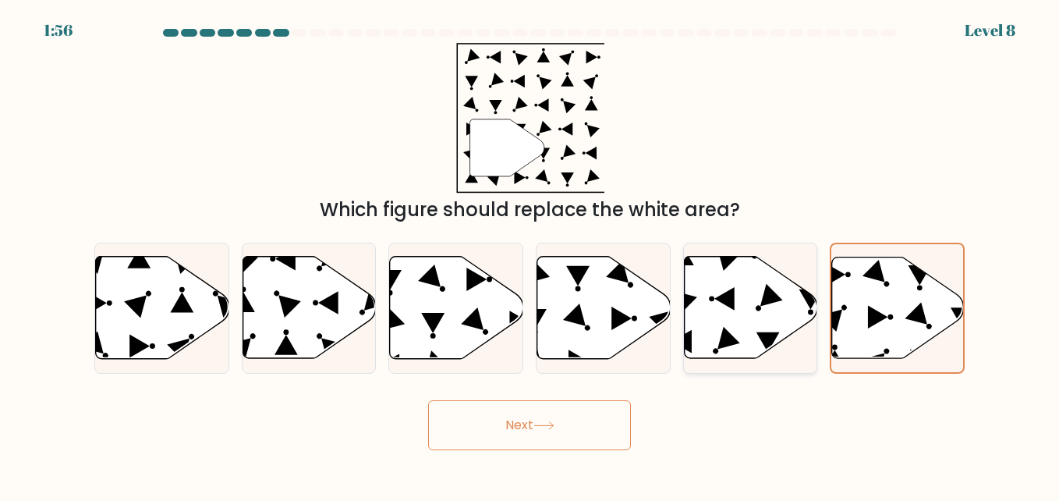
radio input "true"
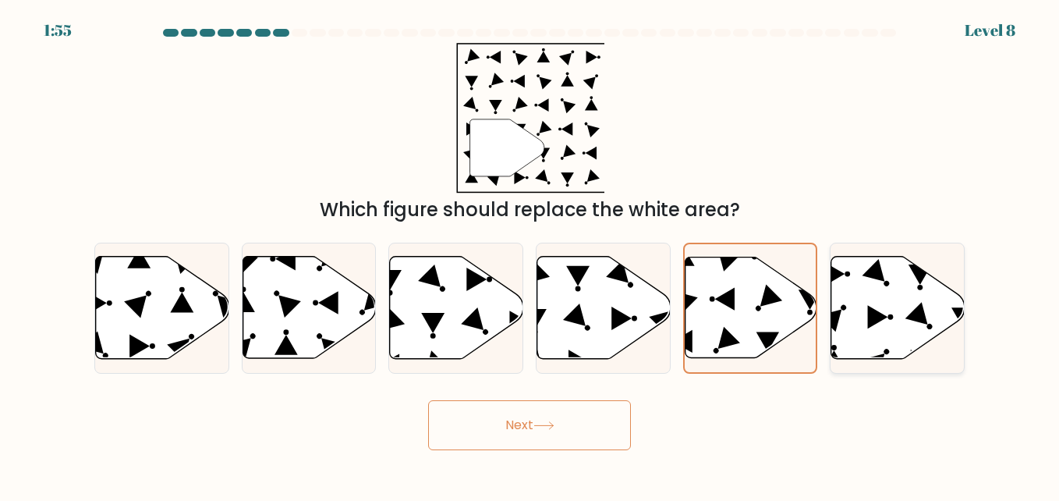
click at [872, 305] on icon at bounding box center [897, 308] width 133 height 102
click at [530, 254] on input "f." at bounding box center [529, 252] width 1 height 4
radio input "true"
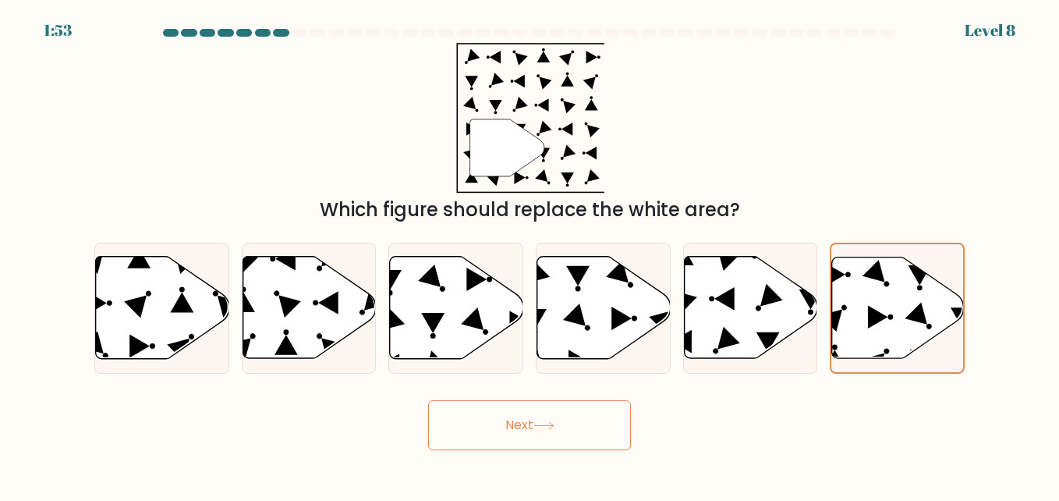
click at [574, 434] on button "Next" at bounding box center [529, 425] width 203 height 50
click at [529, 423] on button "Next" at bounding box center [529, 425] width 203 height 50
click at [527, 417] on button "Next" at bounding box center [529, 425] width 203 height 50
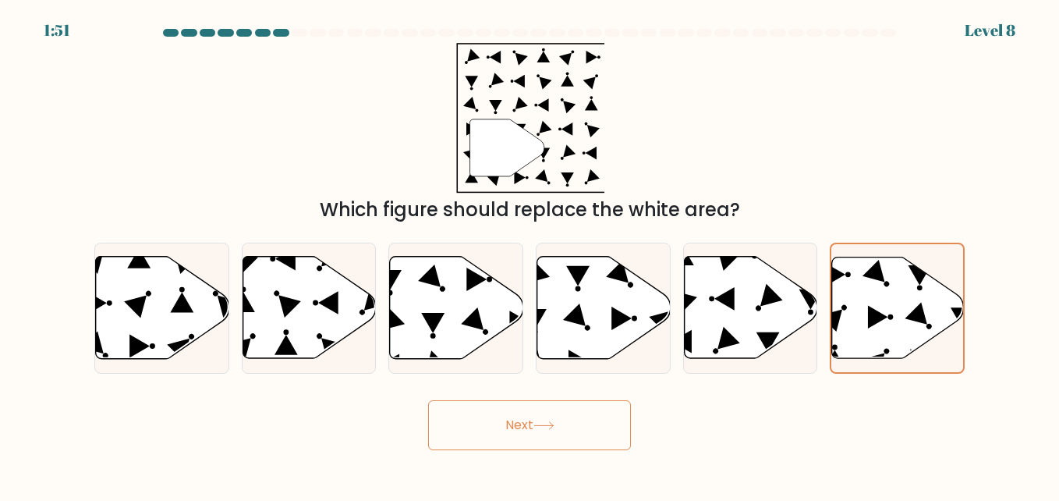
click at [527, 417] on button "Next" at bounding box center [529, 425] width 203 height 50
click at [428, 400] on button "Next" at bounding box center [529, 425] width 203 height 50
click at [732, 333] on icon at bounding box center [750, 308] width 133 height 102
click at [530, 254] on input "e." at bounding box center [529, 252] width 1 height 4
radio input "true"
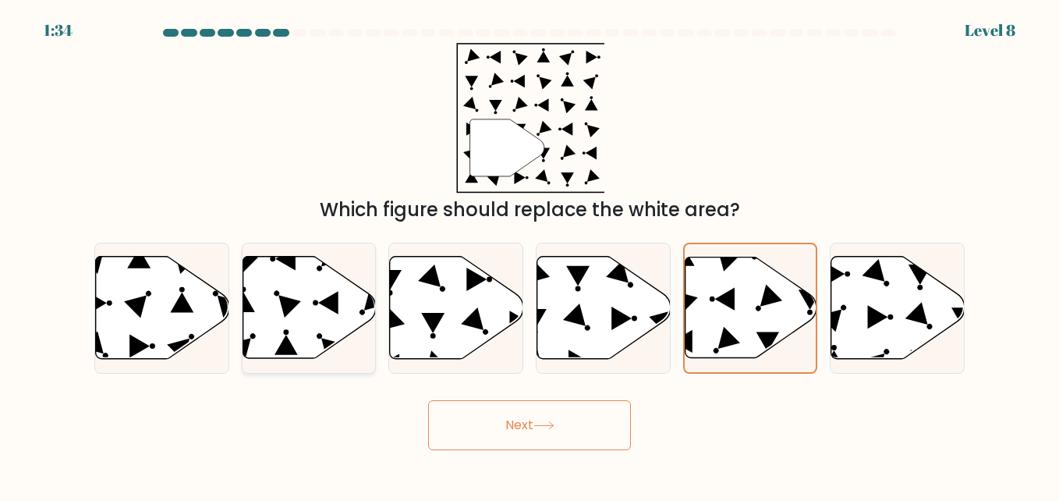
click at [288, 337] on icon at bounding box center [308, 308] width 133 height 102
click at [529, 254] on input "b." at bounding box center [529, 252] width 1 height 4
radio input "true"
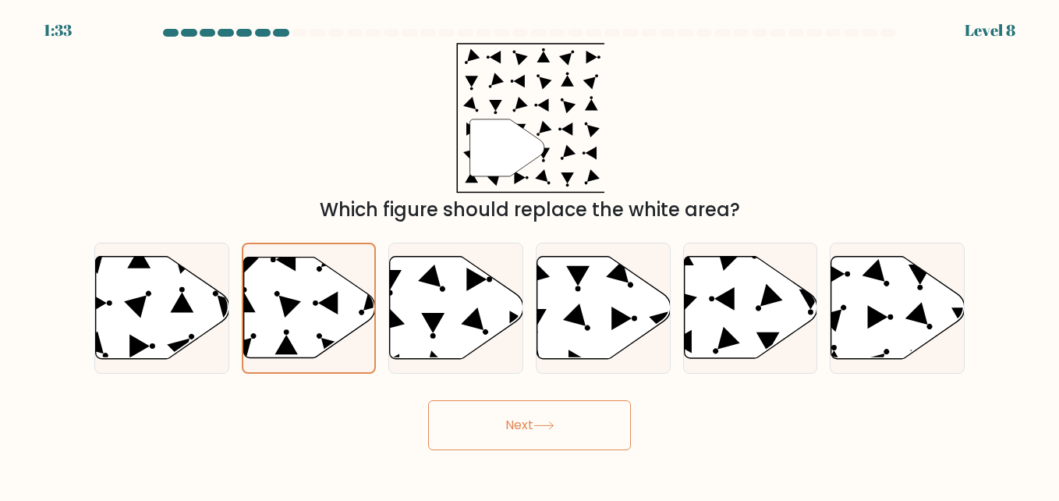
click at [502, 429] on button "Next" at bounding box center [529, 425] width 203 height 50
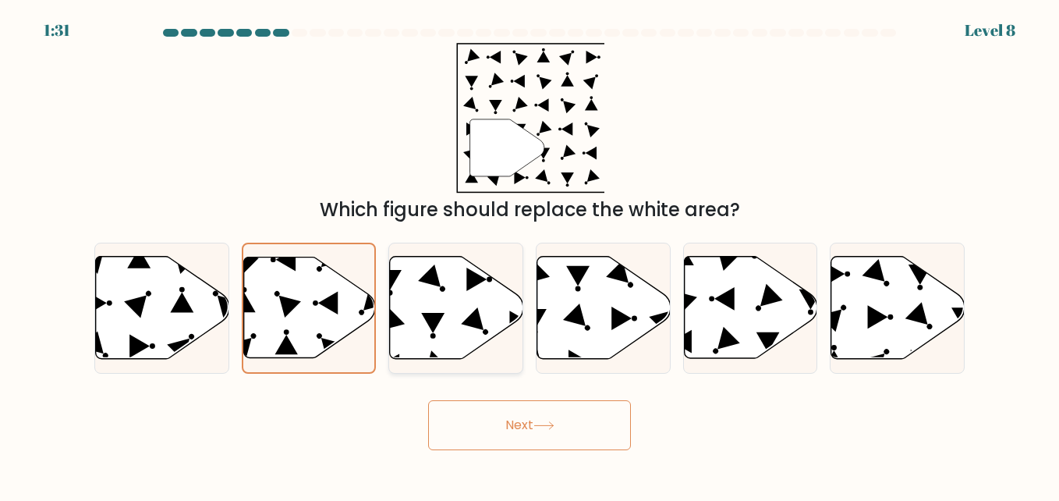
click at [467, 303] on icon at bounding box center [456, 308] width 133 height 102
click at [529, 254] on input "c." at bounding box center [529, 252] width 1 height 4
radio input "true"
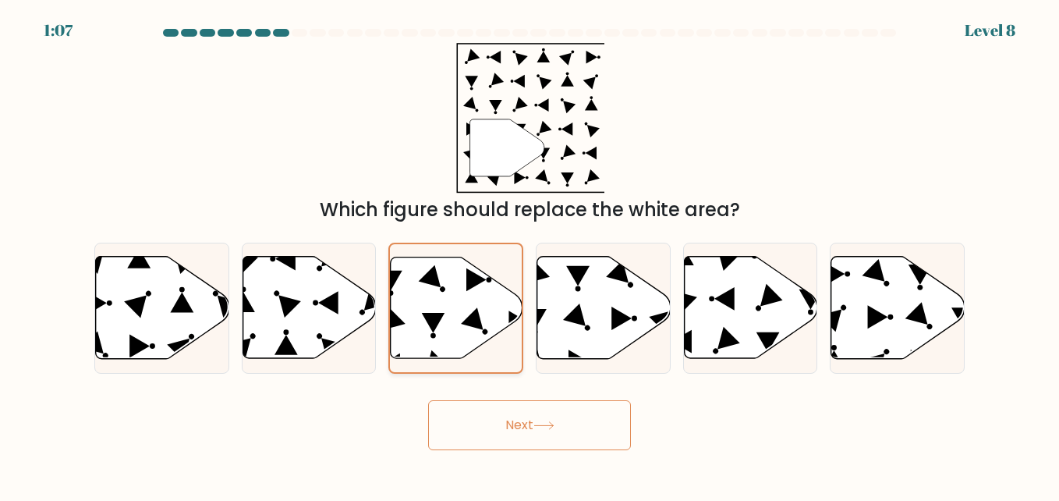
click at [436, 274] on icon at bounding box center [430, 276] width 22 height 22
click at [529, 254] on input "c." at bounding box center [529, 252] width 1 height 4
click at [496, 427] on button "Next" at bounding box center [529, 425] width 203 height 50
click at [497, 427] on button "Next" at bounding box center [529, 425] width 203 height 50
click at [498, 428] on button "Next" at bounding box center [529, 425] width 203 height 50
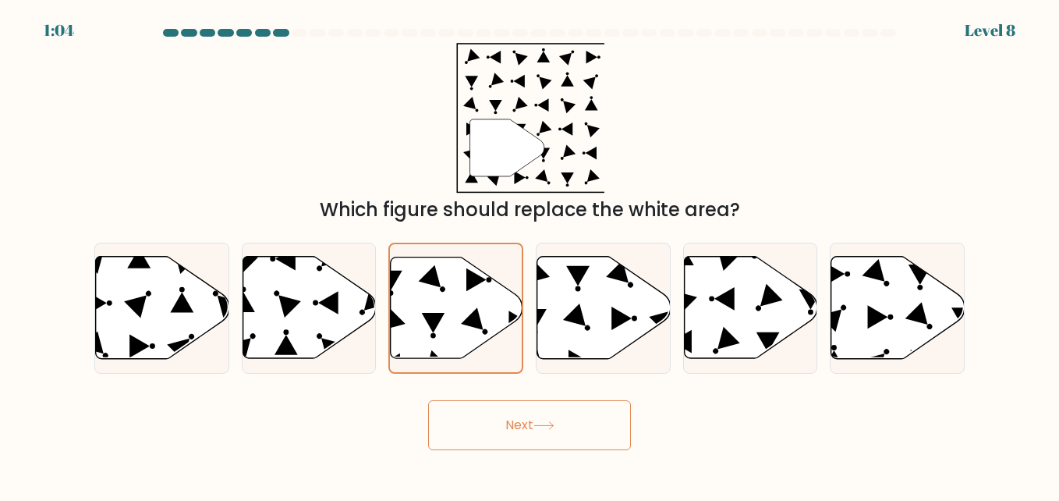
drag, startPoint x: 498, startPoint y: 428, endPoint x: 570, endPoint y: 408, distance: 74.5
click at [499, 428] on button "Next" at bounding box center [529, 425] width 203 height 50
click at [575, 411] on button "Next" at bounding box center [529, 425] width 203 height 50
click at [573, 414] on button "Next" at bounding box center [529, 425] width 203 height 50
click at [550, 391] on form at bounding box center [529, 239] width 1059 height 421
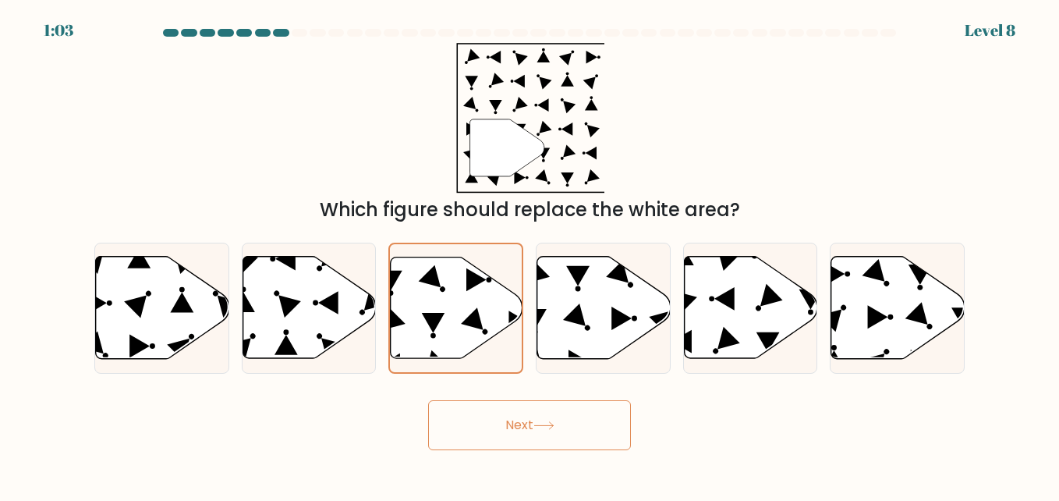
click at [528, 394] on div "Next" at bounding box center [529, 421] width 889 height 58
drag, startPoint x: 529, startPoint y: 395, endPoint x: 536, endPoint y: 425, distance: 31.2
click at [534, 405] on div "Next" at bounding box center [529, 421] width 889 height 58
click at [536, 421] on button "Next" at bounding box center [529, 425] width 203 height 50
drag, startPoint x: 536, startPoint y: 421, endPoint x: 530, endPoint y: 373, distance: 47.9
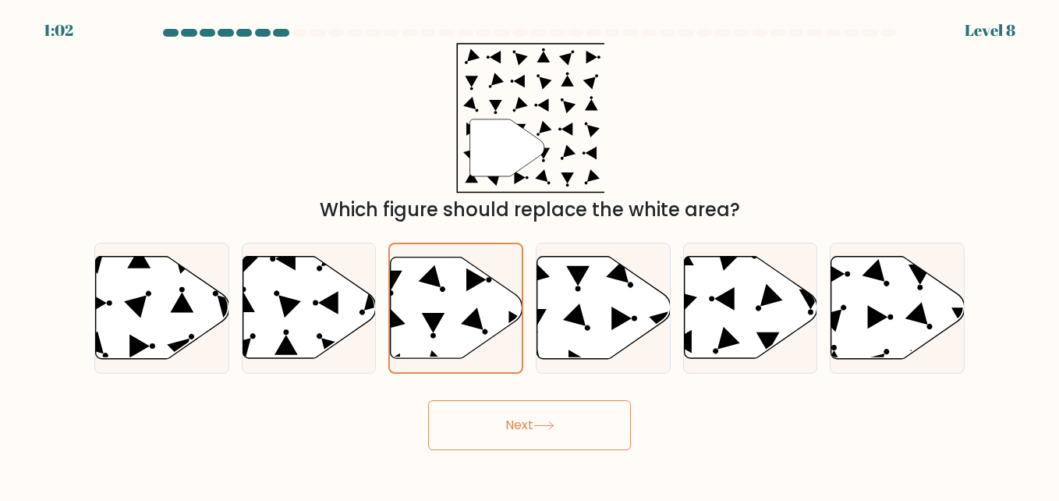
click at [536, 421] on button "Next" at bounding box center [529, 425] width 203 height 50
click at [551, 330] on icon at bounding box center [603, 308] width 133 height 102
click at [530, 254] on input "d." at bounding box center [529, 252] width 1 height 4
radio input "true"
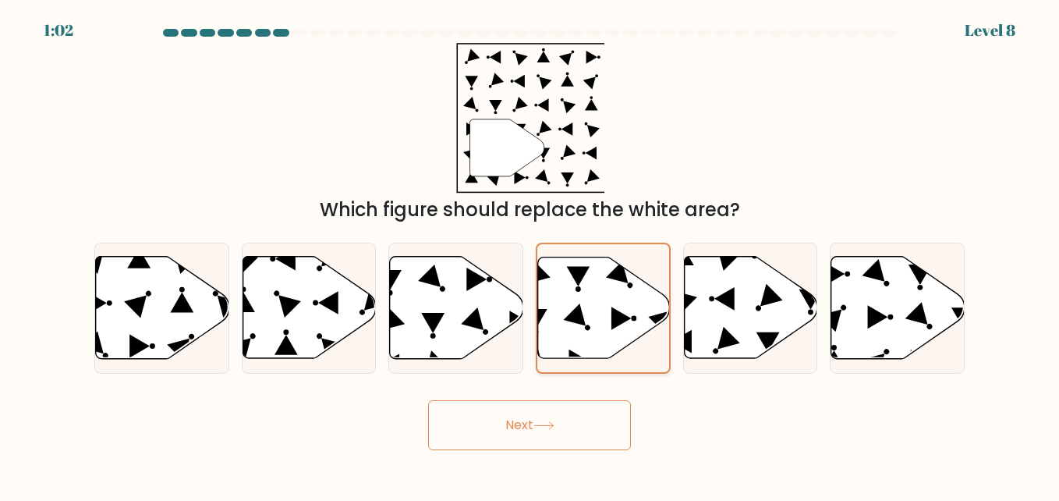
click at [551, 330] on icon at bounding box center [604, 307] width 132 height 101
click at [530, 254] on input "d." at bounding box center [529, 252] width 1 height 4
click at [818, 189] on div "" Which figure should replace the white area?" at bounding box center [529, 133] width 889 height 181
click at [883, 317] on icon at bounding box center [878, 316] width 20 height 23
click at [530, 254] on input "f." at bounding box center [529, 252] width 1 height 4
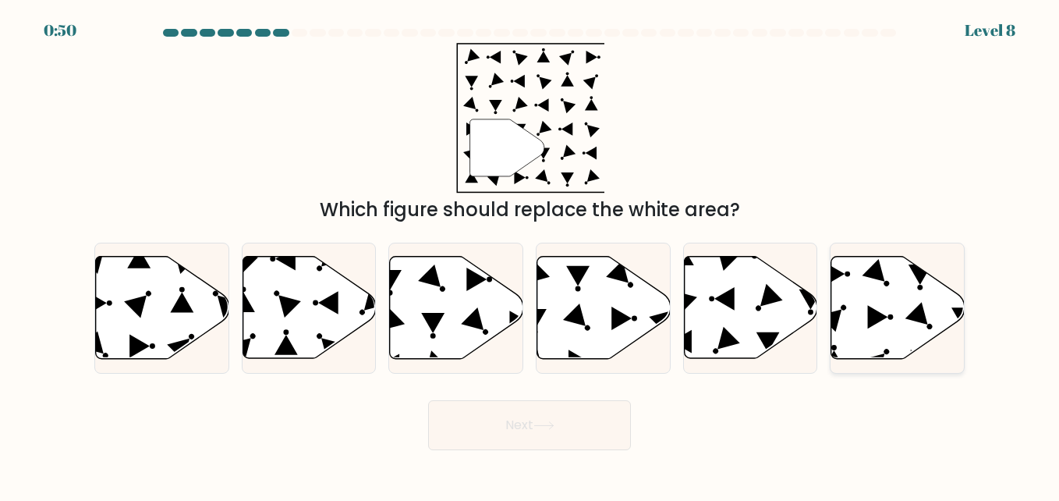
radio input "true"
click at [544, 417] on button "Next" at bounding box center [529, 425] width 203 height 50
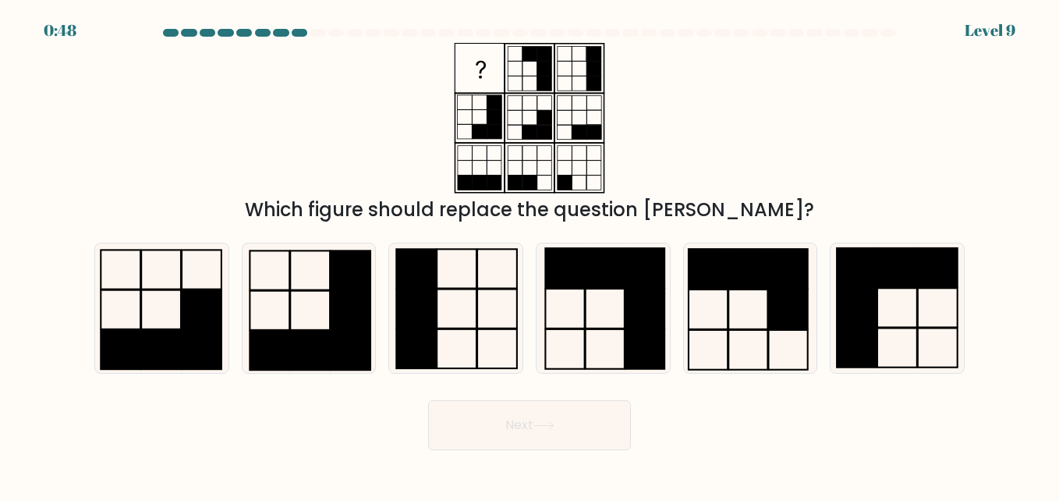
click at [544, 417] on button "Next" at bounding box center [529, 425] width 203 height 50
click at [704, 130] on div "Which figure should replace the question [PERSON_NAME]?" at bounding box center [529, 133] width 889 height 181
click at [847, 320] on rect at bounding box center [857, 307] width 40 height 39
click at [530, 254] on input "f." at bounding box center [529, 252] width 1 height 4
radio input "true"
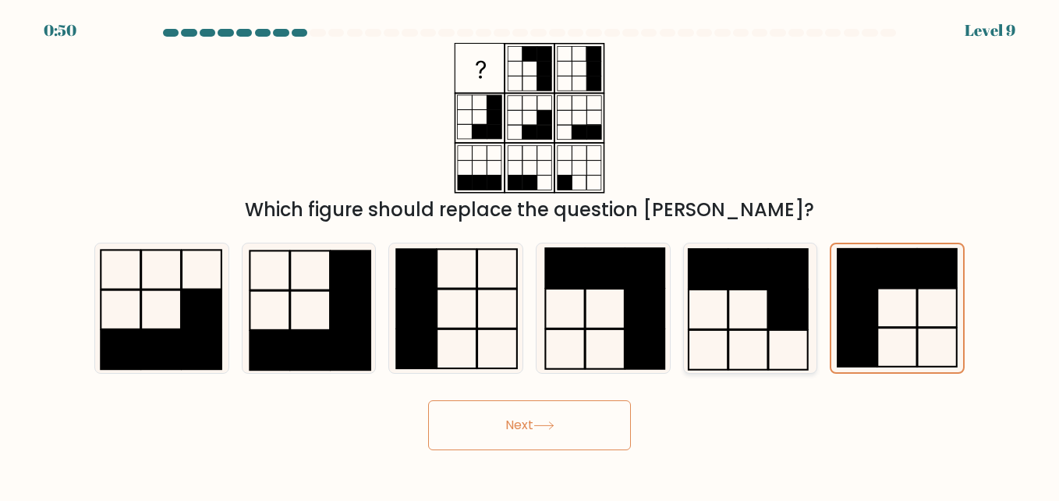
click at [740, 308] on icon at bounding box center [749, 307] width 129 height 129
click at [530, 254] on input "e." at bounding box center [529, 252] width 1 height 4
radio input "true"
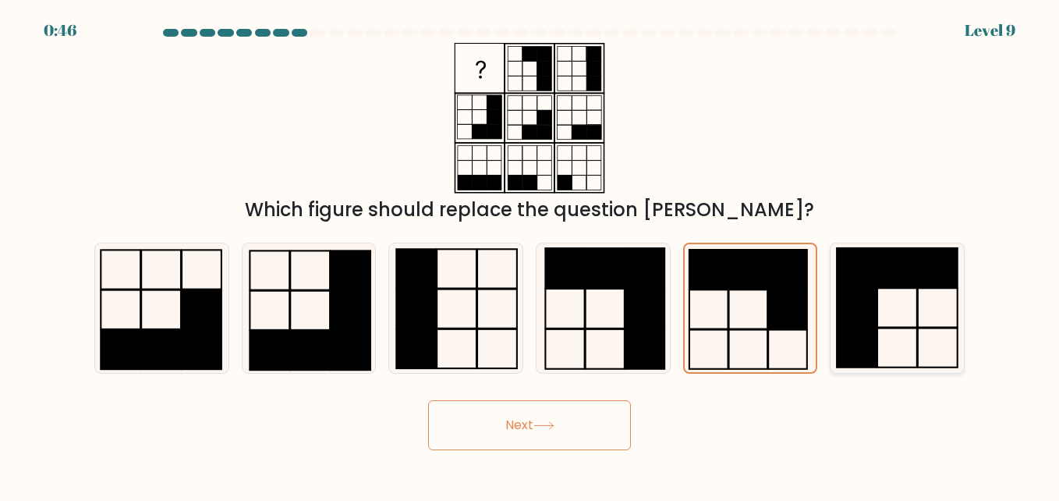
click at [915, 293] on icon at bounding box center [896, 307] width 129 height 129
click at [530, 254] on input "f." at bounding box center [529, 252] width 1 height 4
radio input "true"
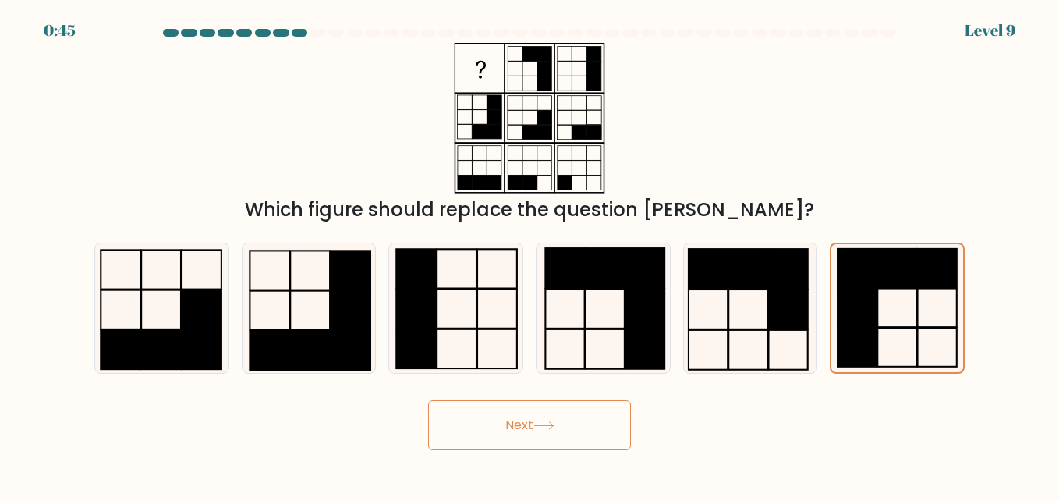
click at [551, 403] on button "Next" at bounding box center [529, 425] width 203 height 50
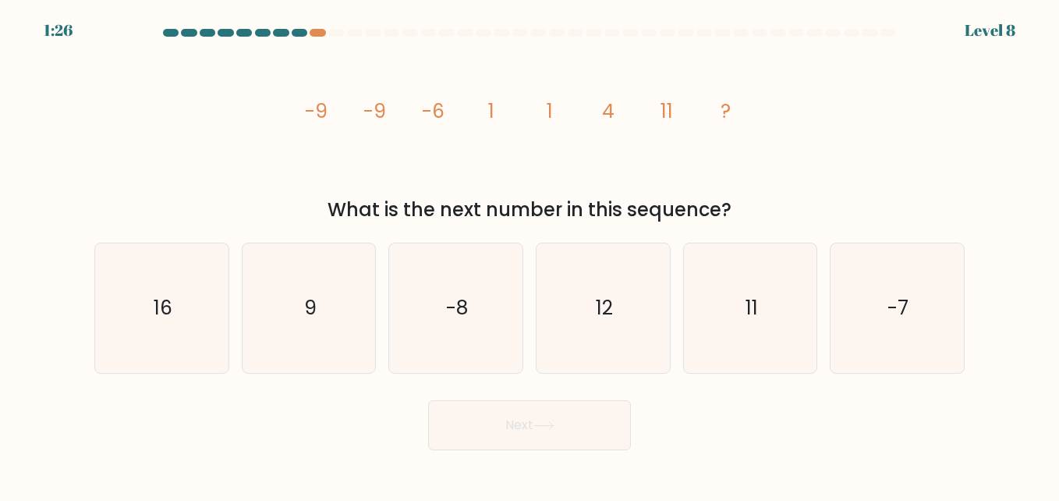
drag, startPoint x: 300, startPoint y: 100, endPoint x: 755, endPoint y: 205, distance: 466.6
click at [755, 205] on div "image/svg+xml -9 -9 -6 1 1 4 11 ? What is the next number in this sequence?" at bounding box center [529, 133] width 889 height 181
copy div "-9 -9 -6 1 1 4 11 ? What is the next number in this sequence?"
click at [752, 297] on text "11" at bounding box center [751, 307] width 12 height 27
click at [530, 254] on input "e. 11" at bounding box center [529, 252] width 1 height 4
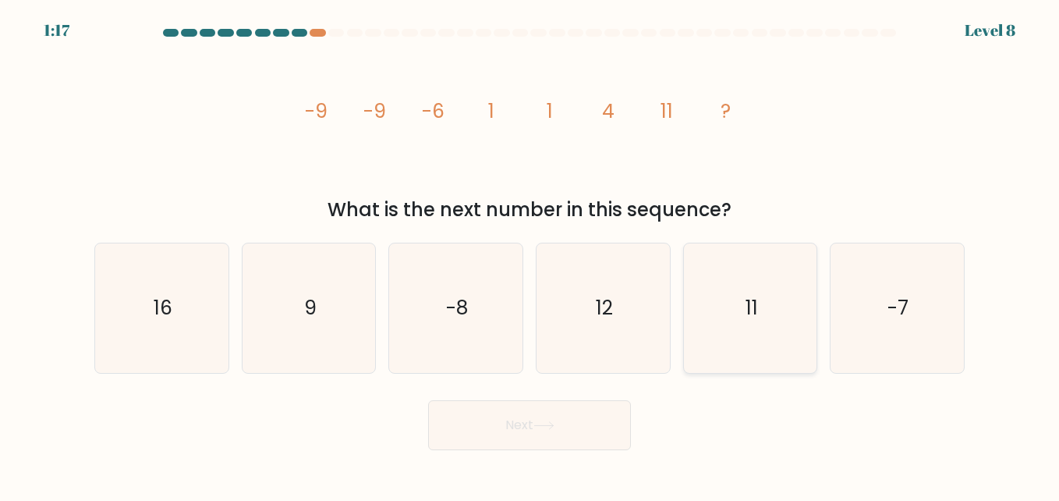
radio input "true"
click at [490, 430] on button "Next" at bounding box center [529, 425] width 203 height 50
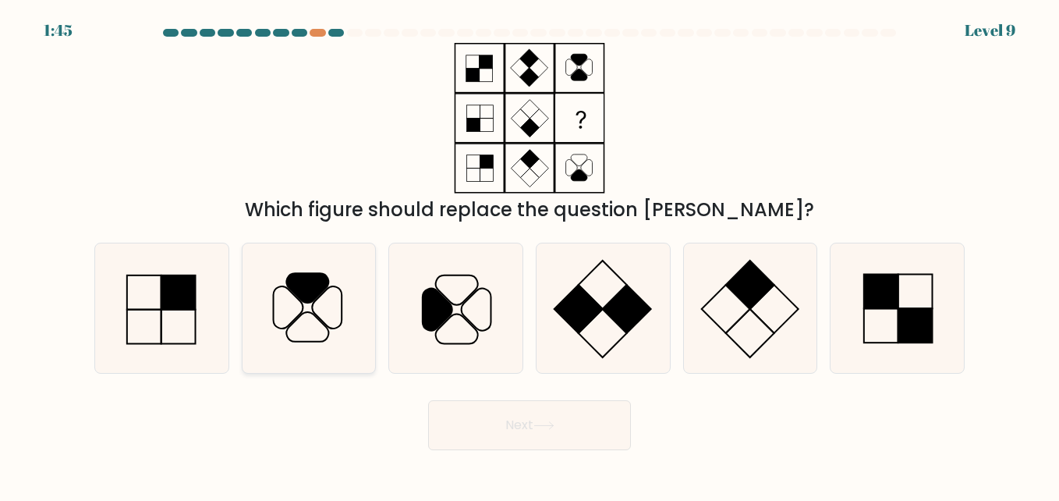
click at [348, 318] on icon at bounding box center [308, 307] width 129 height 129
click at [529, 254] on input "b." at bounding box center [529, 252] width 1 height 4
radio input "true"
click at [525, 407] on button "Next" at bounding box center [529, 425] width 203 height 50
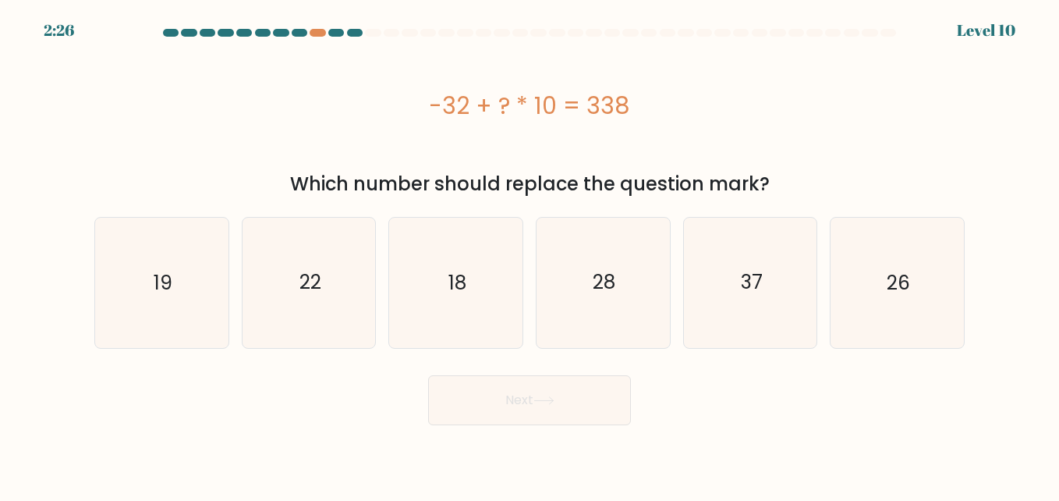
drag, startPoint x: 416, startPoint y: 110, endPoint x: 671, endPoint y: 94, distance: 255.5
click at [671, 94] on div "-32 + ? * 10 = 338" at bounding box center [529, 105] width 870 height 35
copy div "-32 + ? * 10 = 338"
click at [731, 294] on icon "37" at bounding box center [749, 282] width 129 height 129
click at [530, 254] on input "e. 37" at bounding box center [529, 252] width 1 height 4
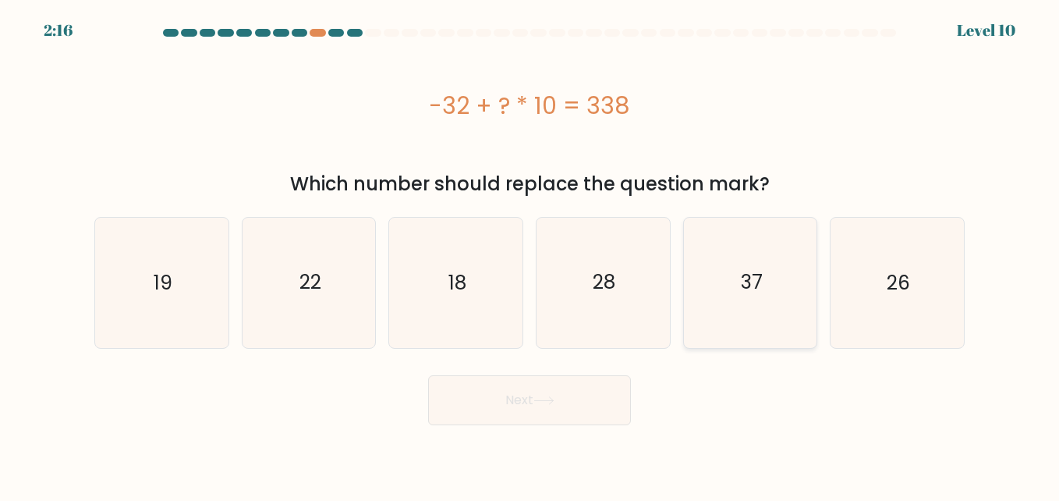
radio input "true"
click at [547, 398] on icon at bounding box center [543, 400] width 21 height 9
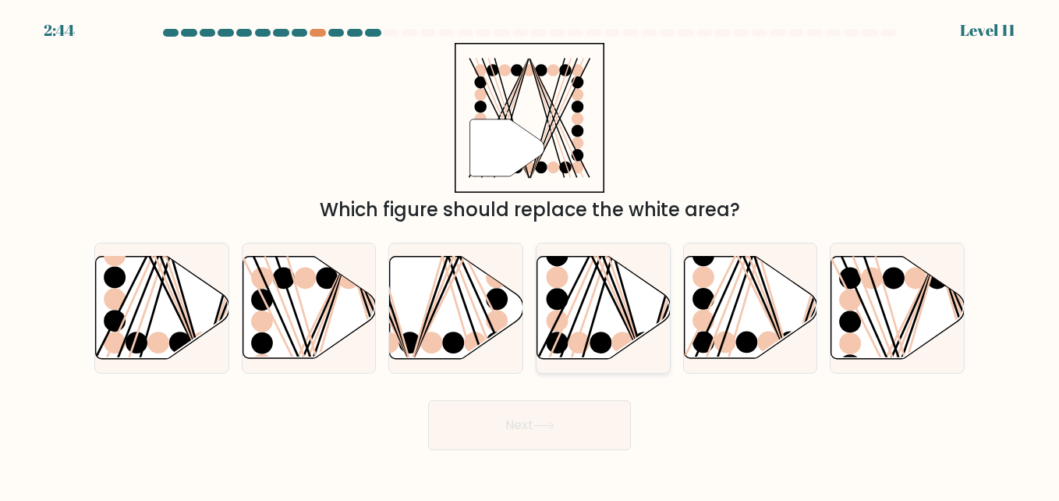
click at [564, 327] on line at bounding box center [595, 254] width 95 height 213
click at [530, 254] on input "d." at bounding box center [529, 252] width 1 height 4
radio input "true"
click at [728, 324] on line at bounding box center [753, 254] width 73 height 213
click at [530, 254] on input "e." at bounding box center [529, 252] width 1 height 4
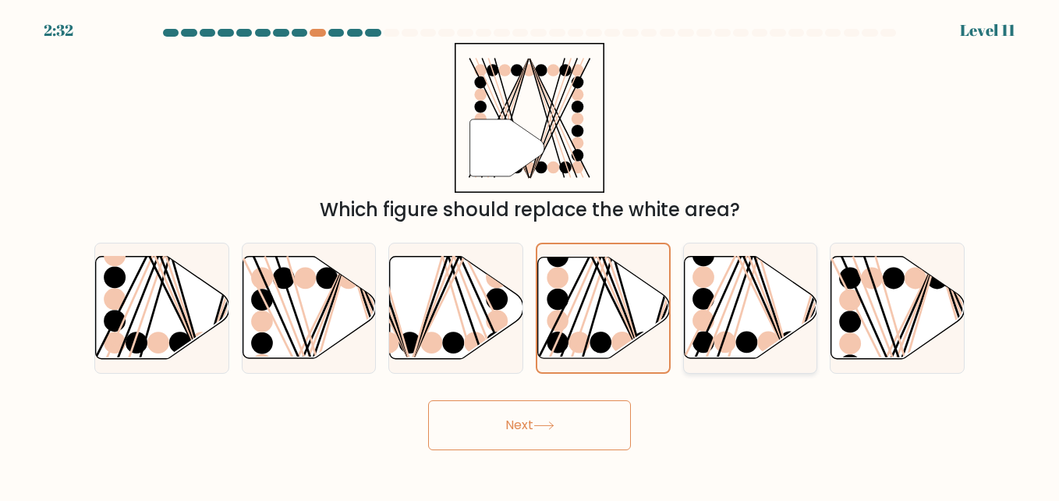
radio input "true"
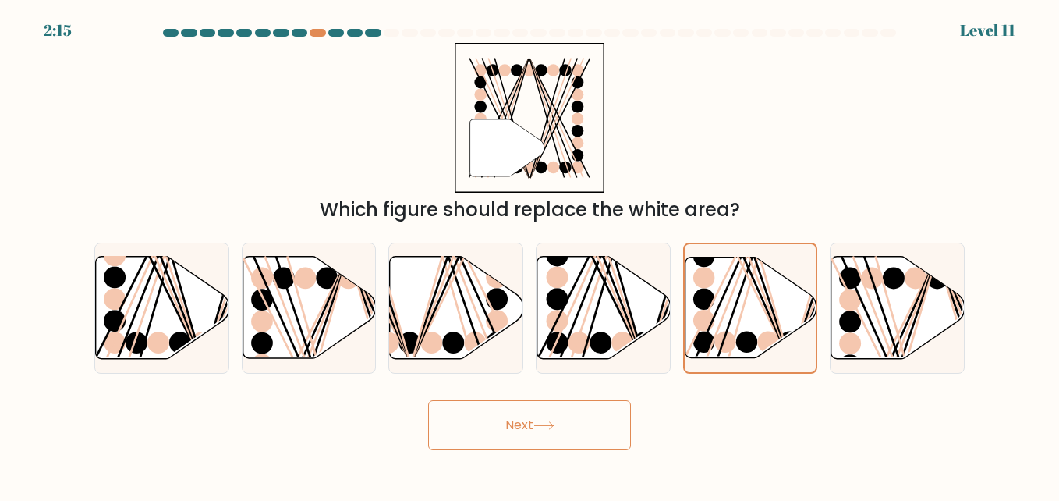
click at [573, 413] on button "Next" at bounding box center [529, 425] width 203 height 50
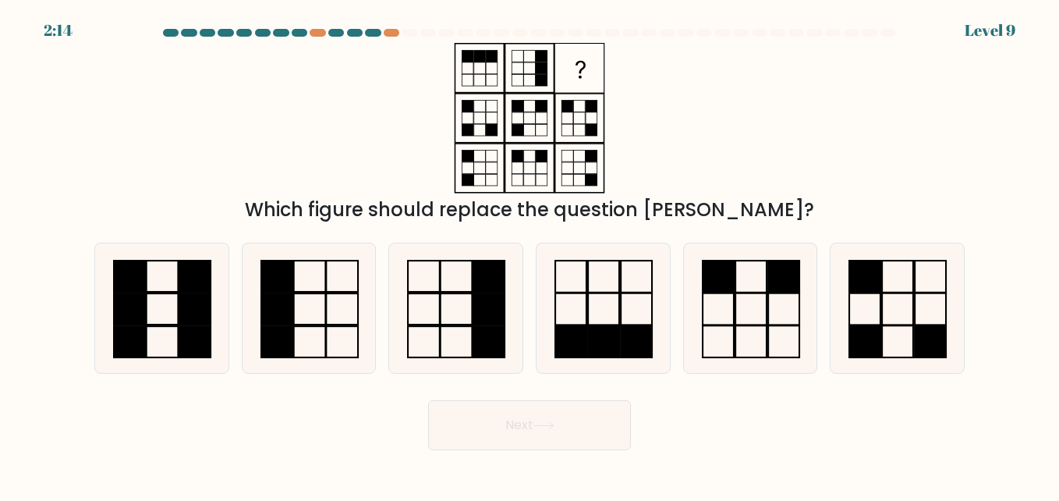
click at [526, 419] on button "Next" at bounding box center [529, 425] width 203 height 50
click at [593, 335] on rect at bounding box center [603, 341] width 31 height 32
click at [530, 254] on input "d." at bounding box center [529, 252] width 1 height 4
radio input "true"
click at [526, 427] on button "Next" at bounding box center [529, 425] width 203 height 50
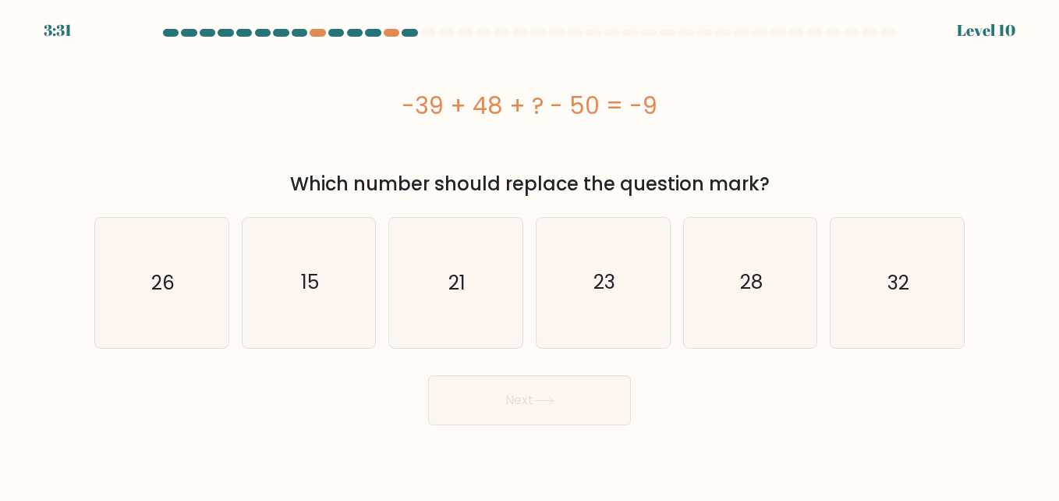
drag, startPoint x: 403, startPoint y: 106, endPoint x: 727, endPoint y: 84, distance: 325.1
click at [727, 84] on div "-39 + 48 + ? - 50 = -9" at bounding box center [529, 105] width 870 height 125
copy div "-39 + 48 + ? - 50 = -9"
click at [904, 267] on icon "32" at bounding box center [896, 282] width 129 height 129
click at [530, 254] on input "f. 32" at bounding box center [529, 252] width 1 height 4
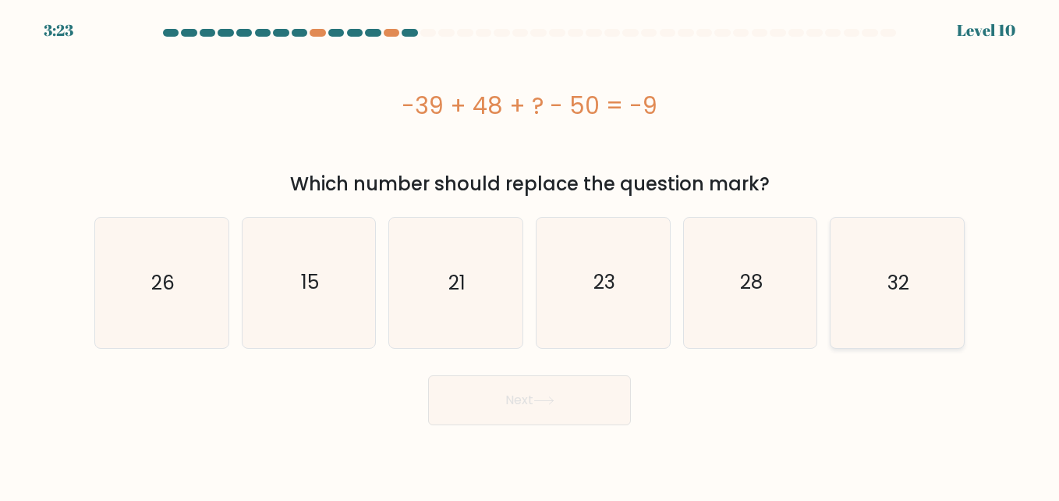
radio input "true"
click at [509, 404] on button "Next" at bounding box center [529, 400] width 203 height 50
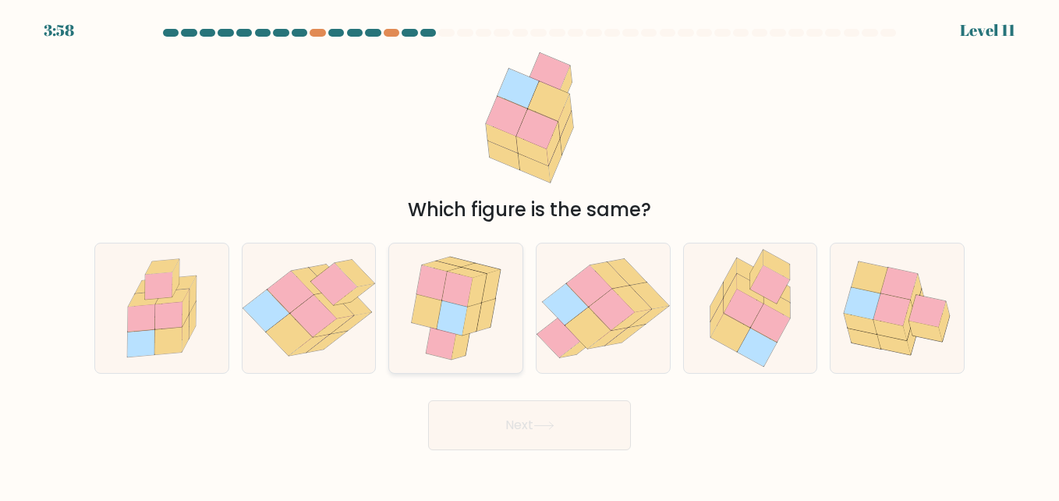
click at [443, 291] on icon at bounding box center [431, 282] width 30 height 35
click at [529, 254] on input "c." at bounding box center [529, 252] width 1 height 4
radio input "true"
click at [483, 426] on button "Next" at bounding box center [529, 425] width 203 height 50
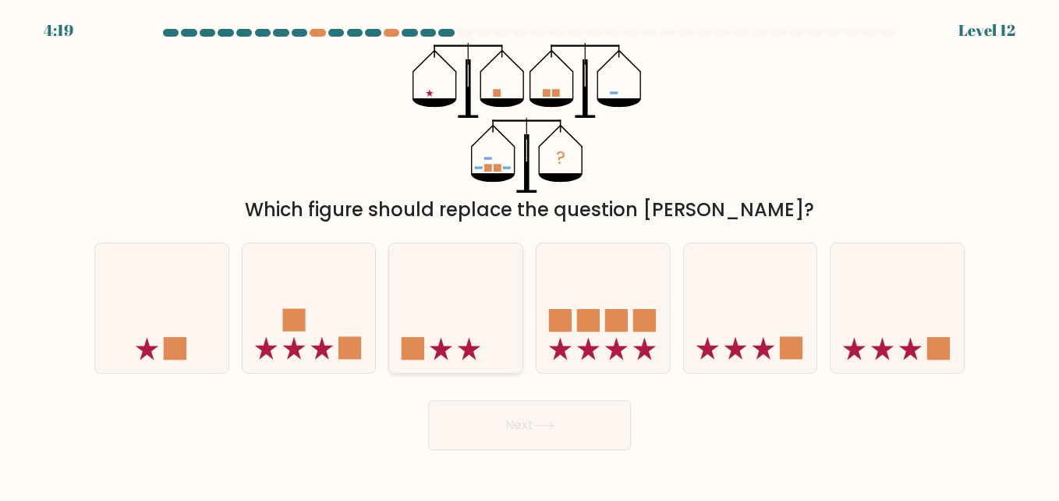
click at [408, 344] on rect at bounding box center [413, 348] width 23 height 23
click at [529, 254] on input "c." at bounding box center [529, 252] width 1 height 4
radio input "true"
click at [504, 444] on button "Next" at bounding box center [529, 425] width 203 height 50
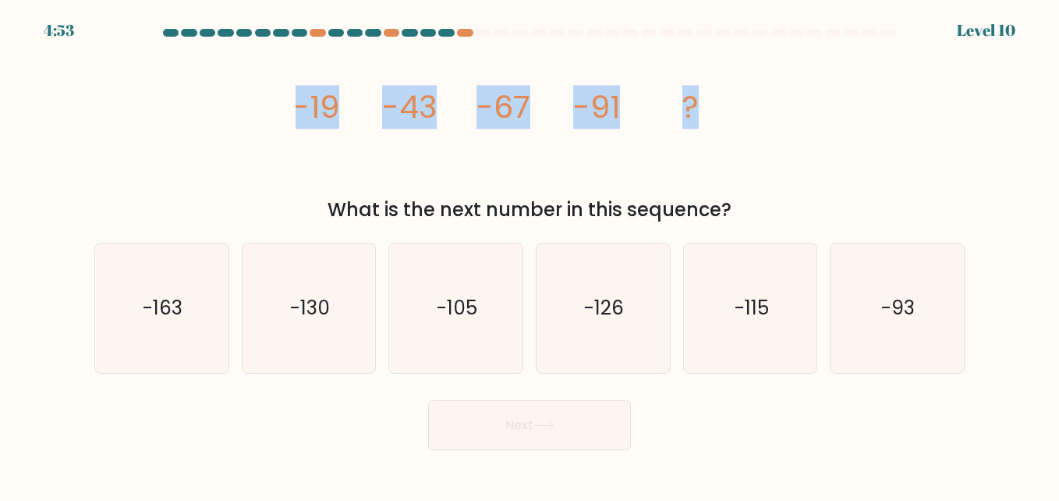
drag, startPoint x: 281, startPoint y: 105, endPoint x: 718, endPoint y: 63, distance: 438.6
click at [718, 63] on div "image/svg+xml -19 -43 -67 -91 ? What is the next number in this sequence?" at bounding box center [529, 133] width 889 height 181
copy g "-19 -43 -67 -91 ?"
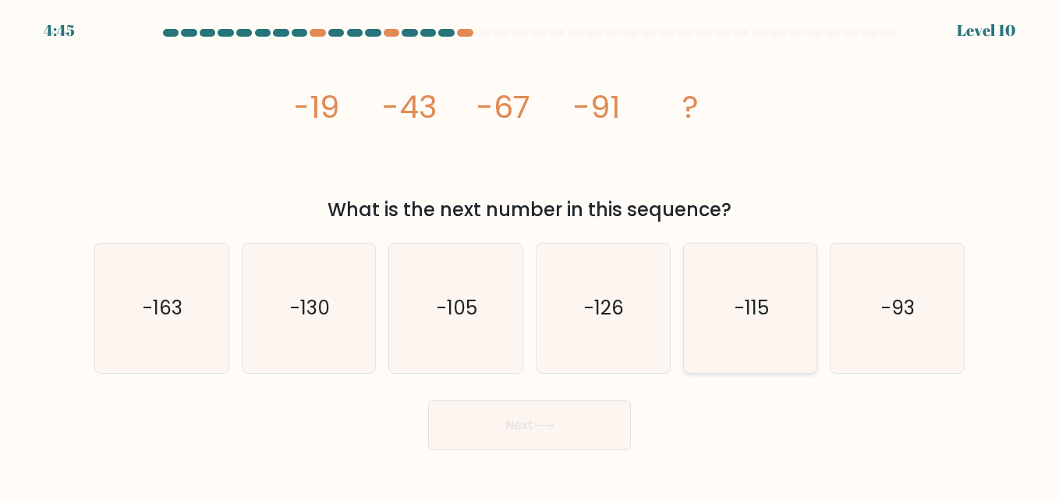
click at [740, 315] on text "-115" at bounding box center [751, 307] width 34 height 27
click at [530, 254] on input "e. -115" at bounding box center [529, 252] width 1 height 4
radio input "true"
click at [567, 427] on button "Next" at bounding box center [529, 425] width 203 height 50
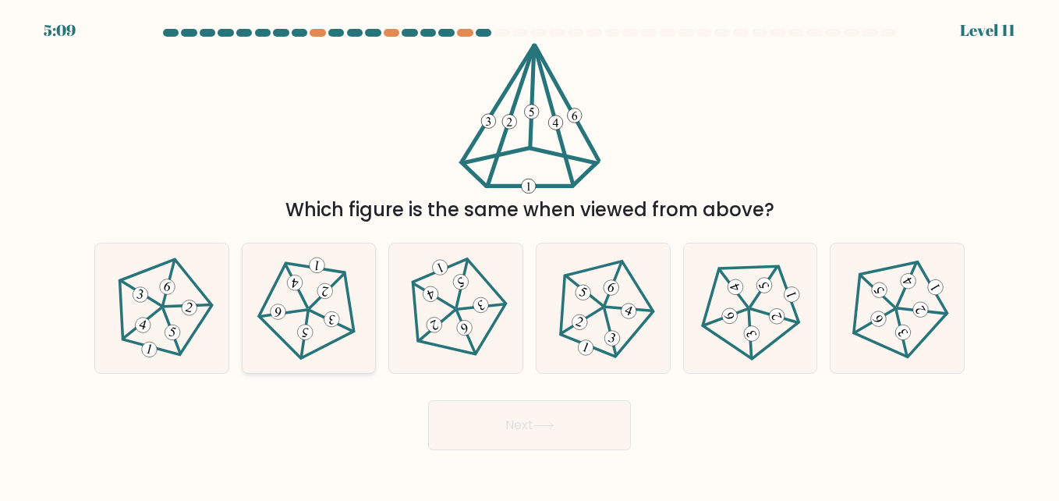
click at [305, 324] on 623 at bounding box center [305, 333] width 8 height 47
click at [529, 254] on input "b." at bounding box center [529, 252] width 1 height 4
radio input "true"
click at [547, 431] on button "Next" at bounding box center [529, 425] width 203 height 50
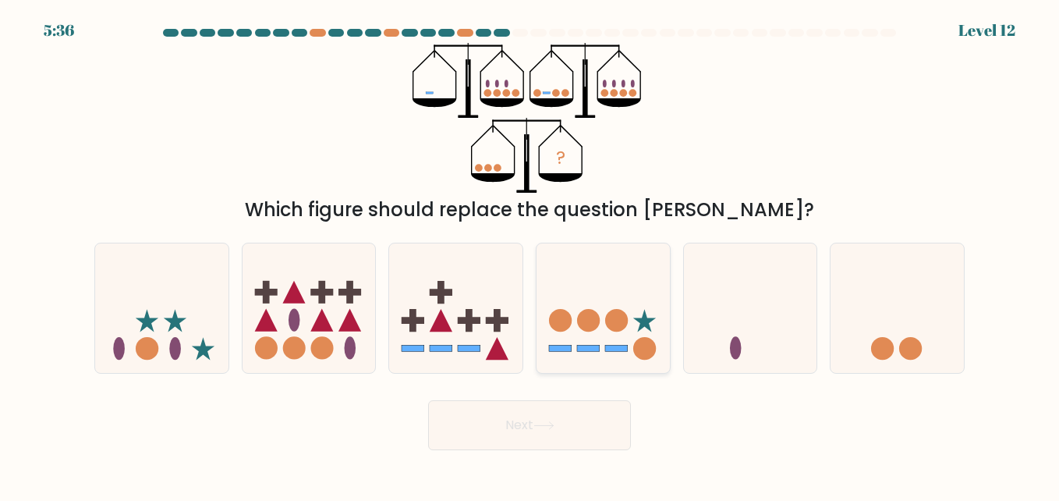
click at [635, 299] on icon at bounding box center [602, 308] width 133 height 110
click at [530, 254] on input "d." at bounding box center [529, 252] width 1 height 4
radio input "true"
click at [523, 427] on button "Next" at bounding box center [529, 425] width 203 height 50
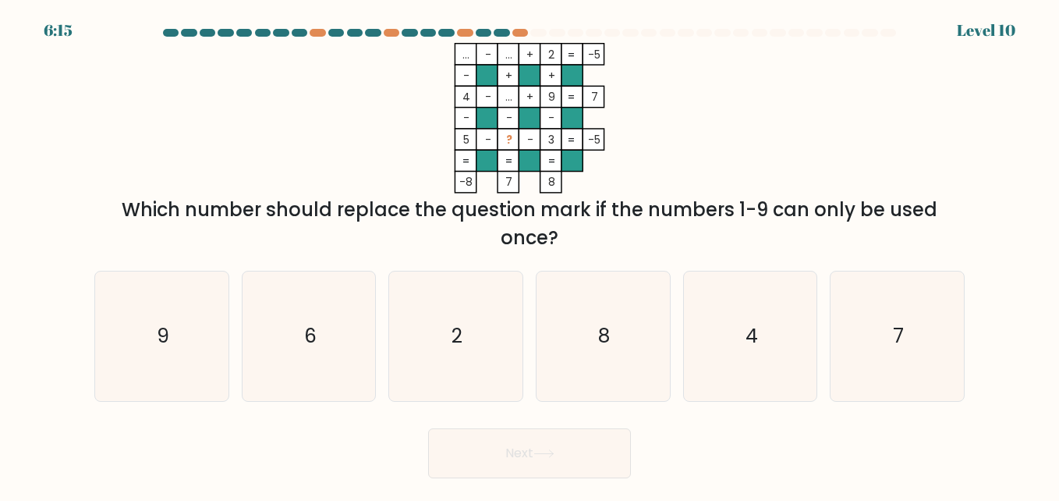
copy icon "5 - ? - 3 = -5"
drag, startPoint x: 454, startPoint y: 137, endPoint x: 602, endPoint y: 133, distance: 148.2
click at [602, 133] on icon "... - ... + 2 -5 - + + 4 - ... + 9 7 - - - 5 - ? - 3 = -5 = = = = -8 7 8 =" at bounding box center [529, 118] width 468 height 150
click at [904, 352] on icon "7" at bounding box center [896, 335] width 129 height 129
click at [530, 254] on input "f. 7" at bounding box center [529, 252] width 1 height 4
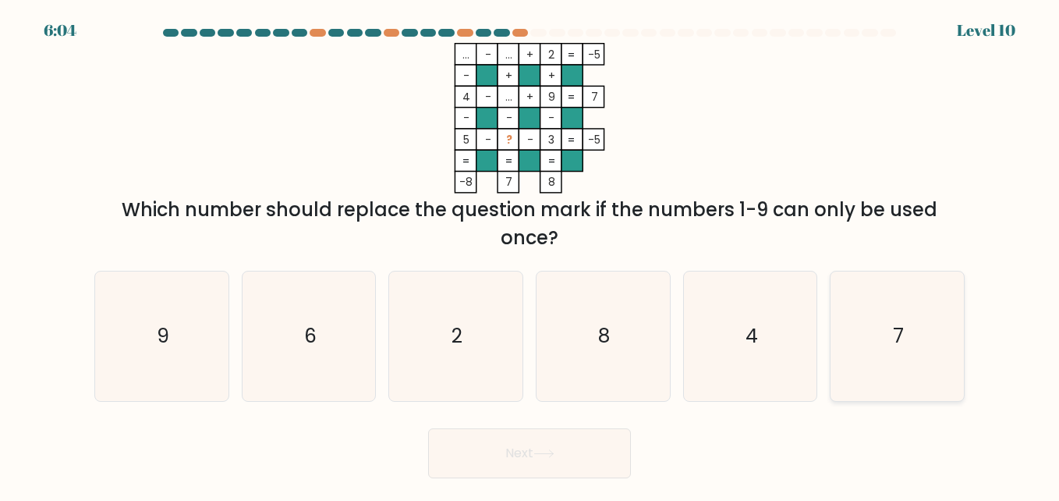
radio input "true"
click at [508, 464] on button "Next" at bounding box center [529, 453] width 203 height 50
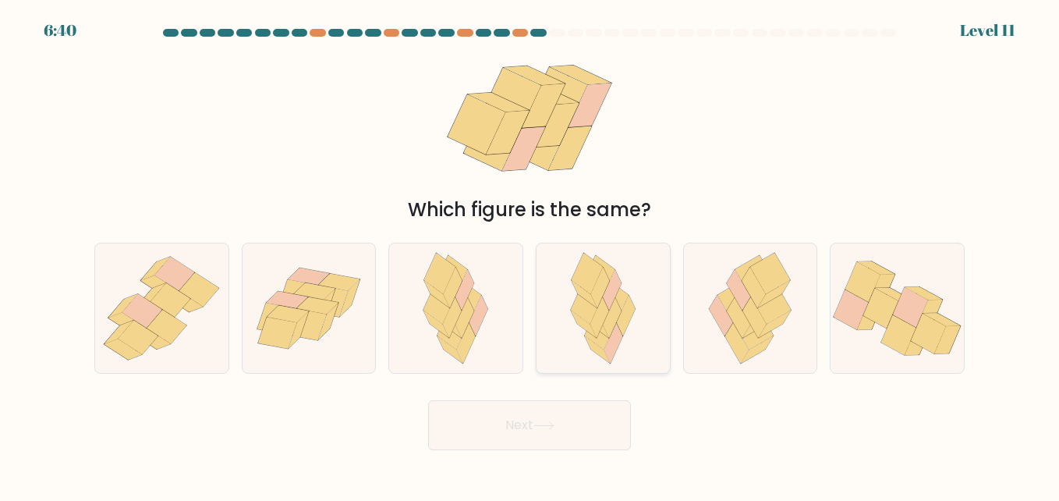
click at [589, 312] on icon at bounding box center [586, 302] width 31 height 41
click at [530, 254] on input "d." at bounding box center [529, 252] width 1 height 4
radio input "true"
click at [545, 440] on button "Next" at bounding box center [529, 425] width 203 height 50
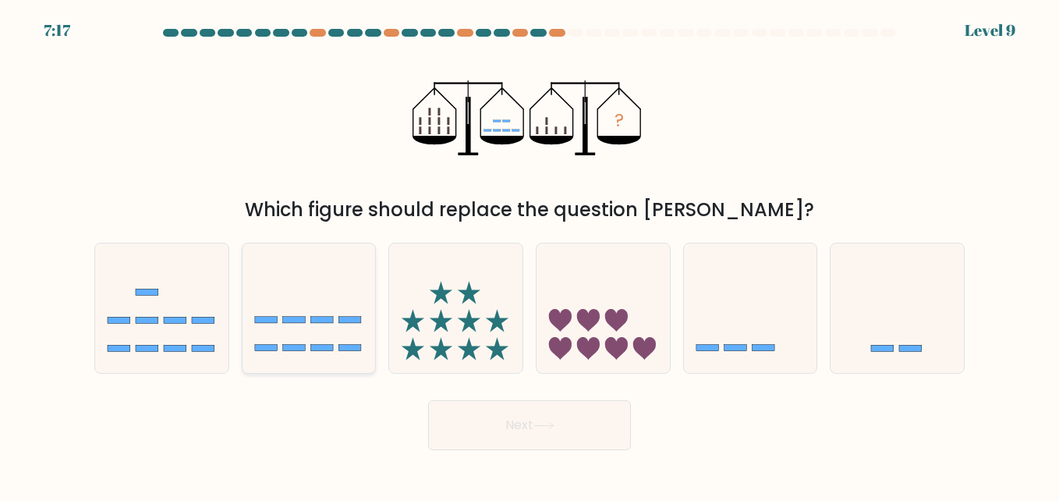
click at [363, 324] on icon at bounding box center [308, 308] width 133 height 110
click at [529, 254] on input "b." at bounding box center [529, 252] width 1 height 4
radio input "true"
click at [704, 342] on icon at bounding box center [750, 308] width 133 height 110
click at [530, 254] on input "e." at bounding box center [529, 252] width 1 height 4
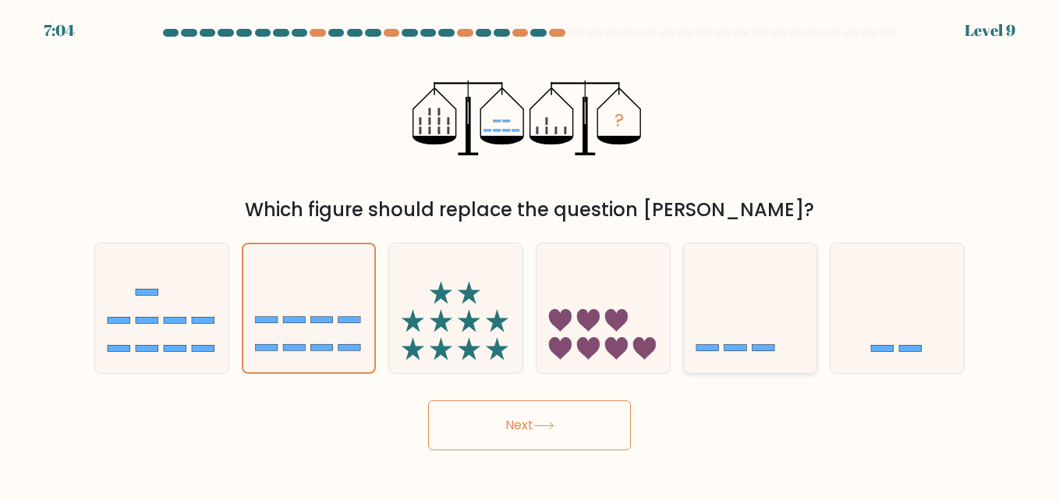
radio input "true"
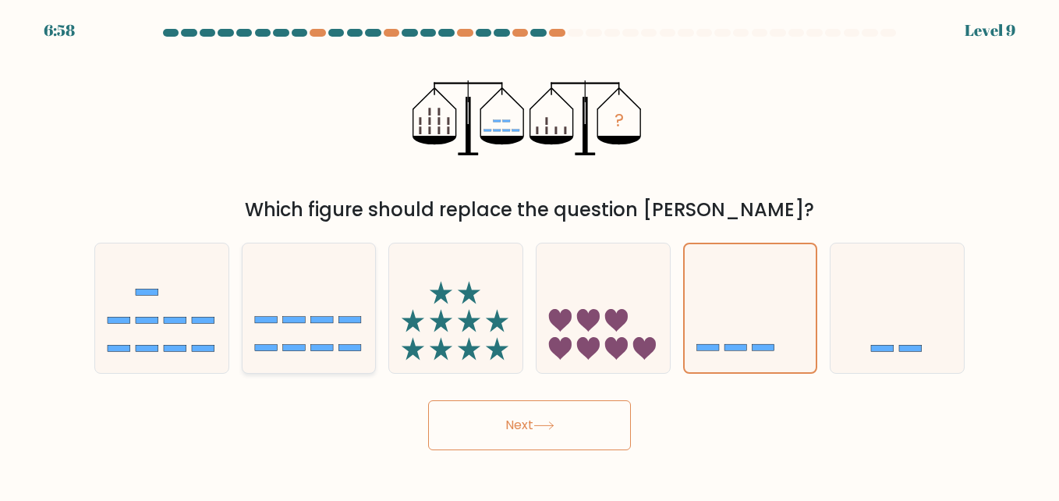
click at [302, 314] on icon at bounding box center [308, 308] width 133 height 110
click at [529, 254] on input "b." at bounding box center [529, 252] width 1 height 4
radio input "true"
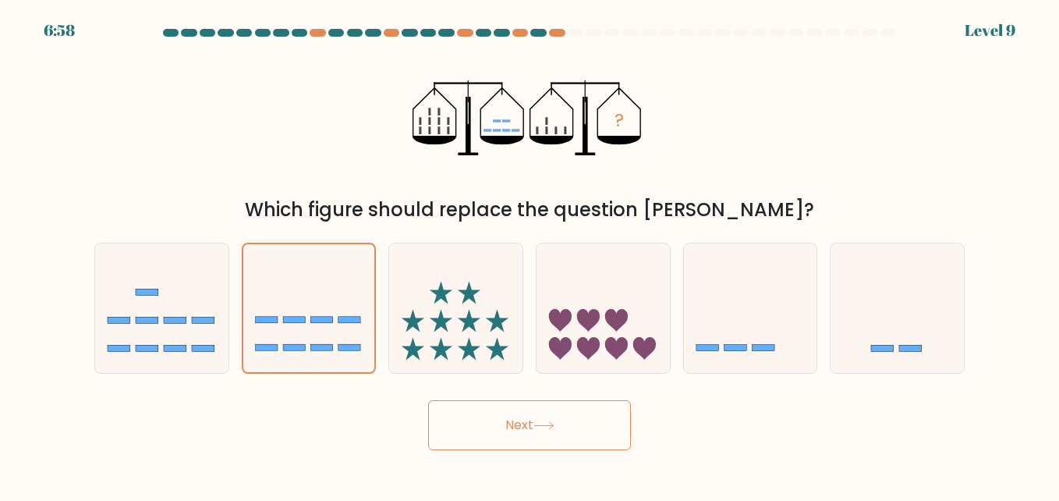
click at [515, 441] on button "Next" at bounding box center [529, 425] width 203 height 50
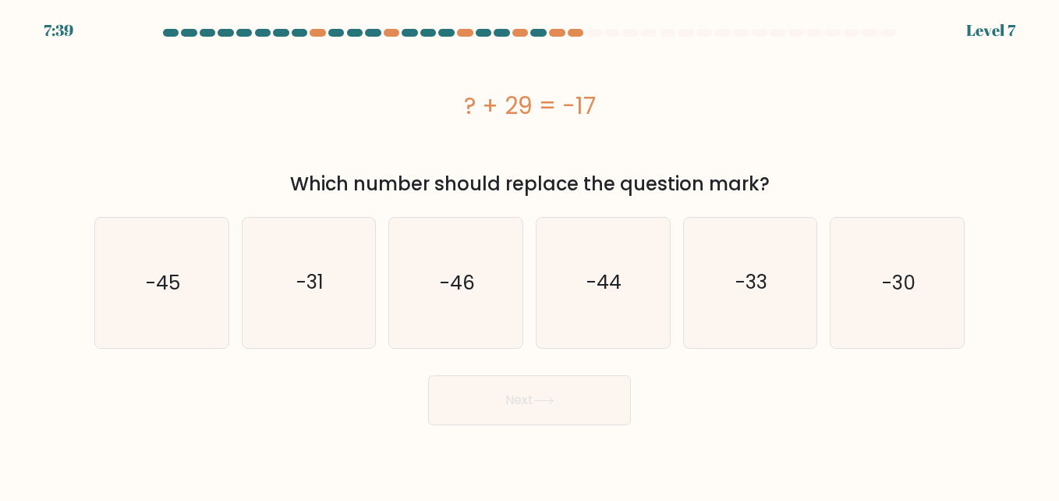
drag, startPoint x: 456, startPoint y: 107, endPoint x: 678, endPoint y: 107, distance: 221.4
click at [678, 107] on div "? + 29 = -17" at bounding box center [529, 105] width 870 height 35
copy div "? + 29 = -17"
click at [422, 276] on icon "-46" at bounding box center [455, 282] width 129 height 129
click at [529, 254] on input "c. -46" at bounding box center [529, 252] width 1 height 4
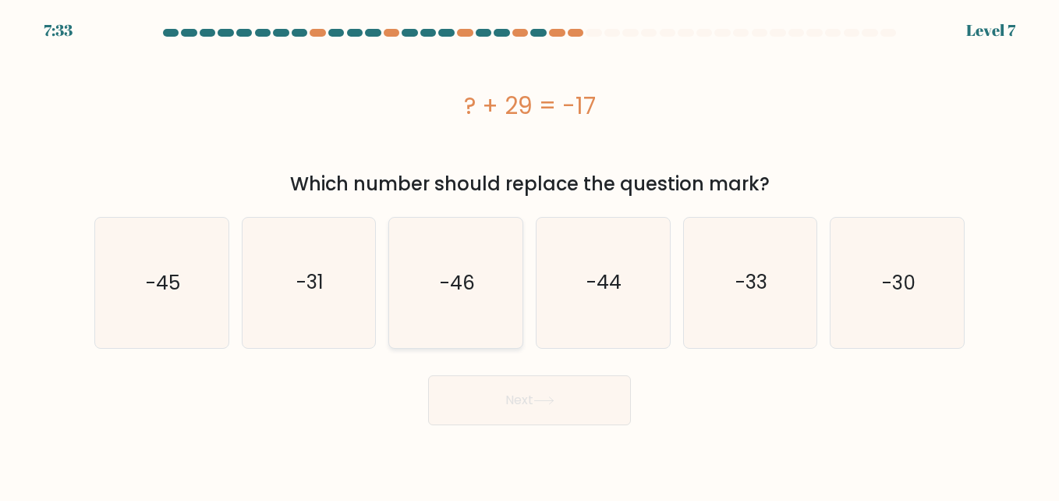
radio input "true"
click at [472, 398] on button "Next" at bounding box center [529, 400] width 203 height 50
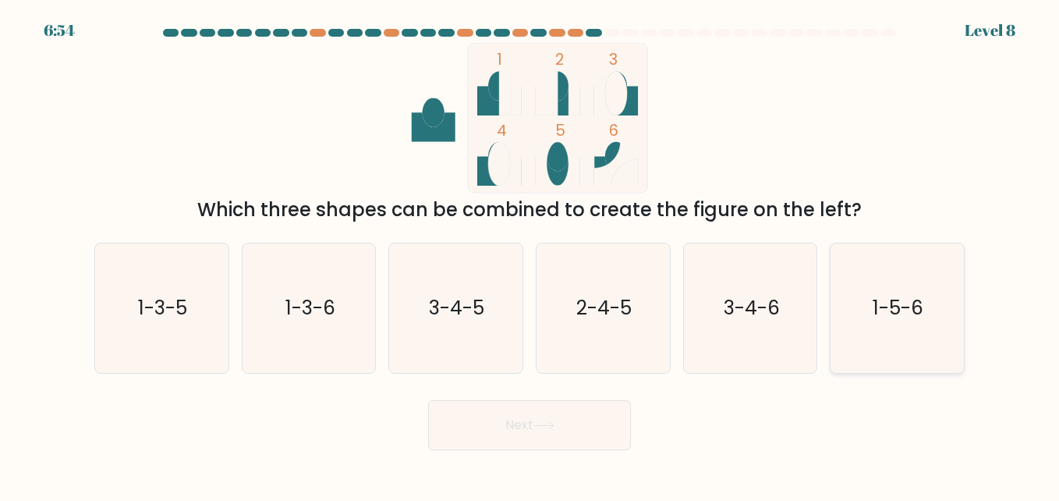
click at [954, 303] on icon "1-5-6" at bounding box center [896, 307] width 129 height 129
click at [530, 254] on input "f. 1-5-6" at bounding box center [529, 252] width 1 height 4
radio input "true"
click at [517, 433] on button "Next" at bounding box center [529, 425] width 203 height 50
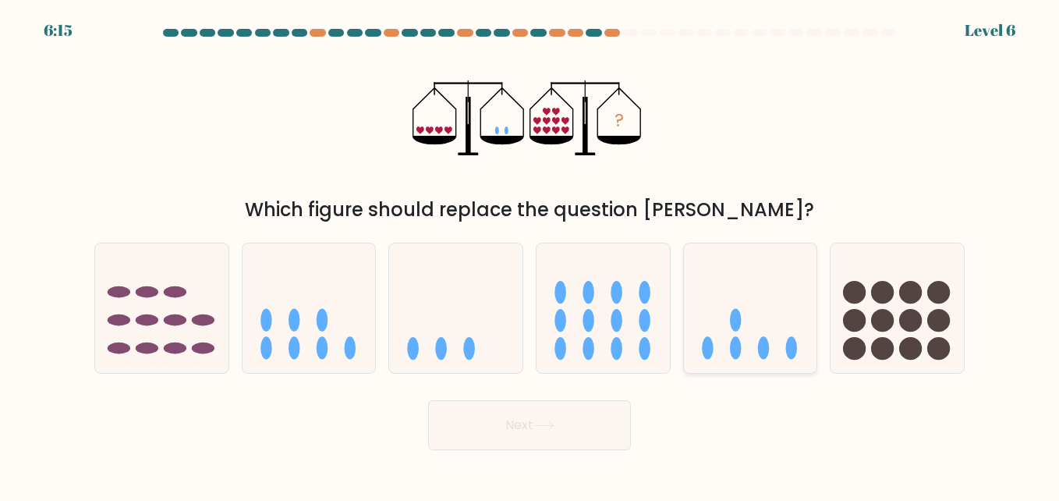
click at [737, 334] on icon at bounding box center [750, 308] width 133 height 110
click at [530, 254] on input "e." at bounding box center [529, 252] width 1 height 4
radio input "true"
click at [563, 430] on button "Next" at bounding box center [529, 425] width 203 height 50
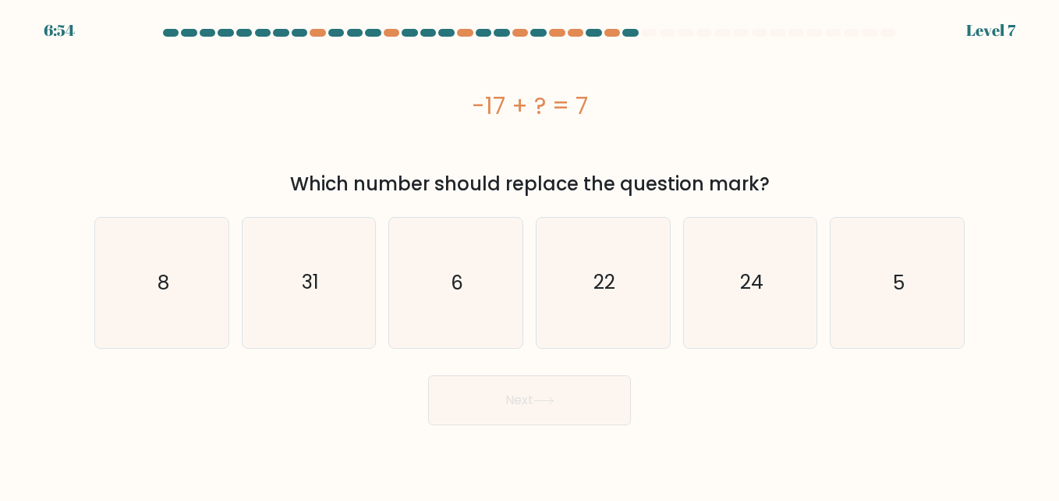
drag, startPoint x: 469, startPoint y: 108, endPoint x: 590, endPoint y: 122, distance: 121.6
click at [590, 122] on div "-17 + ? = 7" at bounding box center [529, 105] width 870 height 35
copy div "-17 + ? = 7"
click at [717, 298] on icon "24" at bounding box center [749, 282] width 129 height 129
click at [530, 254] on input "e. 24" at bounding box center [529, 252] width 1 height 4
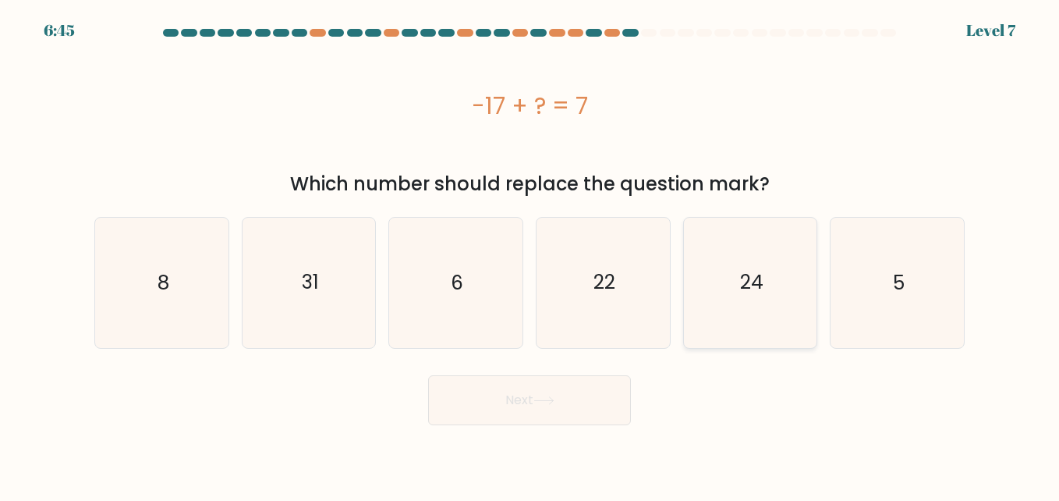
radio input "true"
click at [528, 395] on button "Next" at bounding box center [529, 400] width 203 height 50
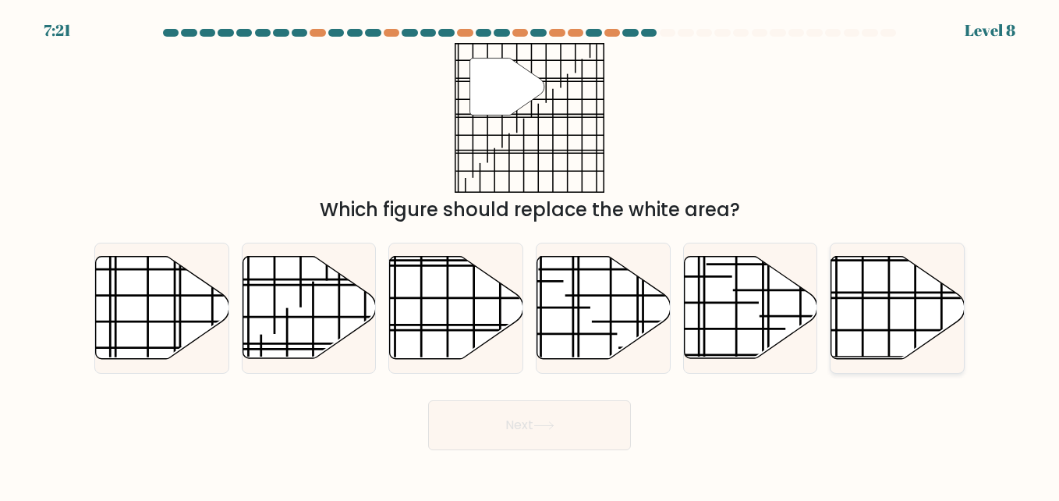
click at [866, 285] on icon at bounding box center [897, 308] width 133 height 102
click at [530, 254] on input "f." at bounding box center [529, 252] width 1 height 4
radio input "true"
click at [583, 423] on button "Next" at bounding box center [529, 425] width 203 height 50
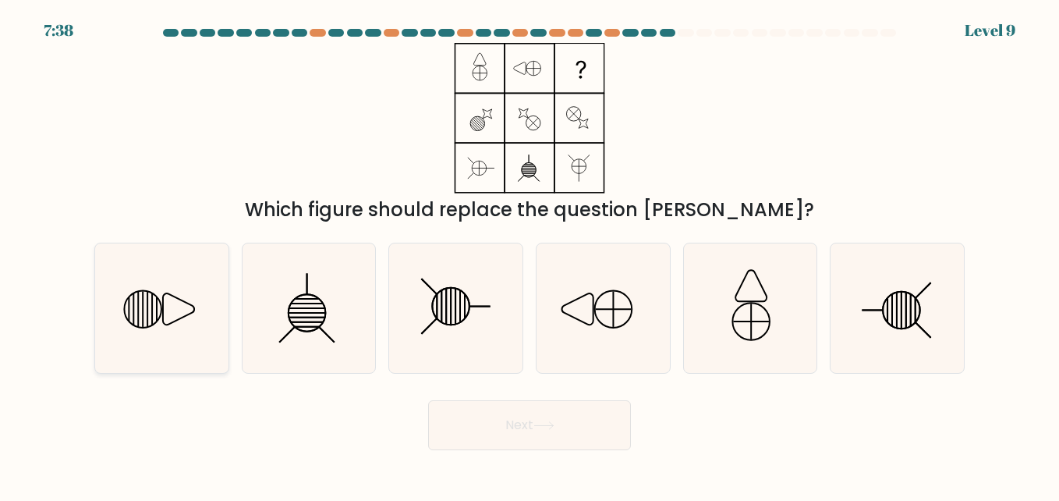
click at [193, 308] on icon at bounding box center [161, 307] width 129 height 129
click at [529, 254] on input "a." at bounding box center [529, 252] width 1 height 4
radio input "true"
click at [584, 416] on button "Next" at bounding box center [529, 425] width 203 height 50
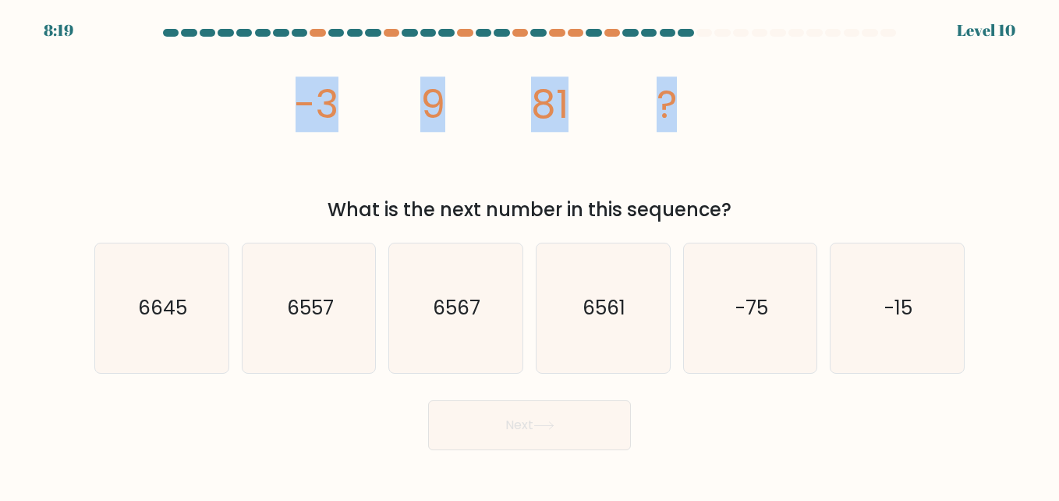
drag, startPoint x: 261, startPoint y: 101, endPoint x: 674, endPoint y: 110, distance: 413.3
click at [674, 110] on div "image/svg+xml -3 9 81 ? What is the next number in this sequence?" at bounding box center [529, 133] width 889 height 181
copy g "-3 9 81 ?"
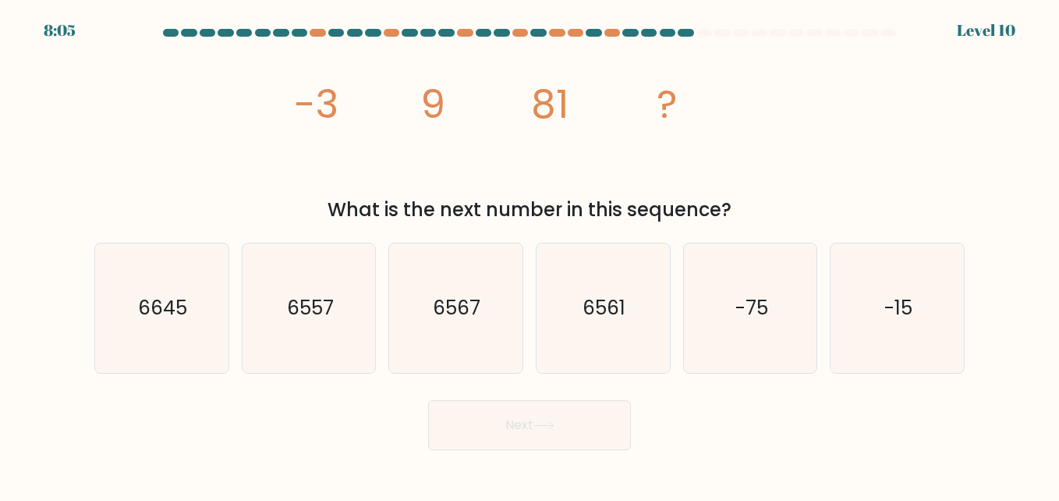
click at [655, 193] on div "image/svg+xml -3 9 81 ? What is the next number in this sequence?" at bounding box center [529, 133] width 889 height 181
drag, startPoint x: 289, startPoint y: 98, endPoint x: 758, endPoint y: 206, distance: 480.8
click at [758, 206] on div "image/svg+xml -3 9 81 ? What is the next number in this sequence?" at bounding box center [529, 133] width 889 height 181
copy div "-3 9 81 ? What is the next number in this sequence?"
click at [328, 209] on div "What is the next number in this sequence?" at bounding box center [529, 210] width 851 height 28
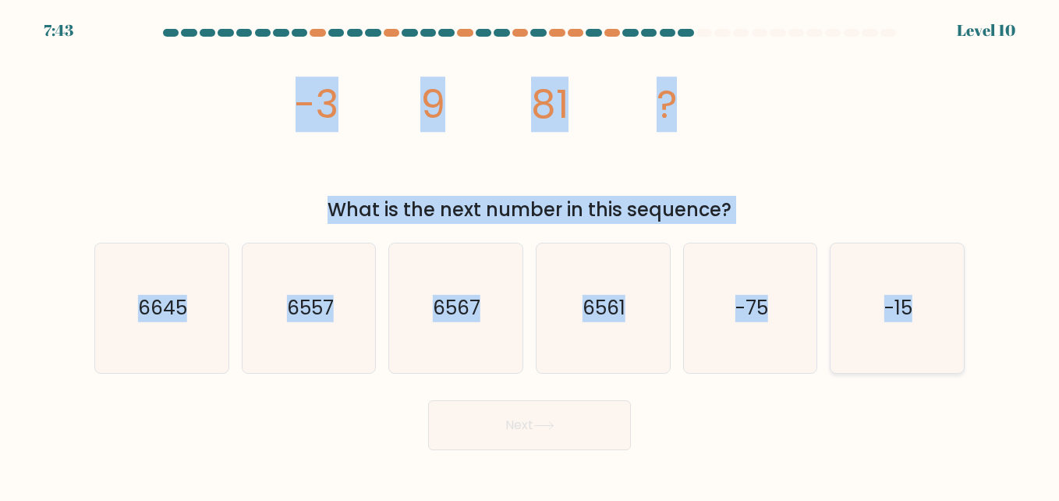
drag, startPoint x: 279, startPoint y: 100, endPoint x: 912, endPoint y: 322, distance: 671.0
click at [912, 322] on form at bounding box center [529, 239] width 1059 height 421
copy form "-3 9 81 ? What is the next number in this sequence? a. 6645 b. 6557 c. 6567 d. …"
click at [561, 318] on icon "6561" at bounding box center [602, 307] width 129 height 129
click at [530, 254] on input "d. 6561" at bounding box center [529, 252] width 1 height 4
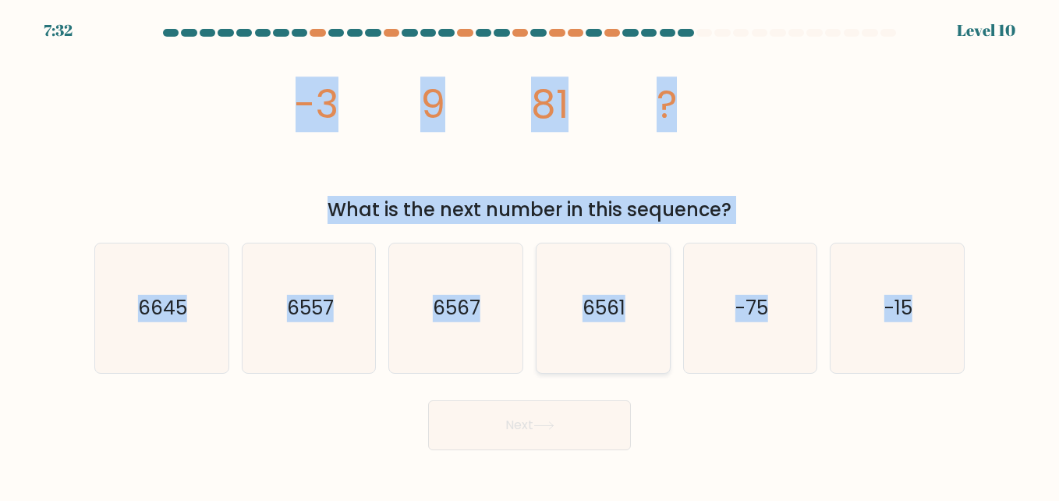
radio input "true"
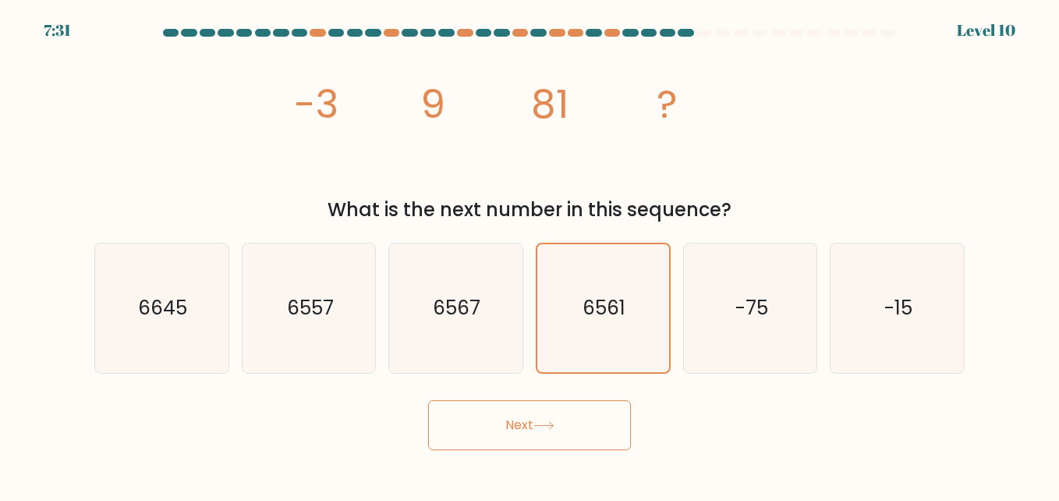
click at [544, 430] on icon at bounding box center [543, 425] width 21 height 9
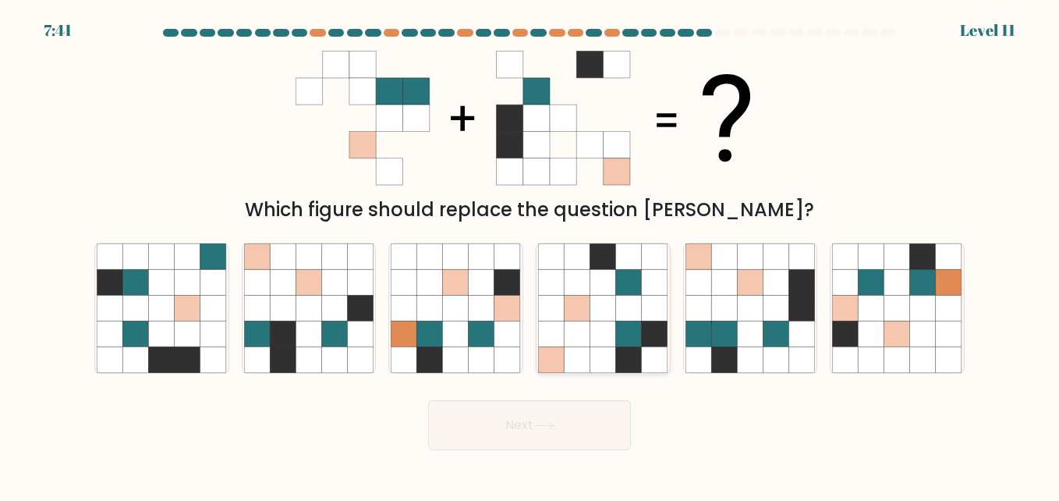
click at [582, 325] on icon at bounding box center [577, 334] width 26 height 26
click at [530, 254] on input "d." at bounding box center [529, 252] width 1 height 4
radio input "true"
click at [568, 413] on button "Next" at bounding box center [529, 425] width 203 height 50
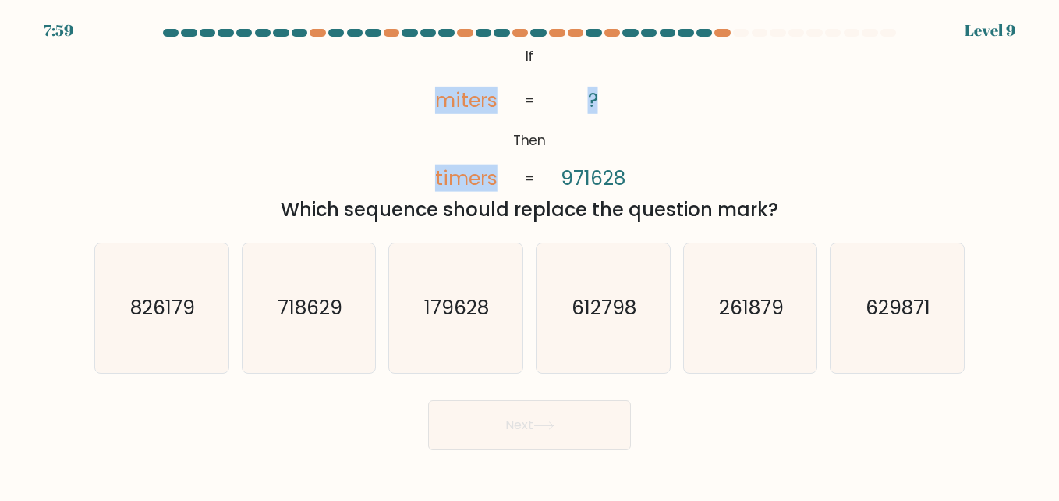
drag, startPoint x: 436, startPoint y: 101, endPoint x: 589, endPoint y: 87, distance: 154.2
click at [589, 87] on icon "@import url('https://fonts.googleapis.com/css?family=Abril+Fatface:400,100,100i…" at bounding box center [530, 118] width 244 height 150
drag, startPoint x: 589, startPoint y: 87, endPoint x: 541, endPoint y: 108, distance: 52.7
click at [542, 108] on icon "@import url('https://fonts.googleapis.com/css?family=Abril+Fatface:400,100,100i…" at bounding box center [530, 118] width 244 height 150
drag, startPoint x: 435, startPoint y: 93, endPoint x: 596, endPoint y: 90, distance: 161.4
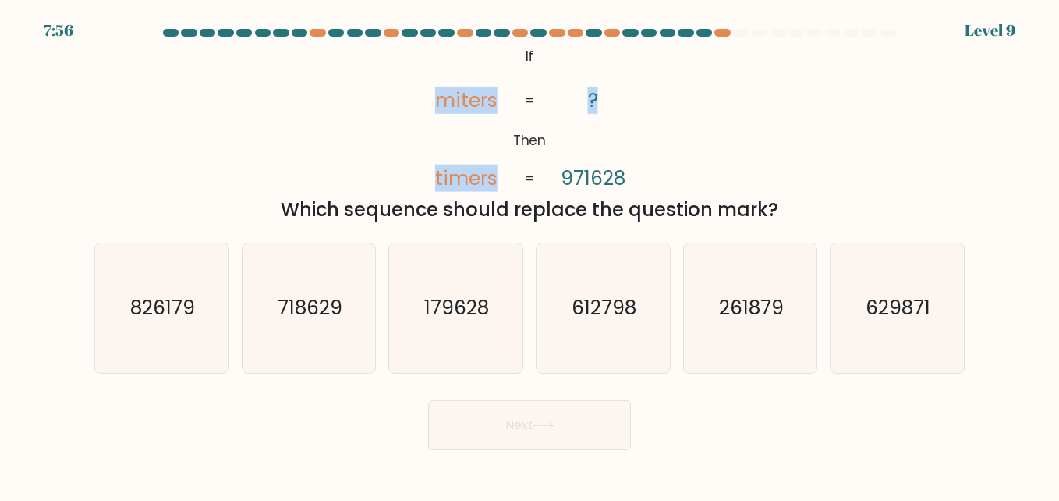
click at [596, 90] on icon "@import url('https://fonts.googleapis.com/css?family=Abril+Fatface:400,100,100i…" at bounding box center [530, 118] width 244 height 150
click at [598, 94] on icon "@import url('https://fonts.googleapis.com/css?family=Abril+Fatface:400,100,100i…" at bounding box center [530, 118] width 244 height 150
drag, startPoint x: 444, startPoint y: 99, endPoint x: 504, endPoint y: 95, distance: 60.2
click at [504, 95] on icon "@import url('https://fonts.googleapis.com/css?family=Abril+Fatface:400,100,100i…" at bounding box center [530, 118] width 244 height 150
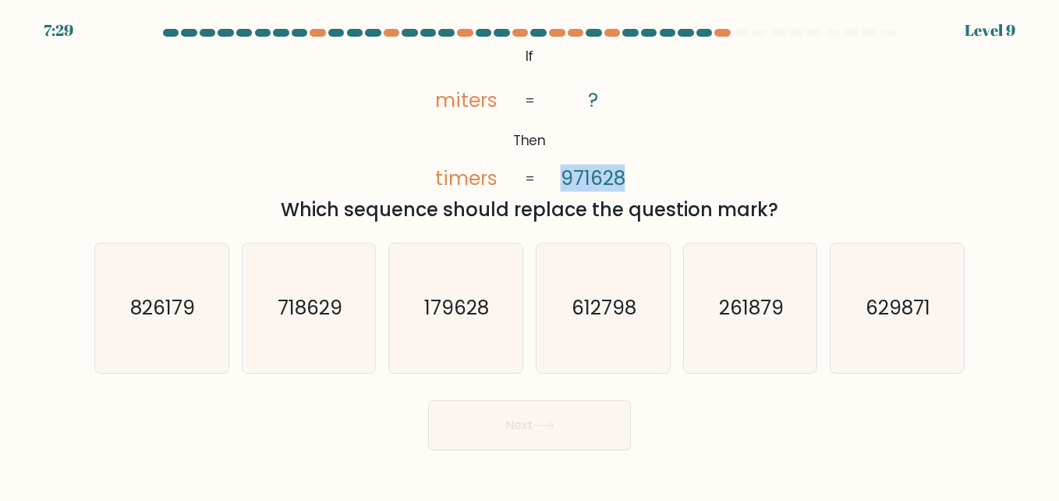
drag, startPoint x: 561, startPoint y: 179, endPoint x: 642, endPoint y: 175, distance: 81.1
click at [642, 175] on icon "@import url('https://fonts.googleapis.com/css?family=Abril+Fatface:400,100,100i…" at bounding box center [530, 118] width 244 height 150
click at [441, 328] on icon "179628" at bounding box center [455, 307] width 129 height 129
click at [529, 254] on input "c. 179628" at bounding box center [529, 252] width 1 height 4
radio input "true"
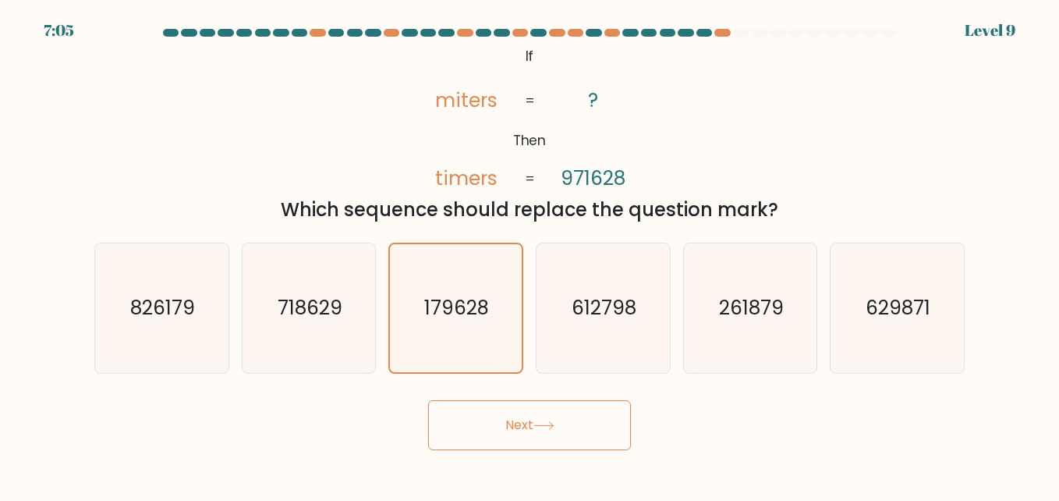
click at [480, 444] on button "Next" at bounding box center [529, 425] width 203 height 50
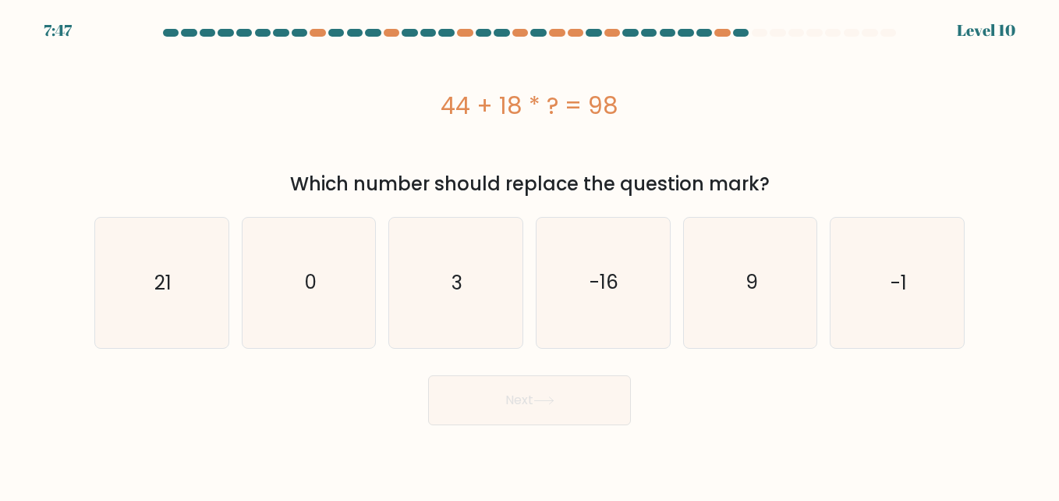
drag, startPoint x: 439, startPoint y: 100, endPoint x: 626, endPoint y: 96, distance: 187.2
click at [626, 96] on div "44 + 18 * ? = 98" at bounding box center [529, 105] width 870 height 35
click at [465, 270] on icon "3" at bounding box center [455, 282] width 129 height 129
click at [529, 254] on input "c. 3" at bounding box center [529, 252] width 1 height 4
radio input "true"
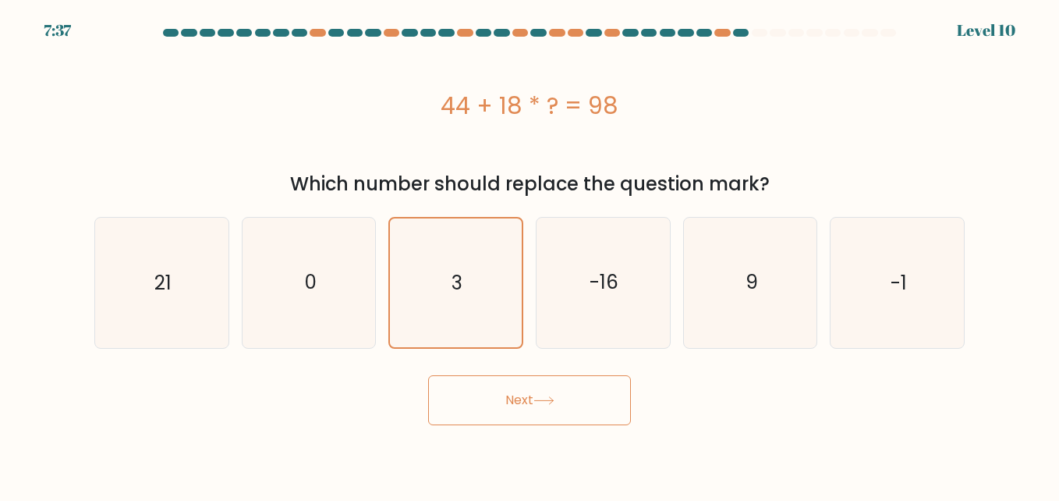
click at [544, 398] on icon at bounding box center [543, 400] width 21 height 9
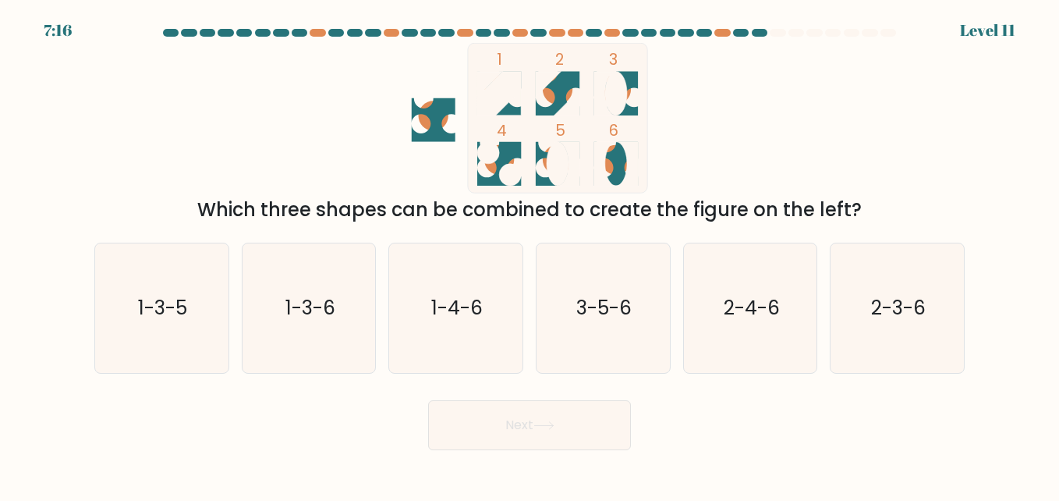
click at [494, 74] on icon at bounding box center [490, 85] width 26 height 26
click at [453, 278] on icon "1-4-6" at bounding box center [455, 307] width 129 height 129
click at [529, 254] on input "c. 1-4-6" at bounding box center [529, 252] width 1 height 4
radio input "true"
click at [468, 430] on button "Next" at bounding box center [529, 425] width 203 height 50
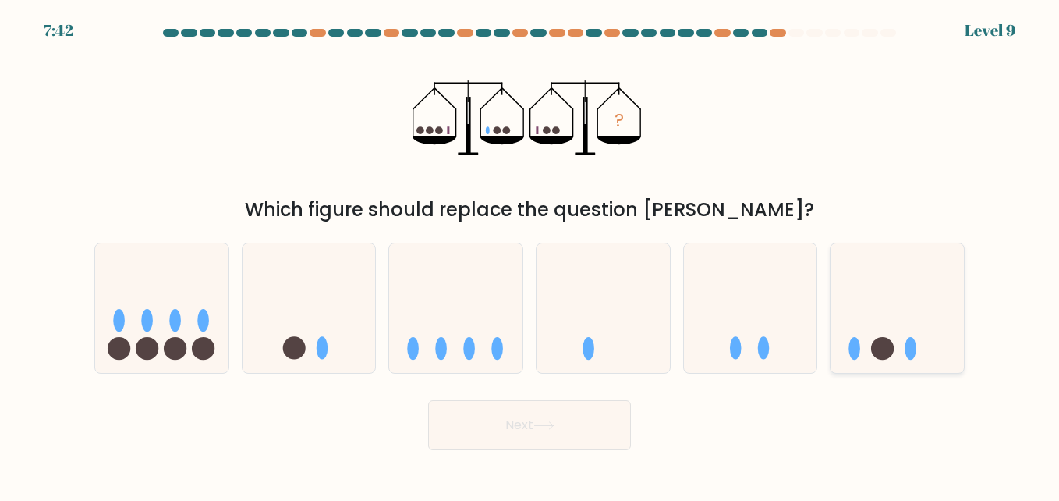
drag, startPoint x: 906, startPoint y: 324, endPoint x: 898, endPoint y: 326, distance: 8.0
click at [906, 322] on icon at bounding box center [896, 308] width 133 height 110
click at [530, 254] on input "f." at bounding box center [529, 252] width 1 height 4
radio input "true"
click at [563, 418] on button "Next" at bounding box center [529, 425] width 203 height 50
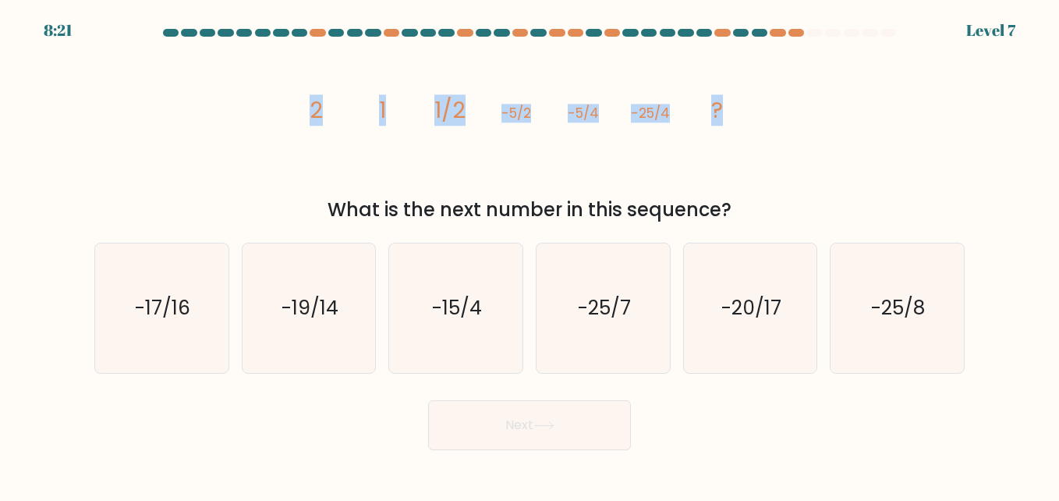
drag, startPoint x: 304, startPoint y: 106, endPoint x: 726, endPoint y: 99, distance: 421.9
click at [726, 99] on icon "image/svg+xml 2 1 1/2 -5/2 -5/4 -25/4 ?" at bounding box center [529, 118] width 468 height 150
click at [902, 273] on icon "-25/8" at bounding box center [896, 307] width 129 height 129
click at [530, 254] on input "f. -25/8" at bounding box center [529, 252] width 1 height 4
radio input "true"
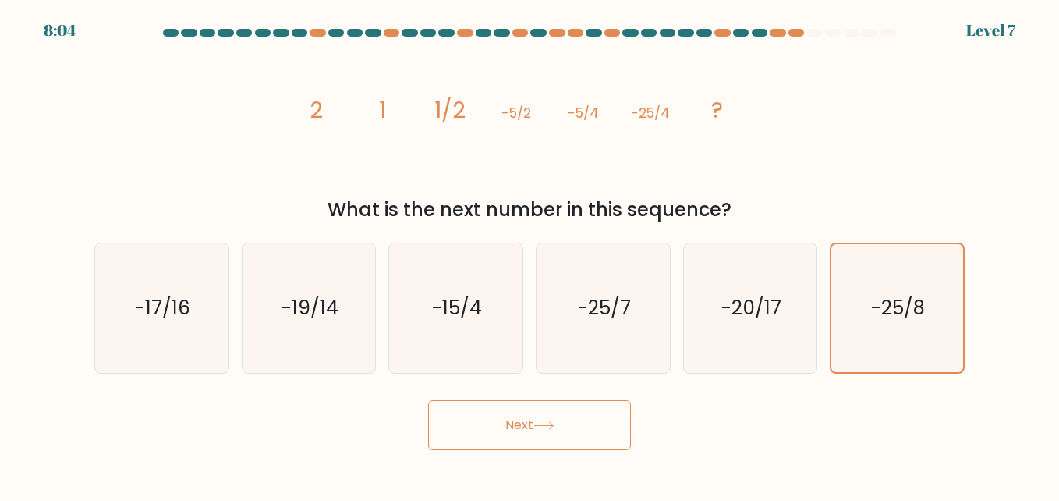
click at [489, 419] on button "Next" at bounding box center [529, 425] width 203 height 50
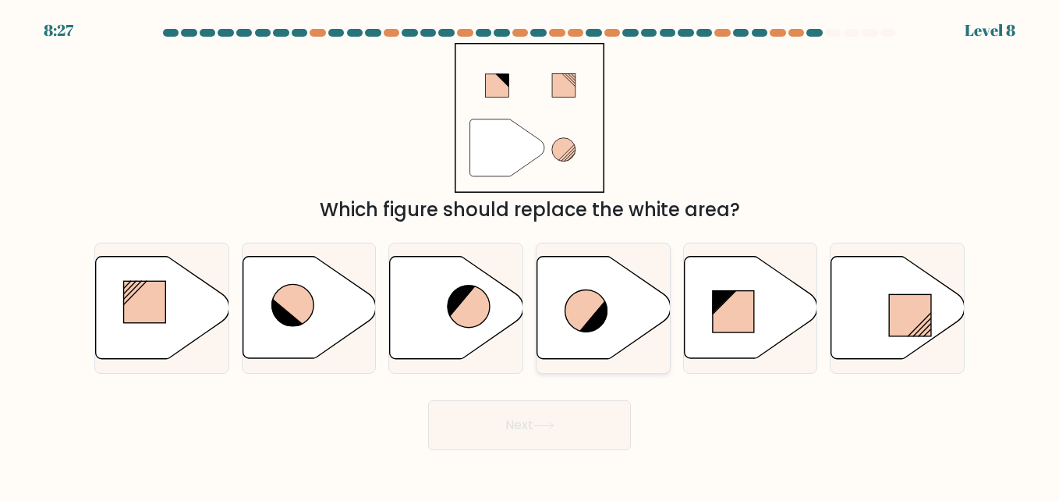
click at [547, 331] on icon at bounding box center [603, 308] width 133 height 102
click at [530, 254] on input "d." at bounding box center [529, 252] width 1 height 4
radio input "true"
click at [504, 450] on button "Next" at bounding box center [529, 425] width 203 height 50
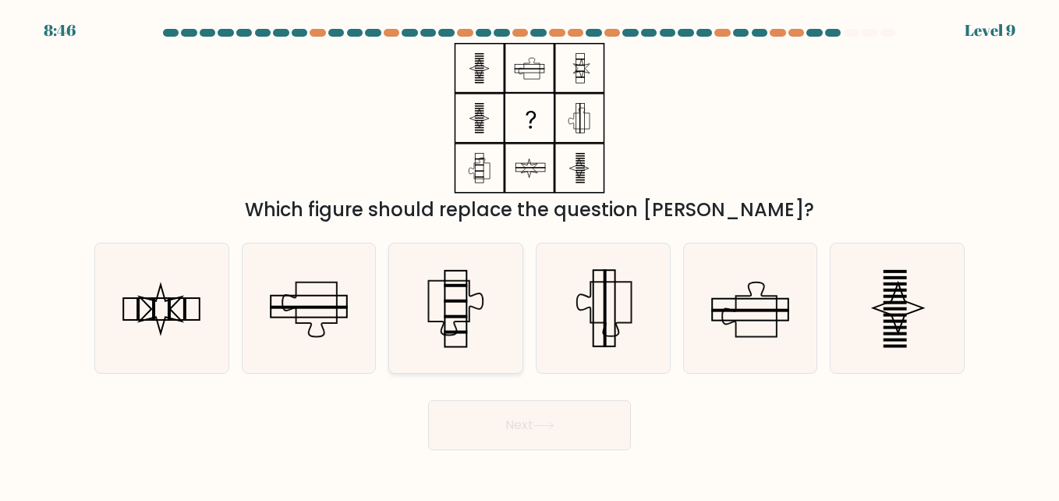
click at [476, 315] on icon at bounding box center [455, 307] width 129 height 129
click at [529, 254] on input "c." at bounding box center [529, 252] width 1 height 4
radio input "true"
click at [497, 413] on button "Next" at bounding box center [529, 425] width 203 height 50
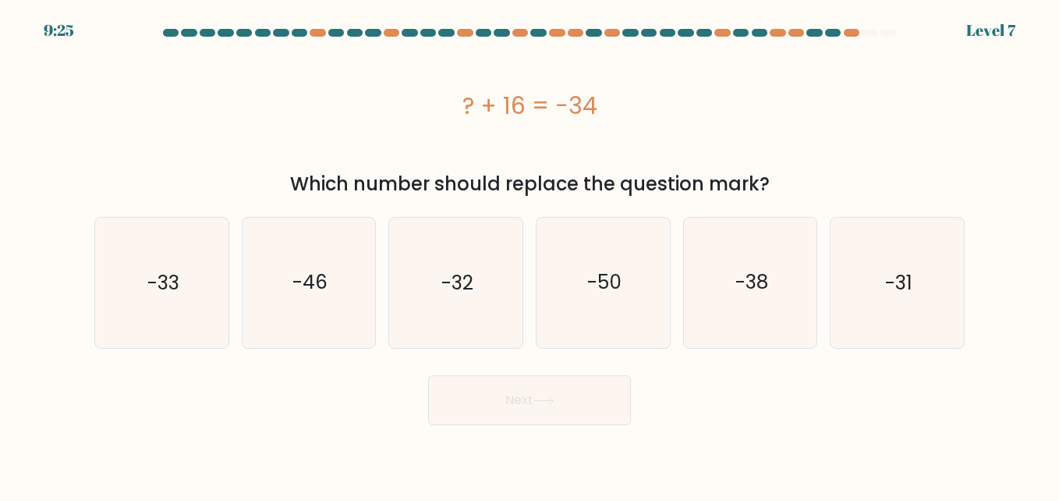
drag, startPoint x: 446, startPoint y: 100, endPoint x: 629, endPoint y: 96, distance: 183.3
click at [629, 96] on div "? + 16 = -34" at bounding box center [529, 105] width 870 height 35
click at [572, 255] on icon "-50" at bounding box center [602, 282] width 129 height 129
click at [530, 254] on input "d. -50" at bounding box center [529, 252] width 1 height 4
radio input "true"
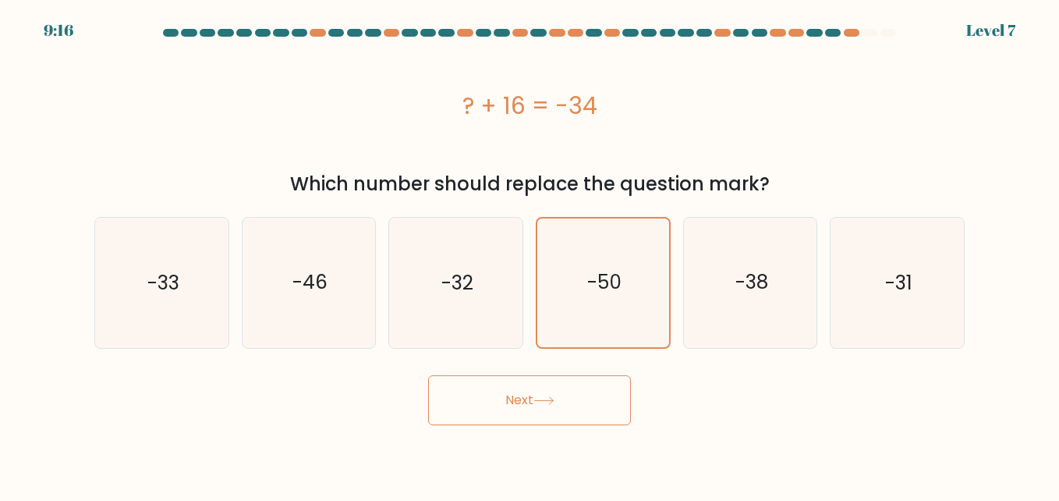
click at [530, 405] on button "Next" at bounding box center [529, 400] width 203 height 50
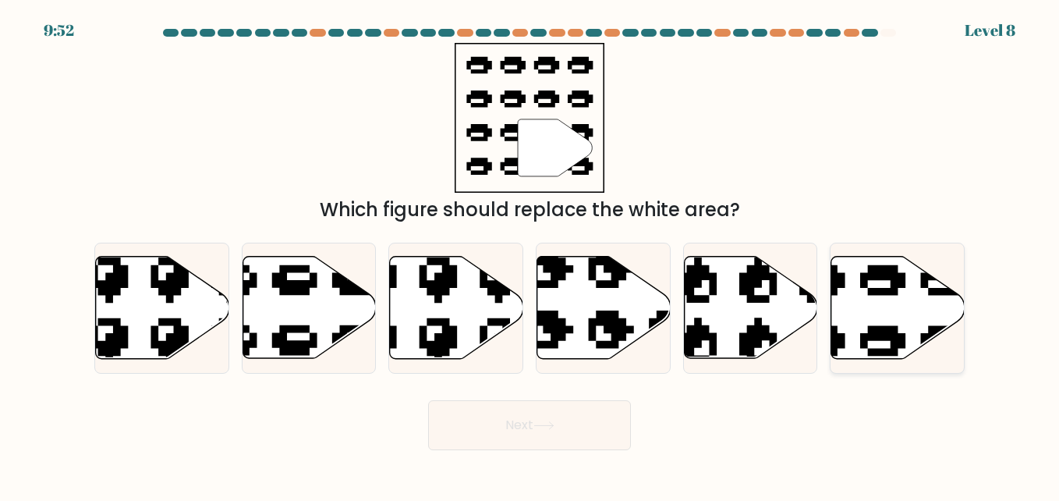
click at [874, 295] on icon at bounding box center [897, 308] width 133 height 102
click at [530, 254] on input "f." at bounding box center [529, 252] width 1 height 4
radio input "true"
click at [527, 426] on button "Next" at bounding box center [529, 425] width 203 height 50
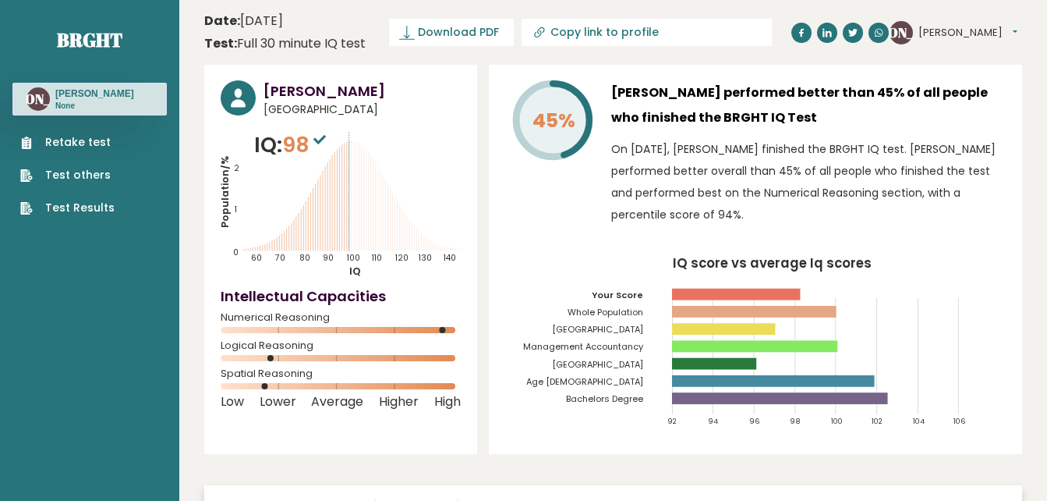
click at [597, 26] on input "Copy link to profile" at bounding box center [656, 32] width 212 height 12
type input "[URL][DOMAIN_NAME][PERSON_NAME]"
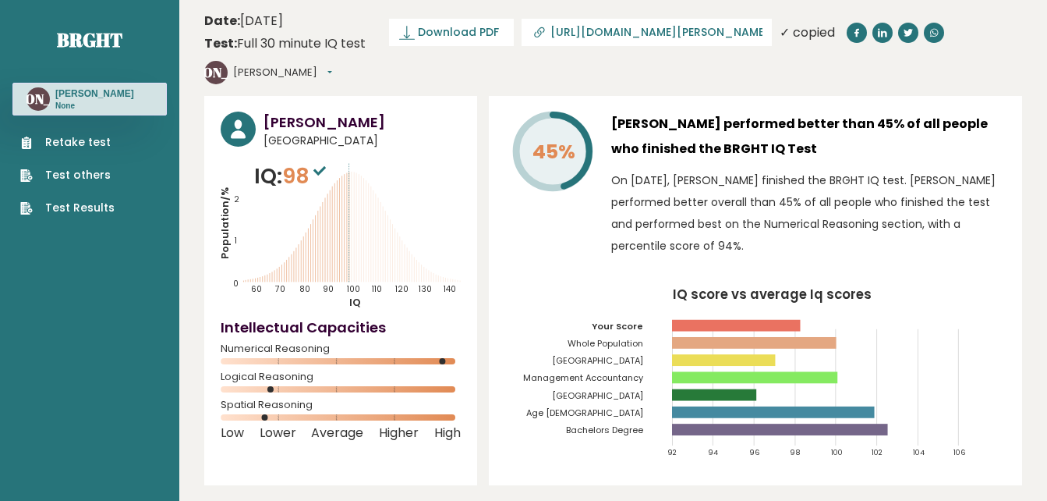
drag, startPoint x: 597, startPoint y: 26, endPoint x: 568, endPoint y: 29, distance: 29.0
click at [568, 29] on input "[URL][DOMAIN_NAME][PERSON_NAME]" at bounding box center [656, 32] width 212 height 12
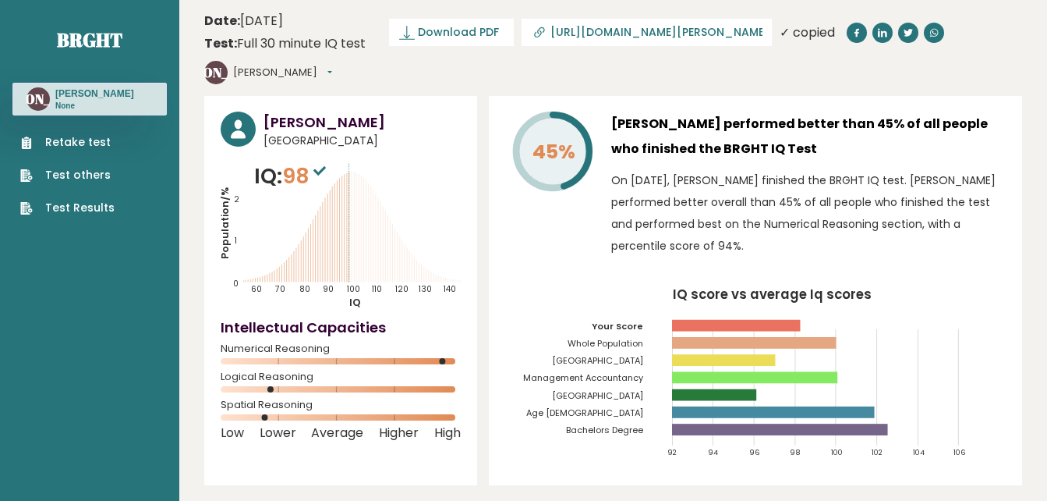
click at [568, 29] on input "[URL][DOMAIN_NAME][PERSON_NAME]" at bounding box center [656, 32] width 212 height 12
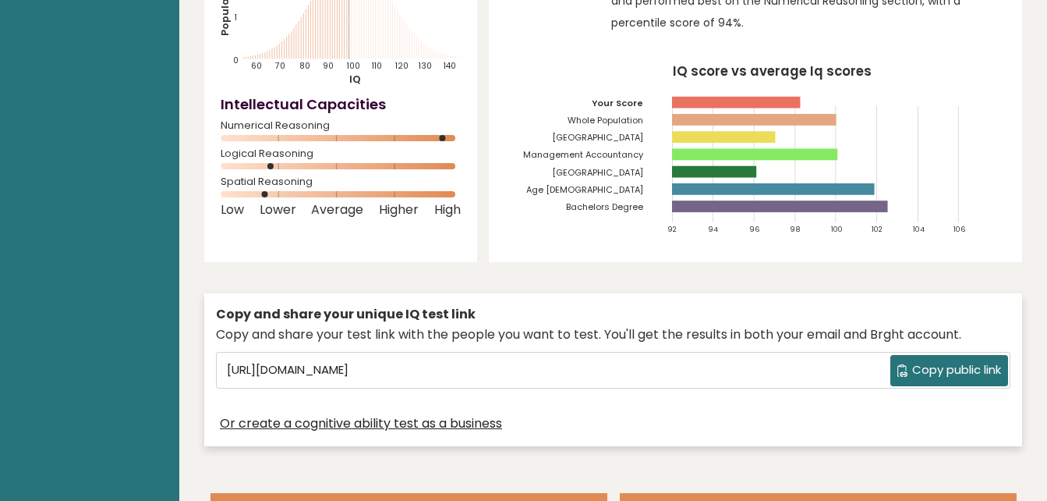
scroll to position [312, 0]
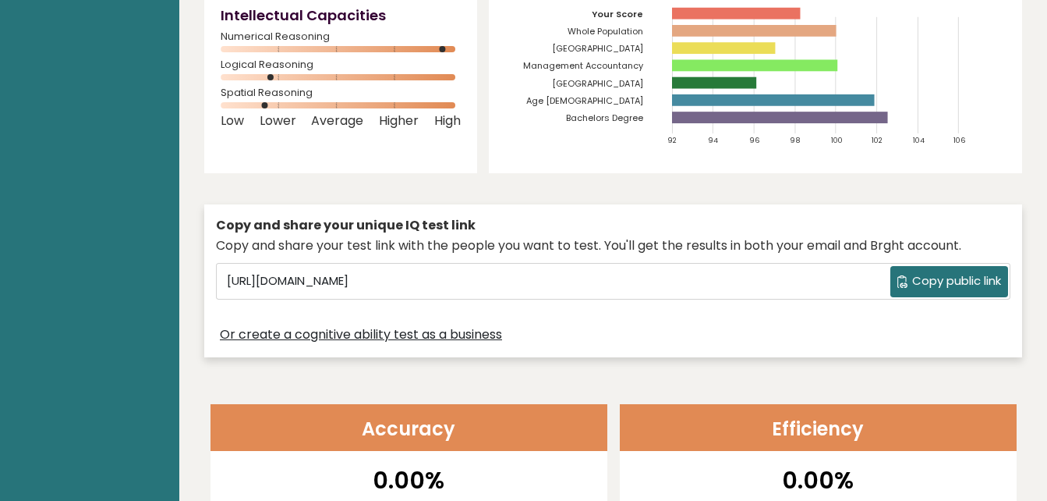
click at [960, 272] on span "Copy public link" at bounding box center [956, 281] width 89 height 18
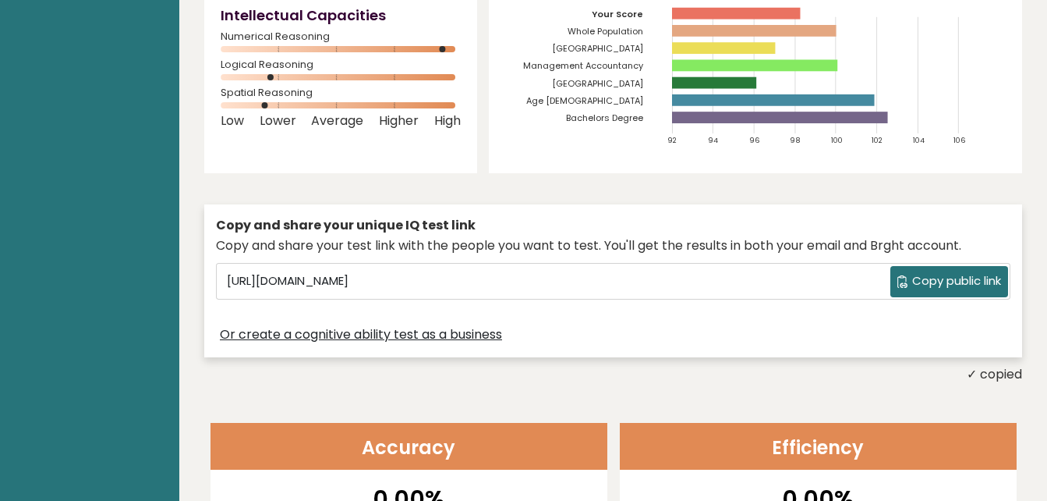
click at [960, 272] on span "Copy public link" at bounding box center [956, 281] width 89 height 18
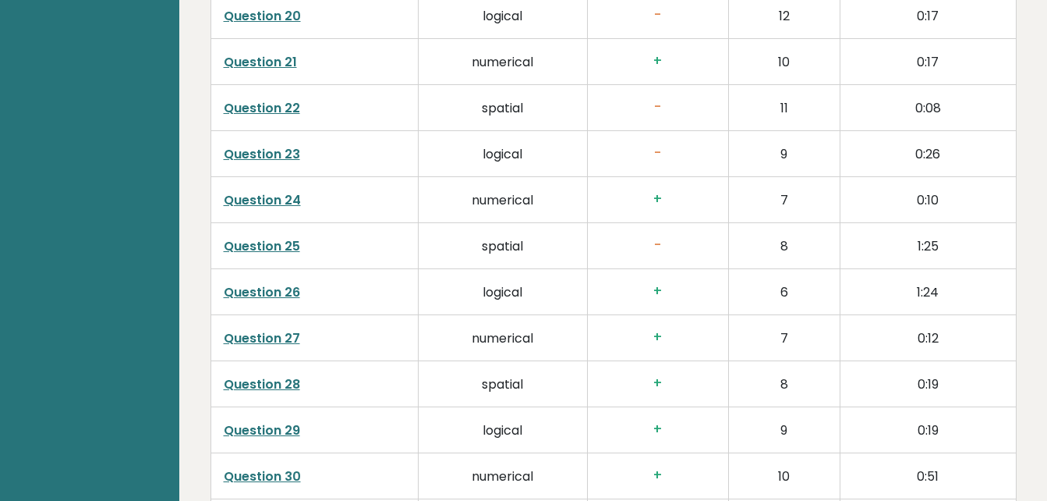
scroll to position [3898, 0]
